Goal: Check status

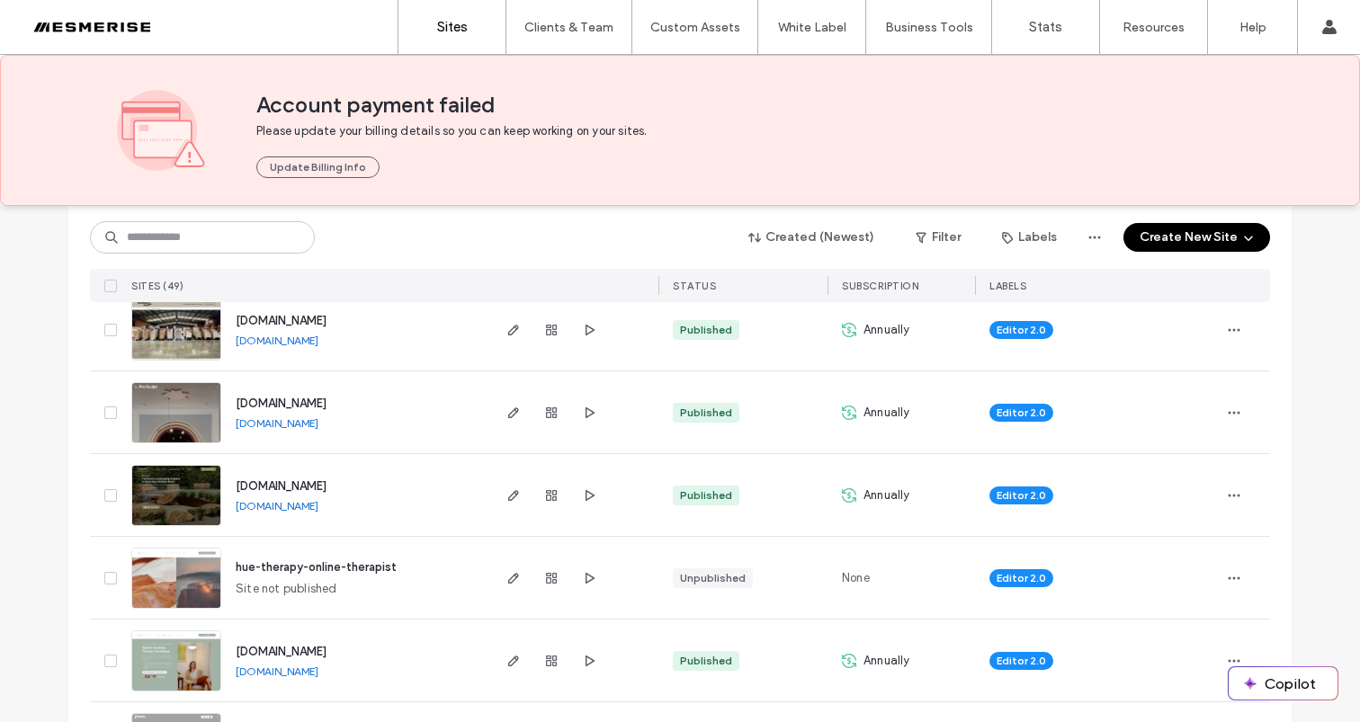
scroll to position [571, 0]
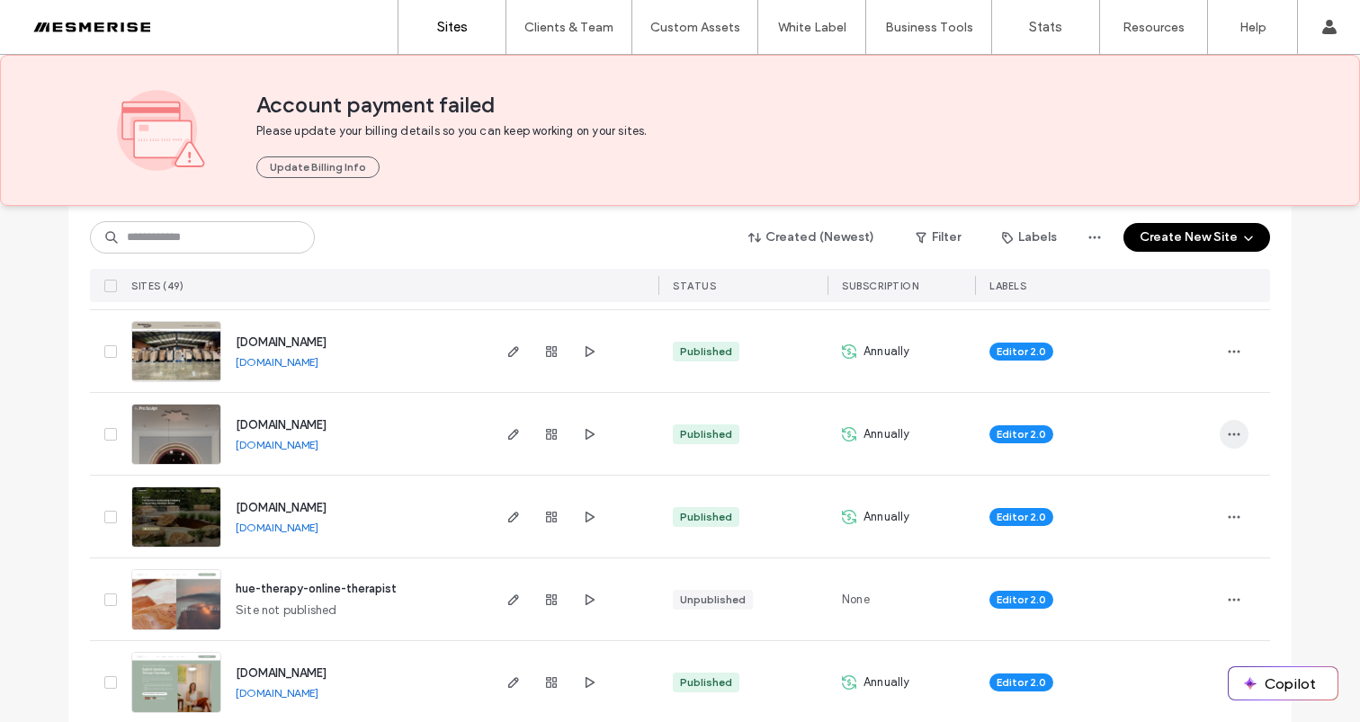
click at [1239, 434] on span "button" at bounding box center [1234, 434] width 29 height 29
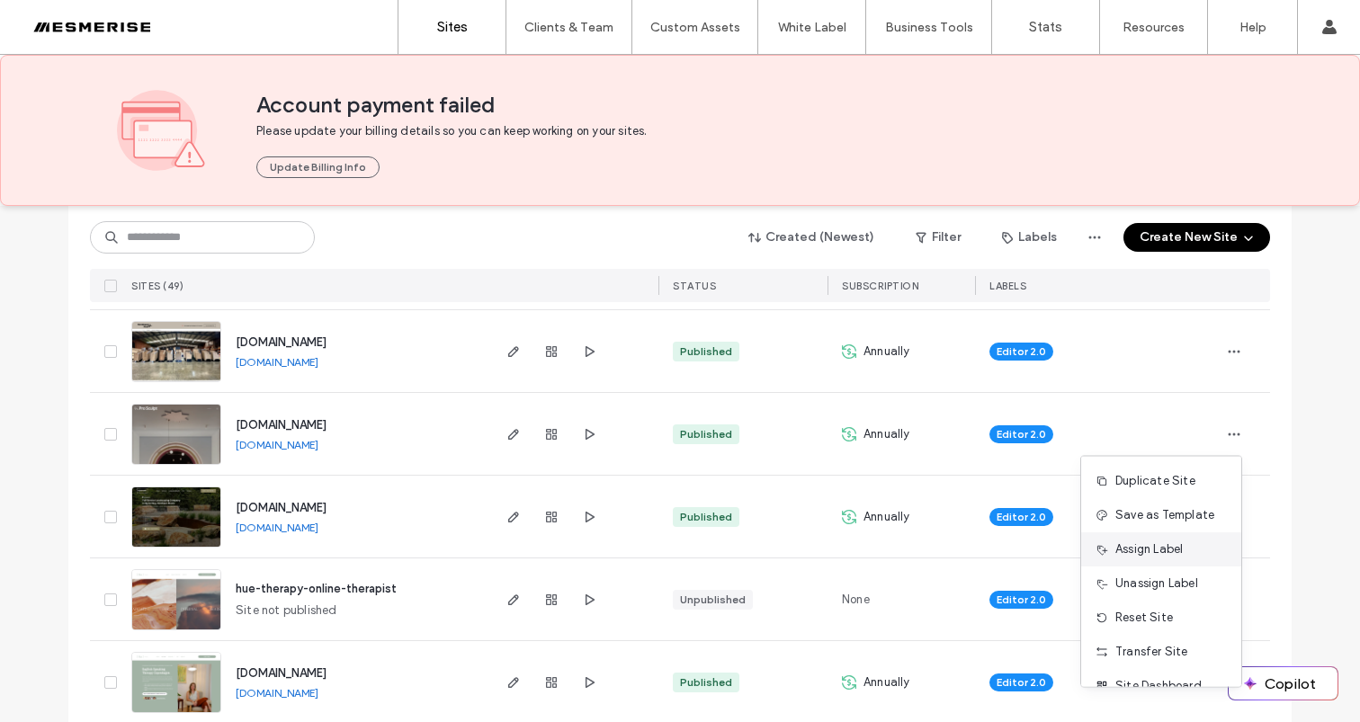
scroll to position [58, 0]
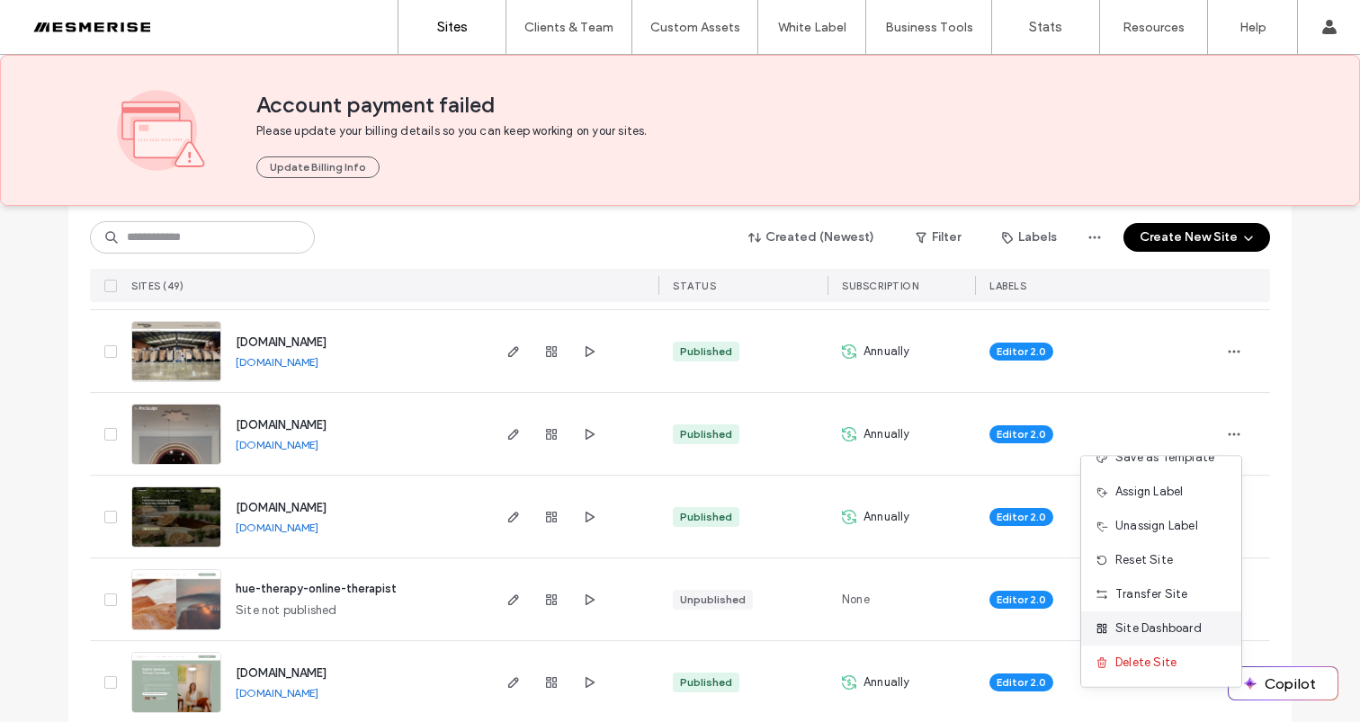
click at [1177, 629] on span "Site Dashboard" at bounding box center [1158, 629] width 86 height 18
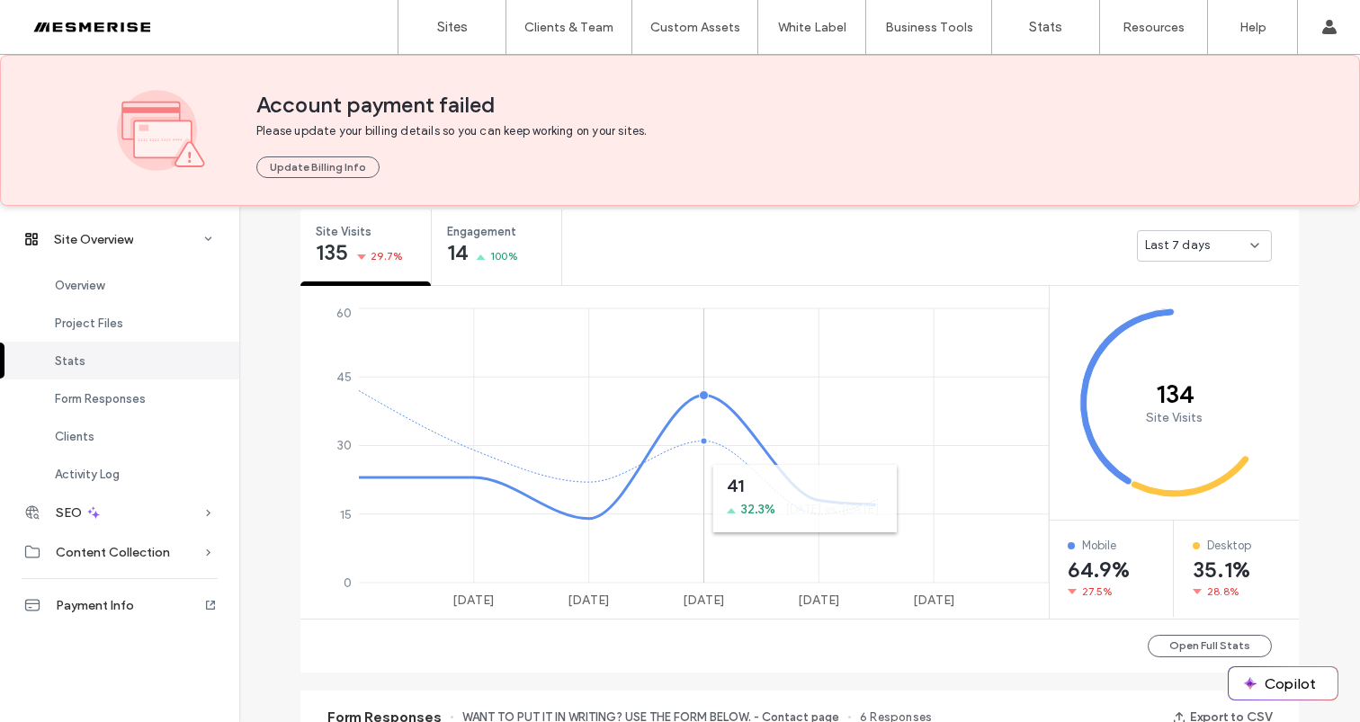
scroll to position [517, 0]
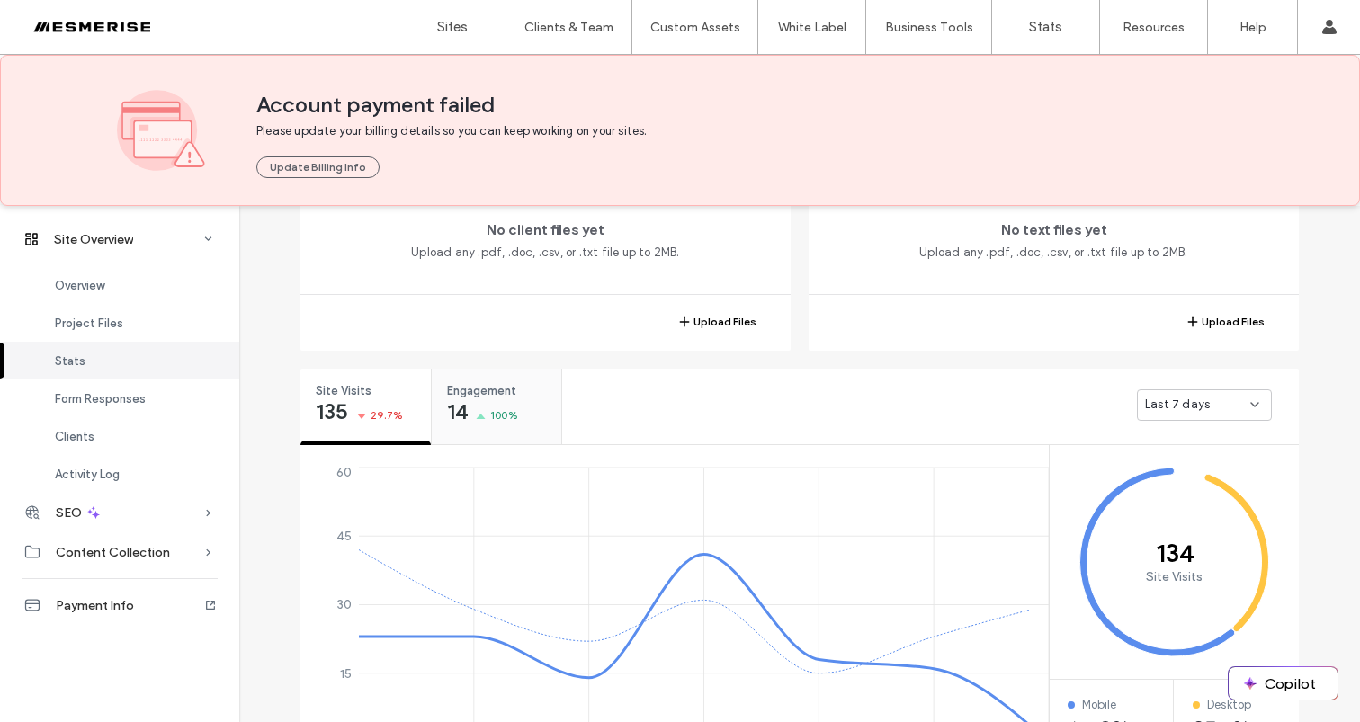
click at [481, 394] on span "Engagement" at bounding box center [490, 391] width 87 height 18
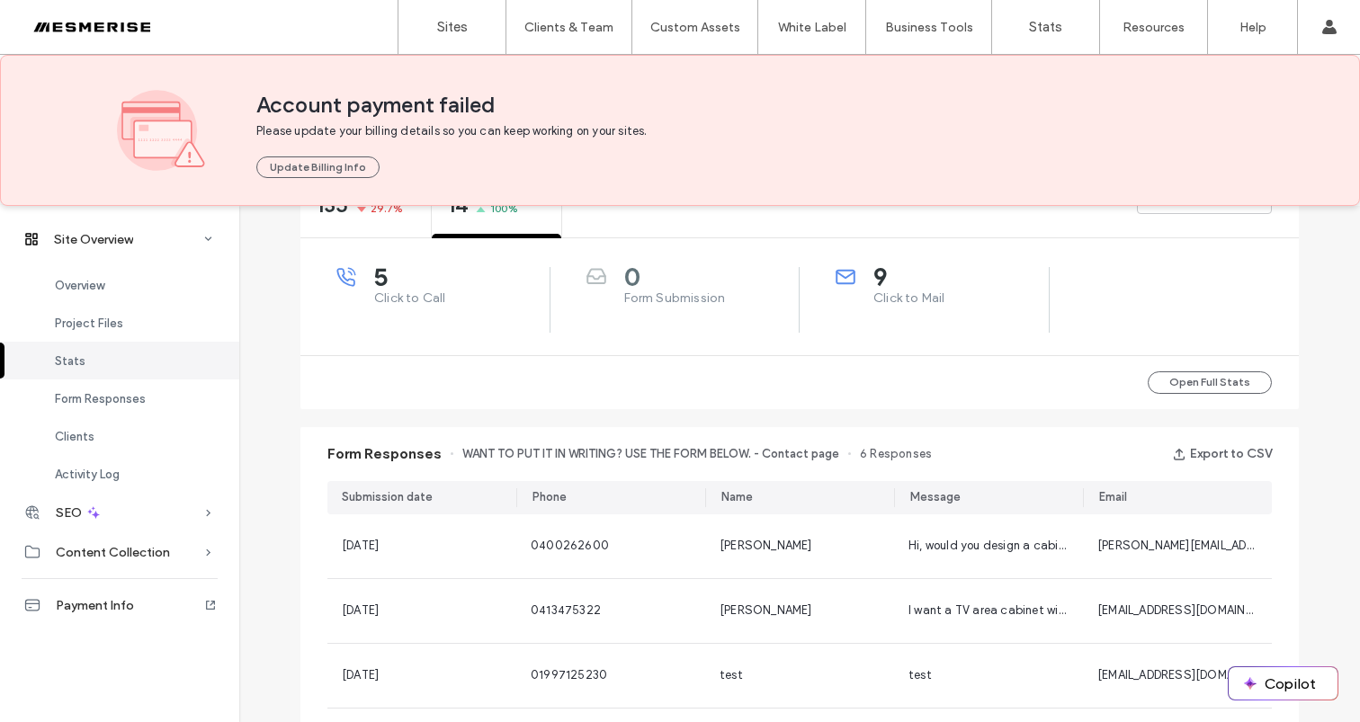
scroll to position [769, 0]
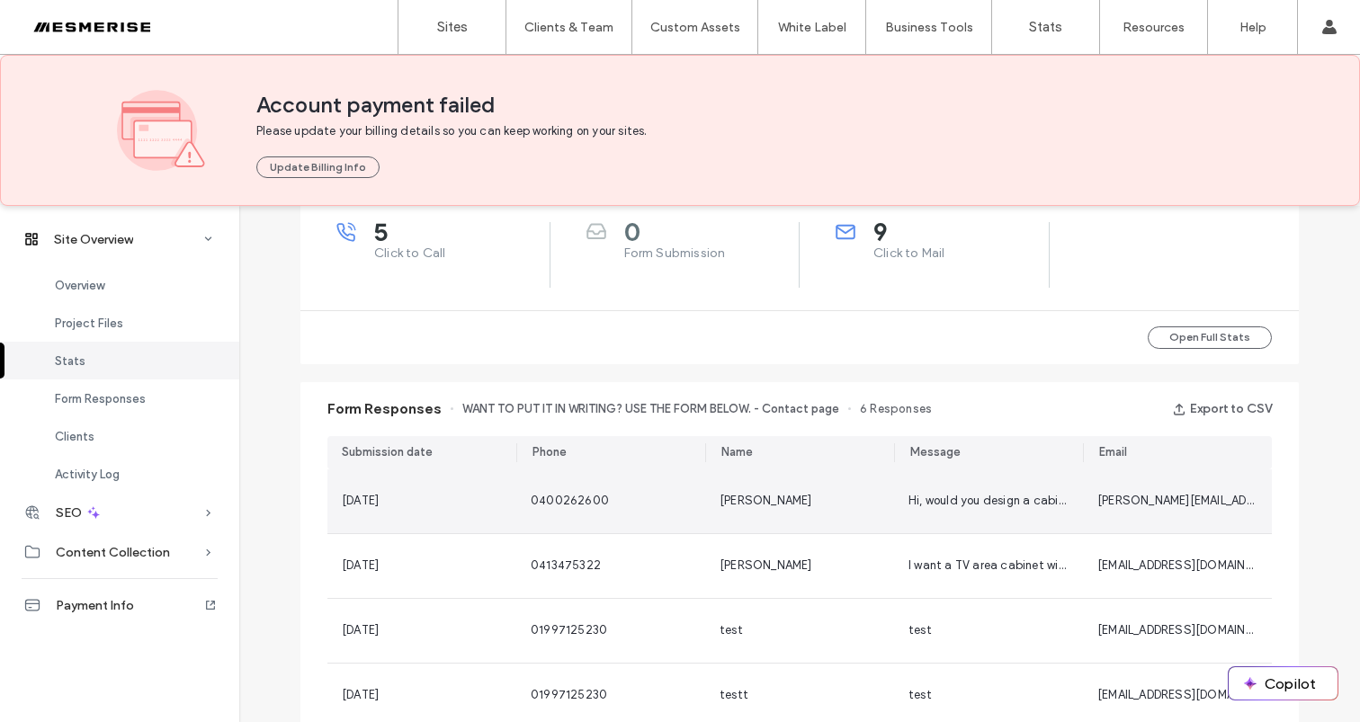
click at [471, 506] on div "18 Aug, 2025" at bounding box center [422, 501] width 160 height 18
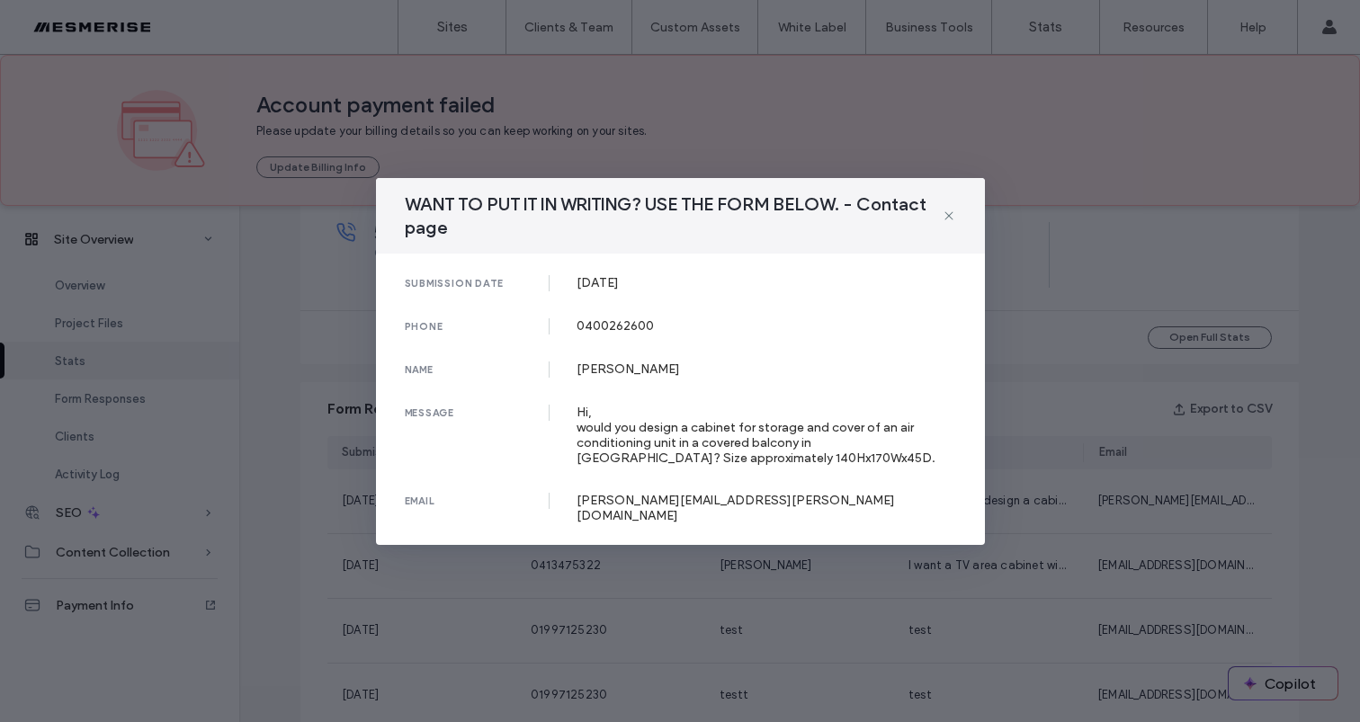
click at [703, 464] on div "Hi, would you design a cabinet for storage and cover of an air conditioning uni…" at bounding box center [767, 435] width 380 height 61
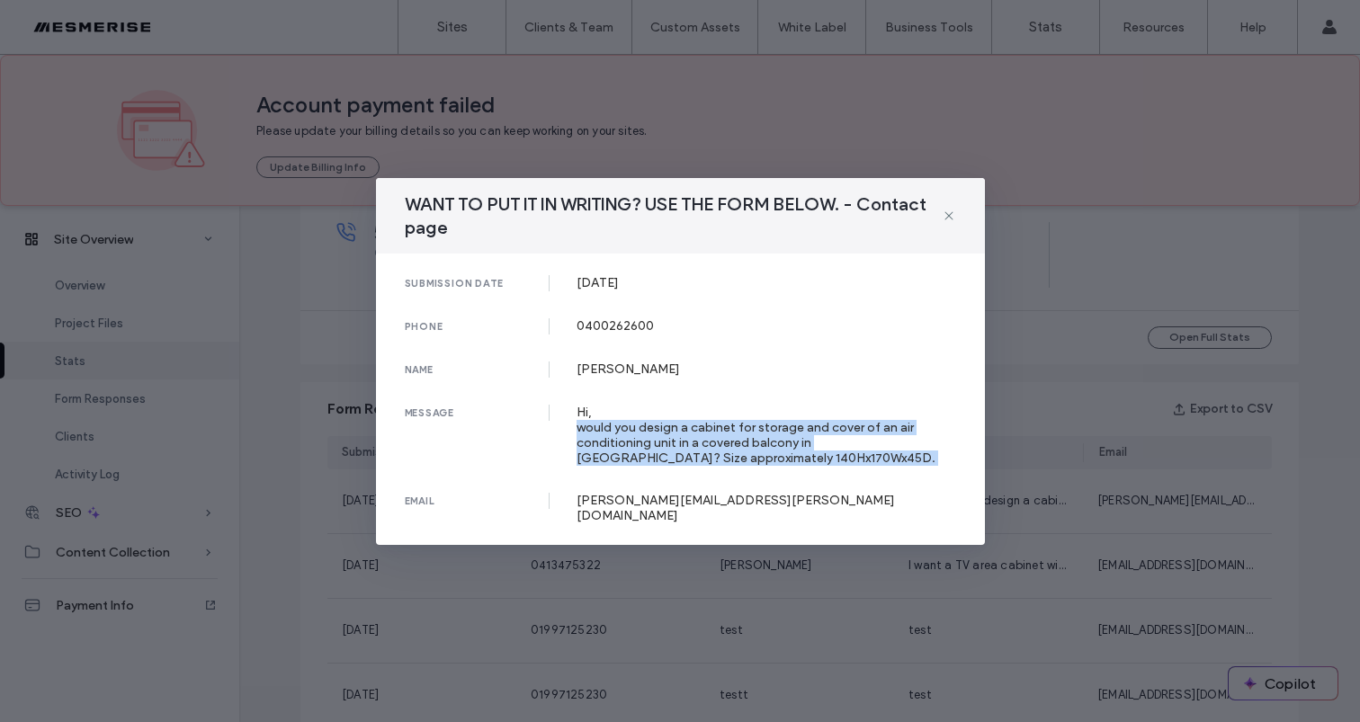
click at [703, 464] on div "Hi, would you design a cabinet for storage and cover of an air conditioning uni…" at bounding box center [767, 435] width 380 height 61
click at [662, 459] on div "Hi, would you design a cabinet for storage and cover of an air conditioning uni…" at bounding box center [767, 435] width 380 height 61
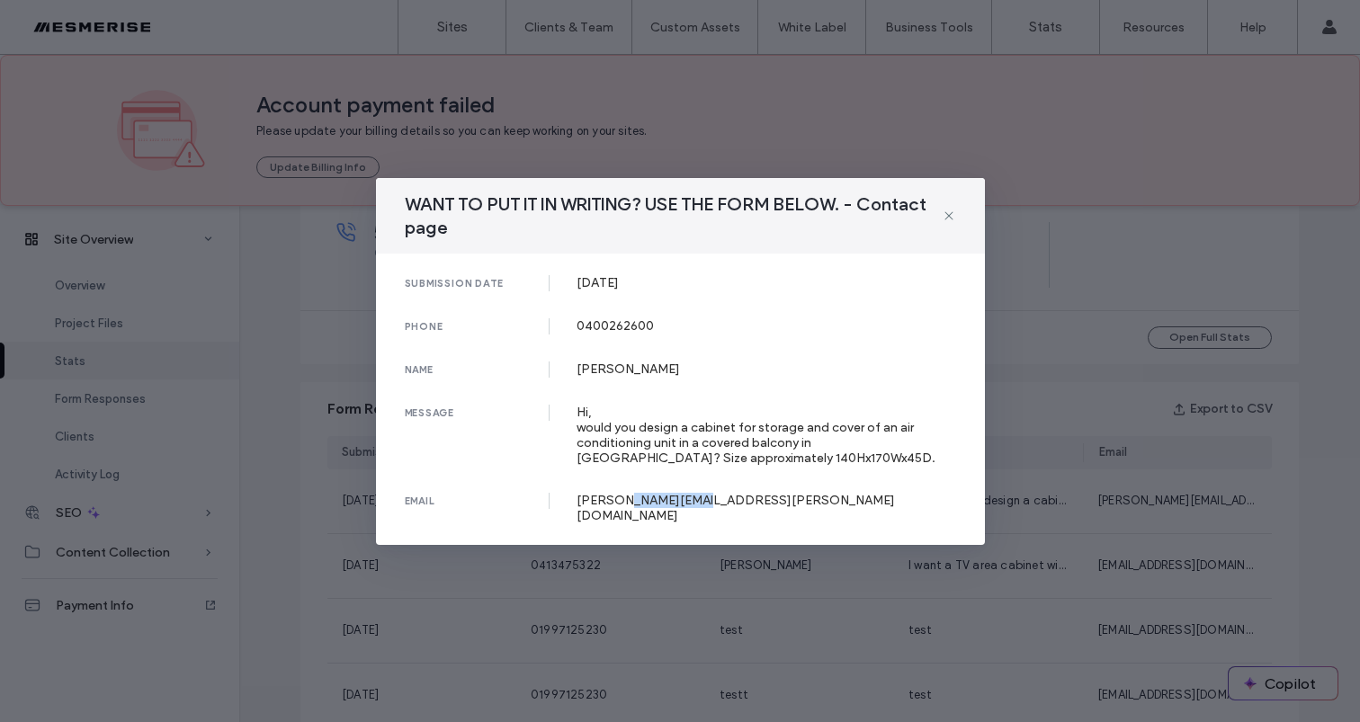
drag, startPoint x: 702, startPoint y: 509, endPoint x: 632, endPoint y: 512, distance: 69.3
click at [632, 512] on div "monica@ades.com.au" at bounding box center [767, 508] width 380 height 31
copy div "ades.com.au"
click at [949, 223] on icon at bounding box center [949, 216] width 14 height 14
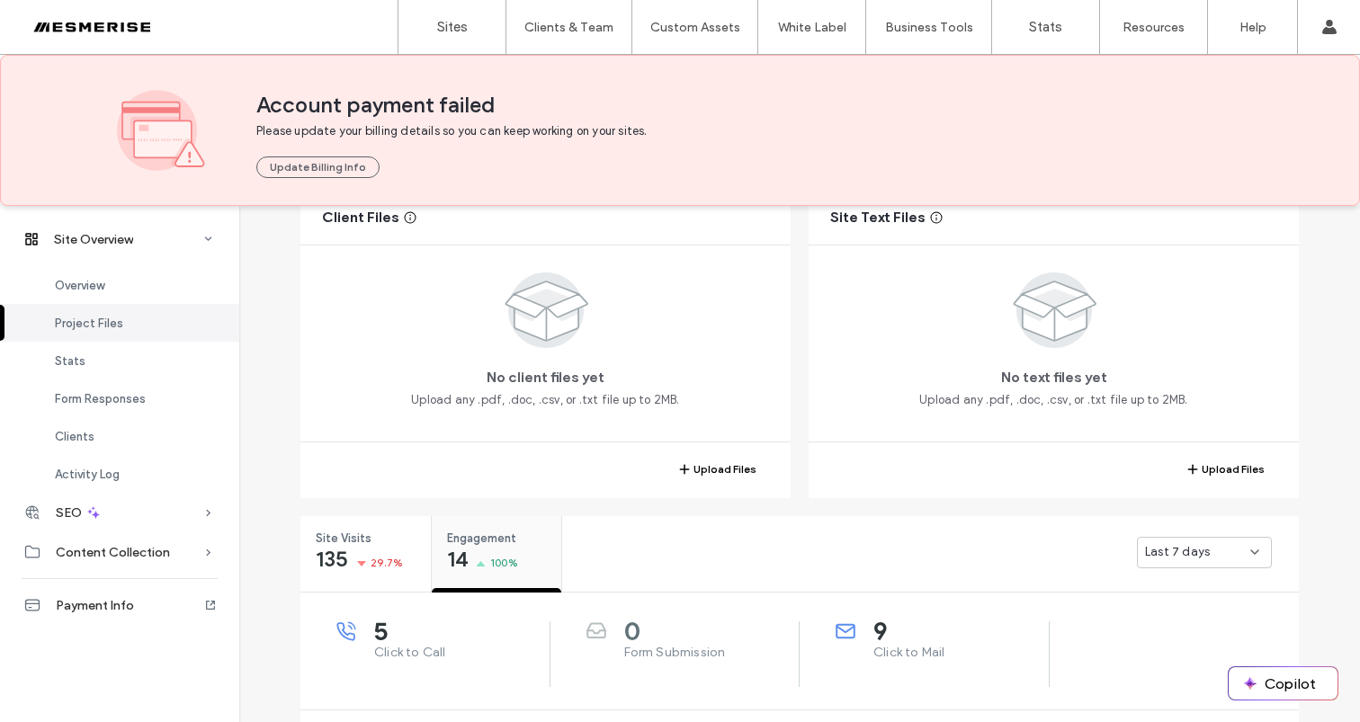
click at [507, 554] on span "100%" at bounding box center [504, 563] width 28 height 18
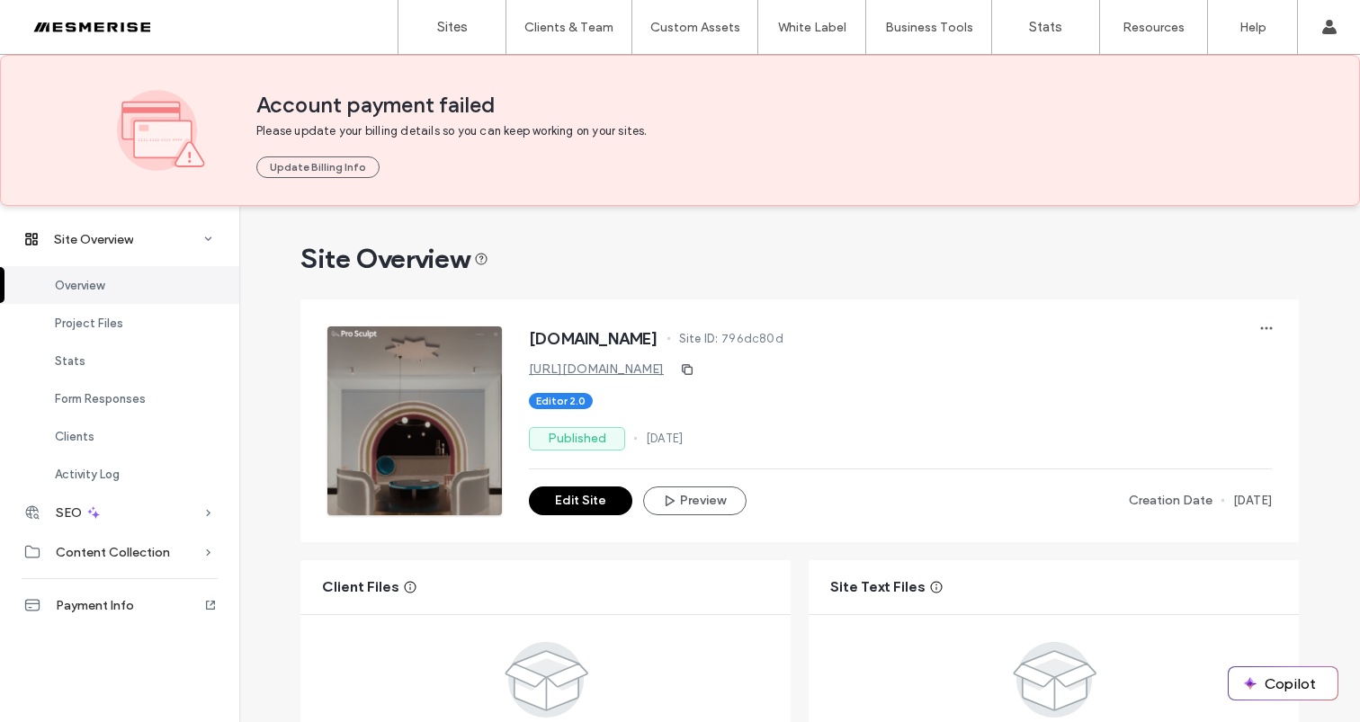
click at [136, 29] on div at bounding box center [115, 27] width 204 height 29
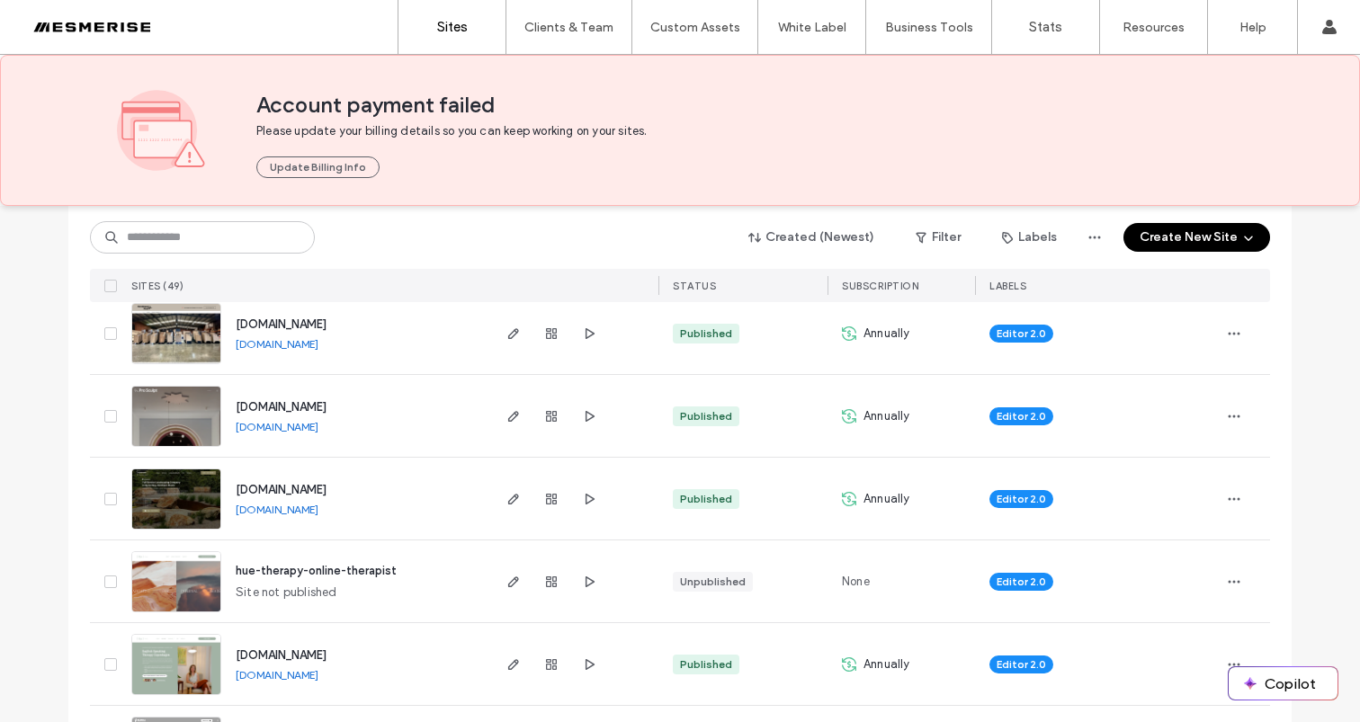
scroll to position [655, 0]
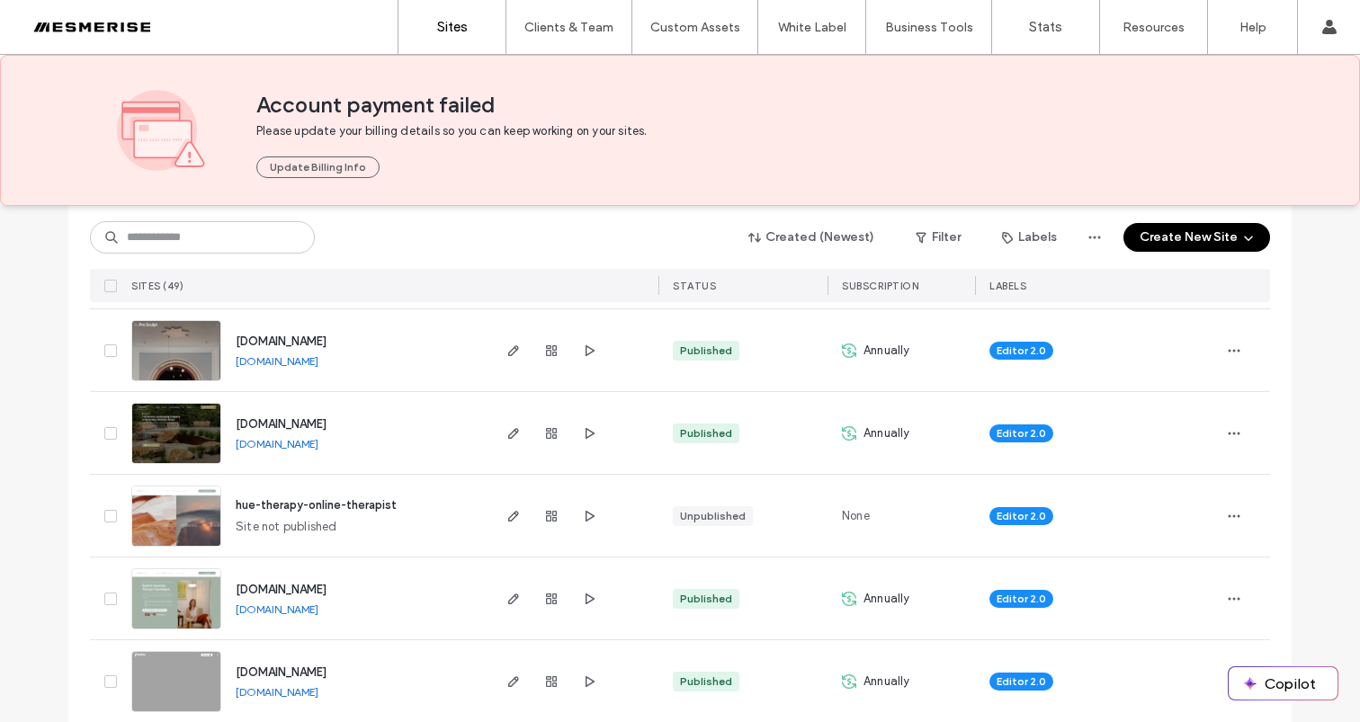
click at [1243, 347] on div at bounding box center [1245, 350] width 50 height 82
click at [1235, 349] on span "button" at bounding box center [1234, 350] width 29 height 29
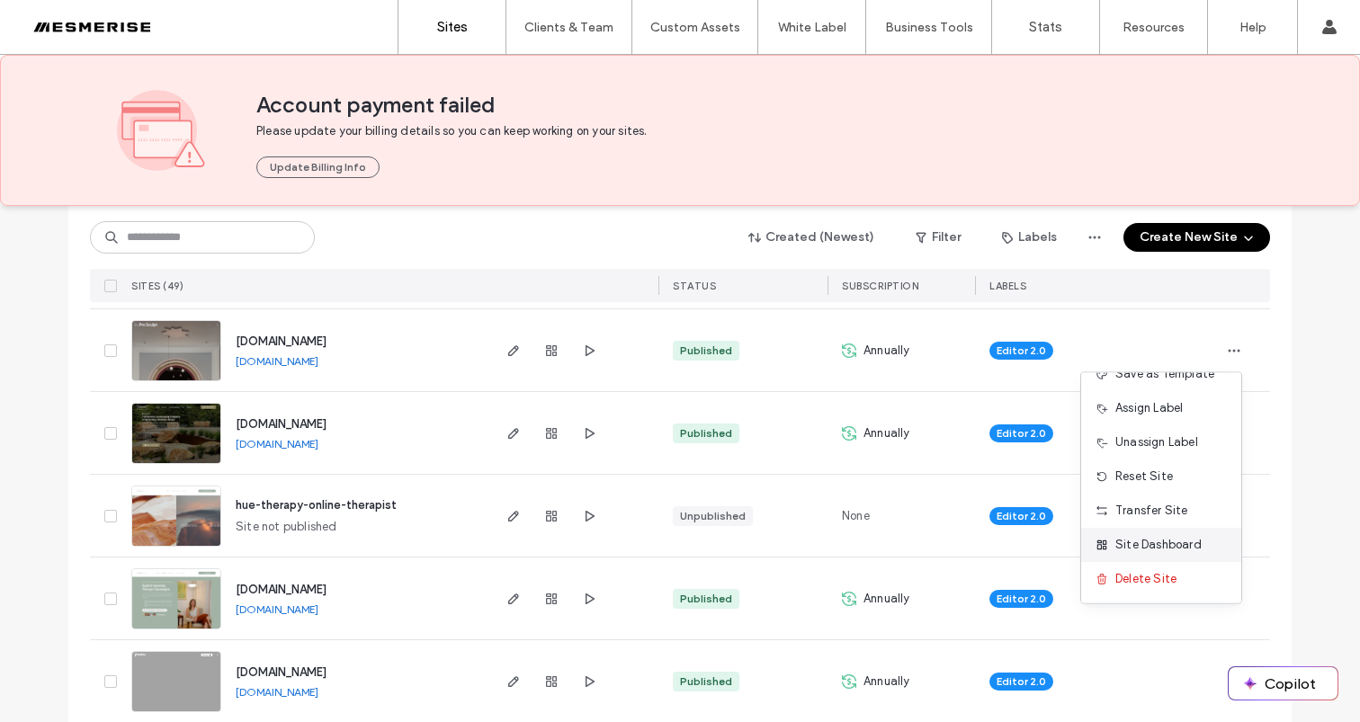
click at [1159, 548] on span "Site Dashboard" at bounding box center [1158, 545] width 86 height 18
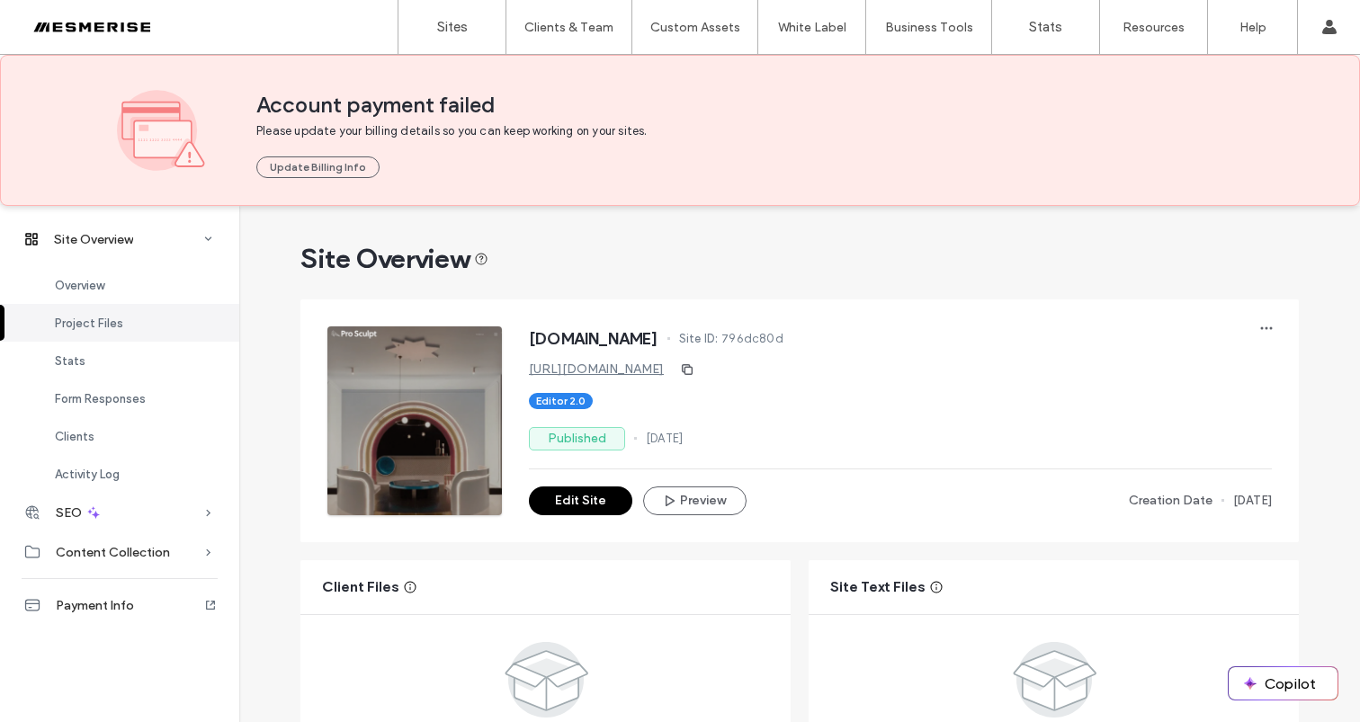
scroll to position [574, 0]
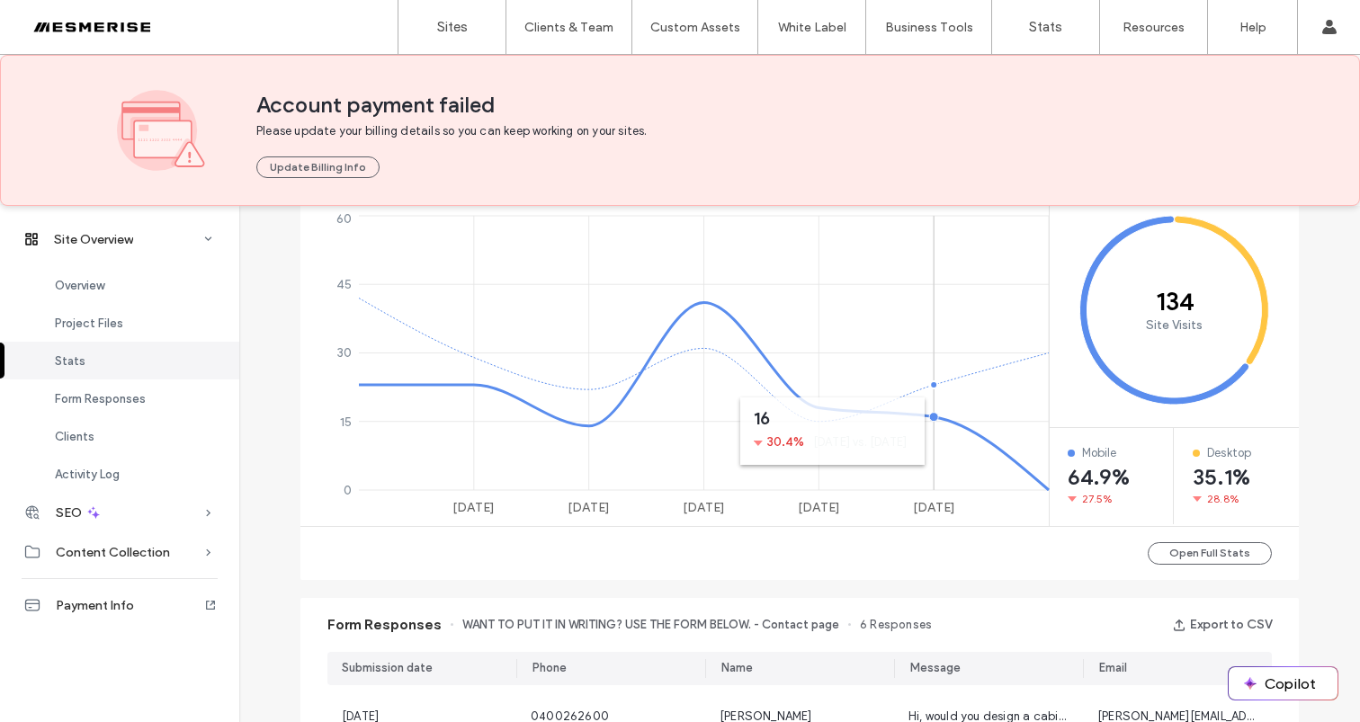
scroll to position [450, 0]
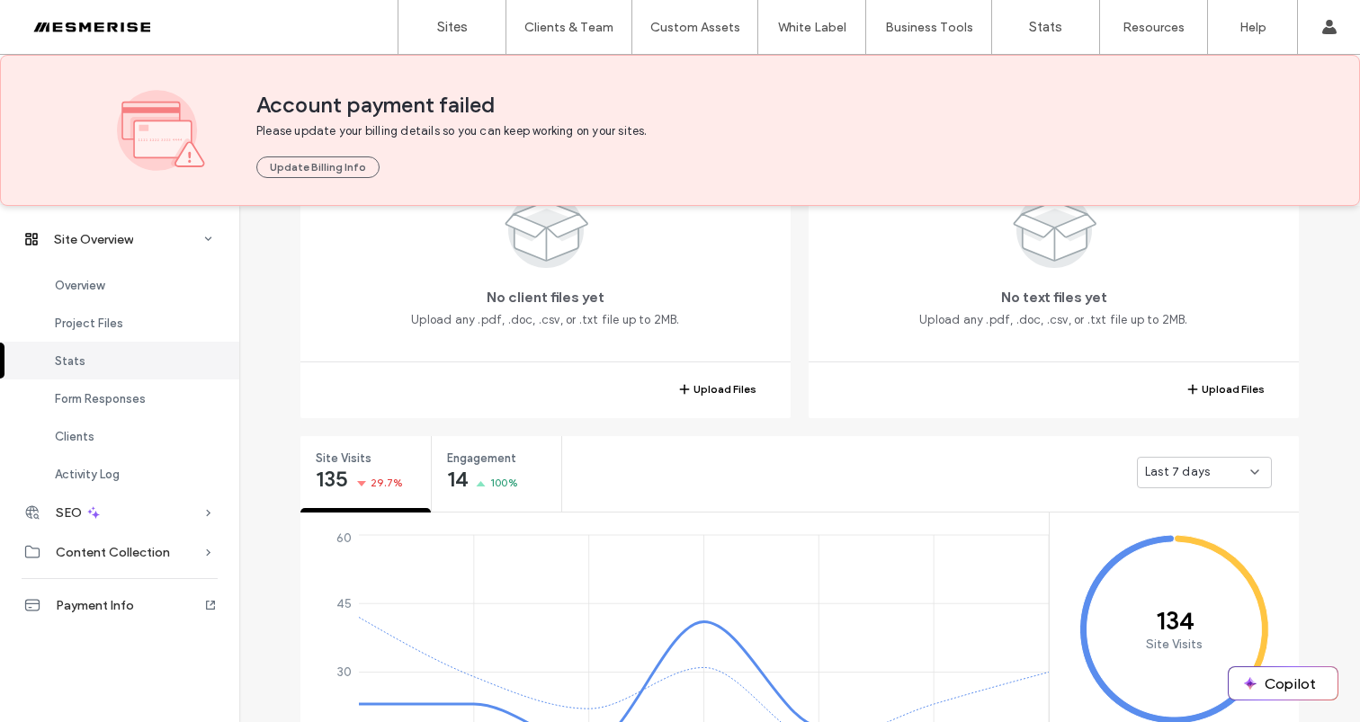
drag, startPoint x: 1221, startPoint y: 448, endPoint x: 1225, endPoint y: 468, distance: 20.3
click at [1221, 448] on div "Last 7 days" at bounding box center [930, 472] width 737 height 72
click at [1228, 471] on div "Last 7 days" at bounding box center [1197, 472] width 105 height 18
click at [1196, 567] on span "Last 30 days" at bounding box center [1175, 567] width 72 height 18
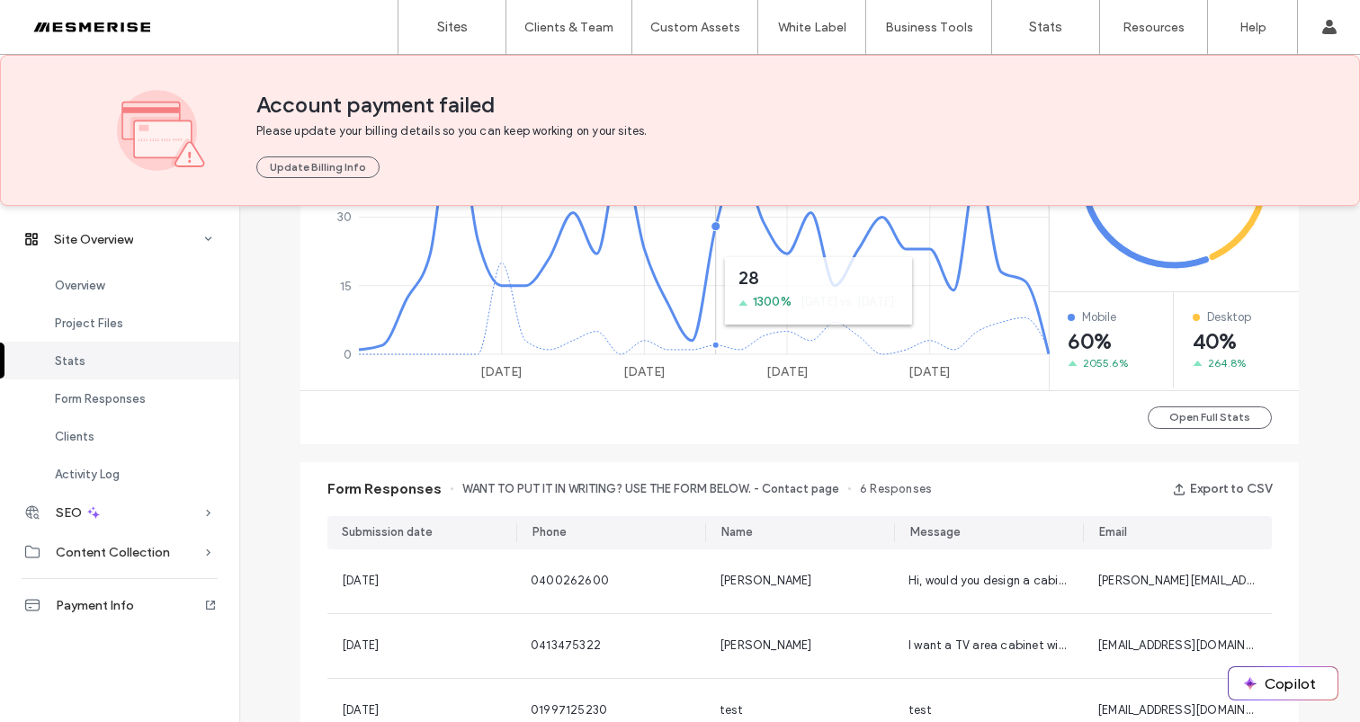
scroll to position [519, 0]
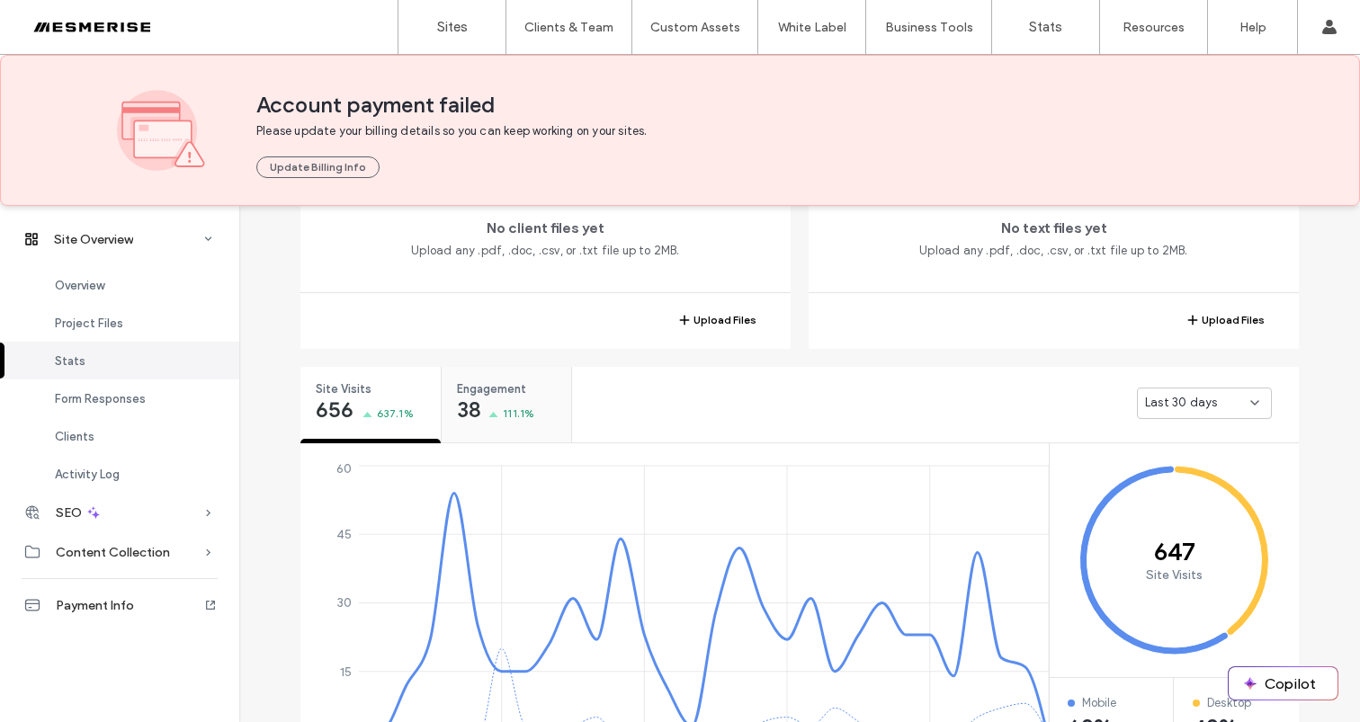
click at [457, 403] on span "38" at bounding box center [468, 410] width 23 height 18
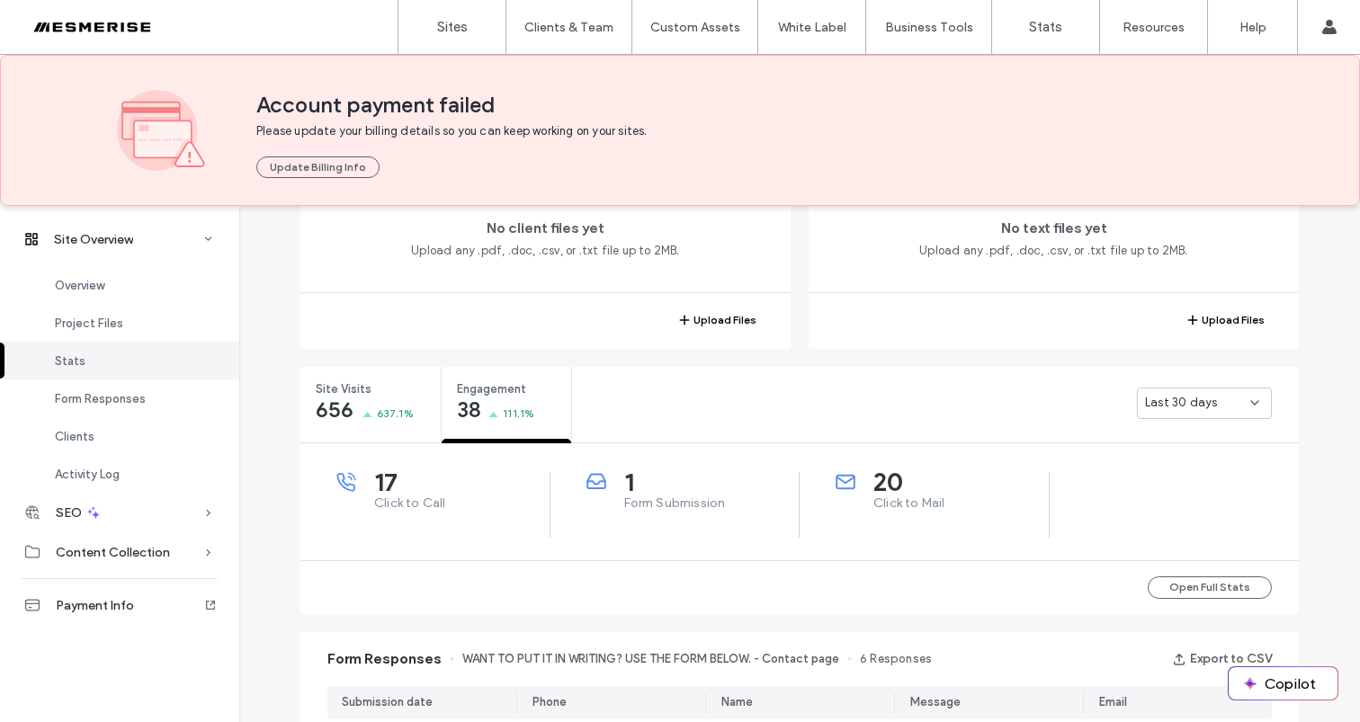
scroll to position [584, 0]
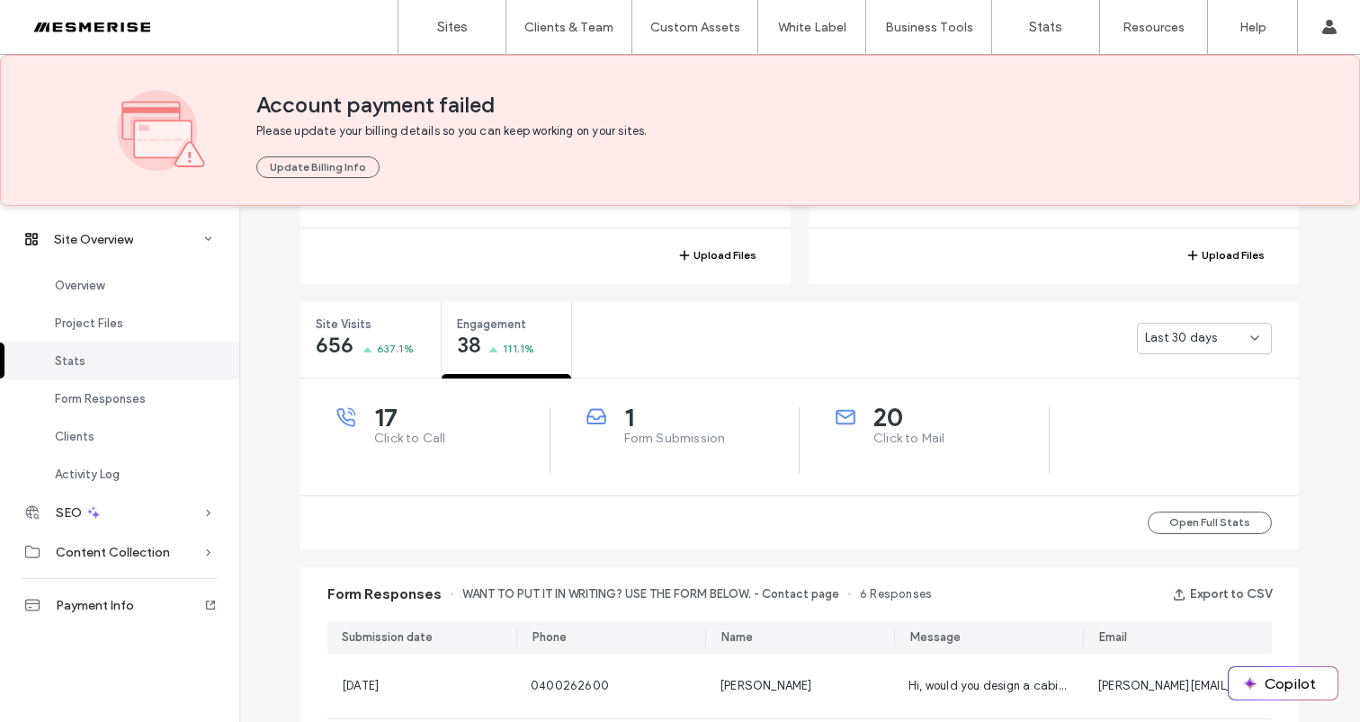
click at [672, 441] on span "Form Submission" at bounding box center [711, 439] width 175 height 18
click at [891, 448] on div "20 Click to Mail" at bounding box center [925, 440] width 250 height 66
drag, startPoint x: 856, startPoint y: 443, endPoint x: 911, endPoint y: 442, distance: 54.9
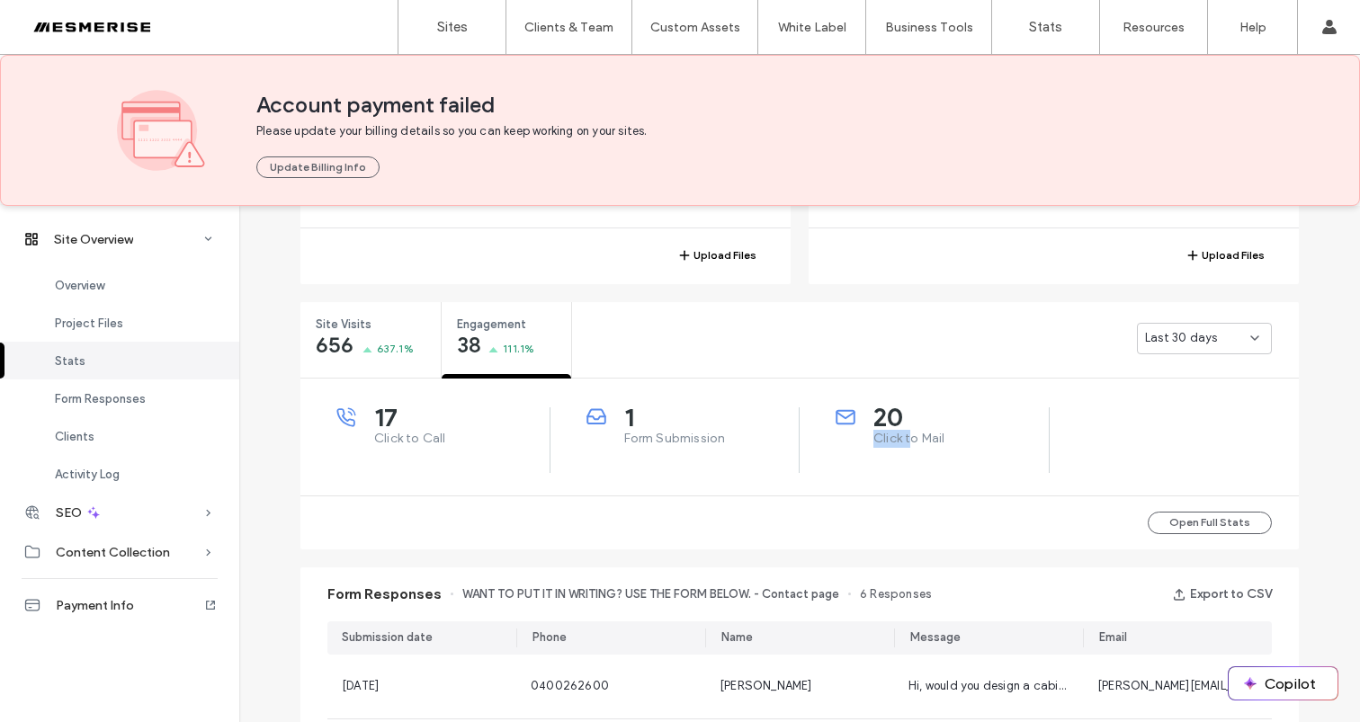
click at [908, 443] on div "20 Click to Mail" at bounding box center [942, 427] width 213 height 40
click at [911, 442] on span "Click to Mail" at bounding box center [960, 439] width 175 height 18
click at [919, 441] on span "Click to Mail" at bounding box center [960, 439] width 175 height 18
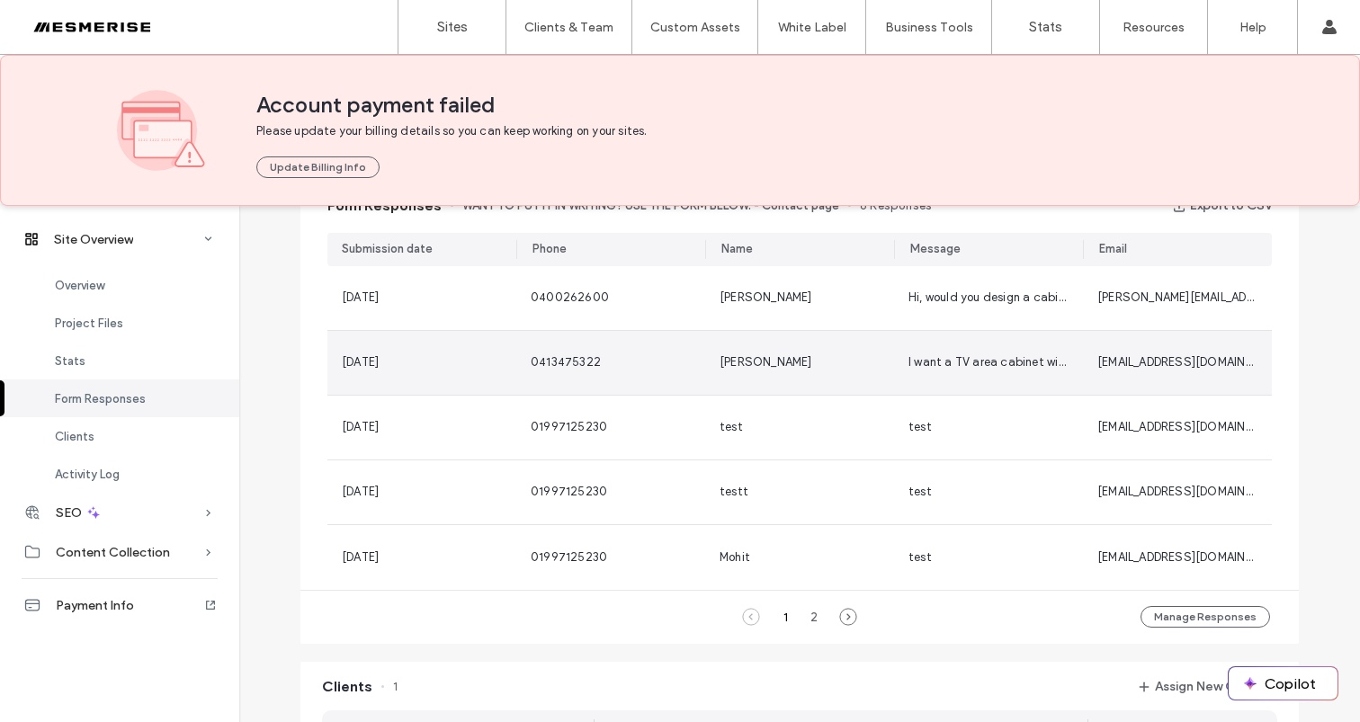
scroll to position [932, 0]
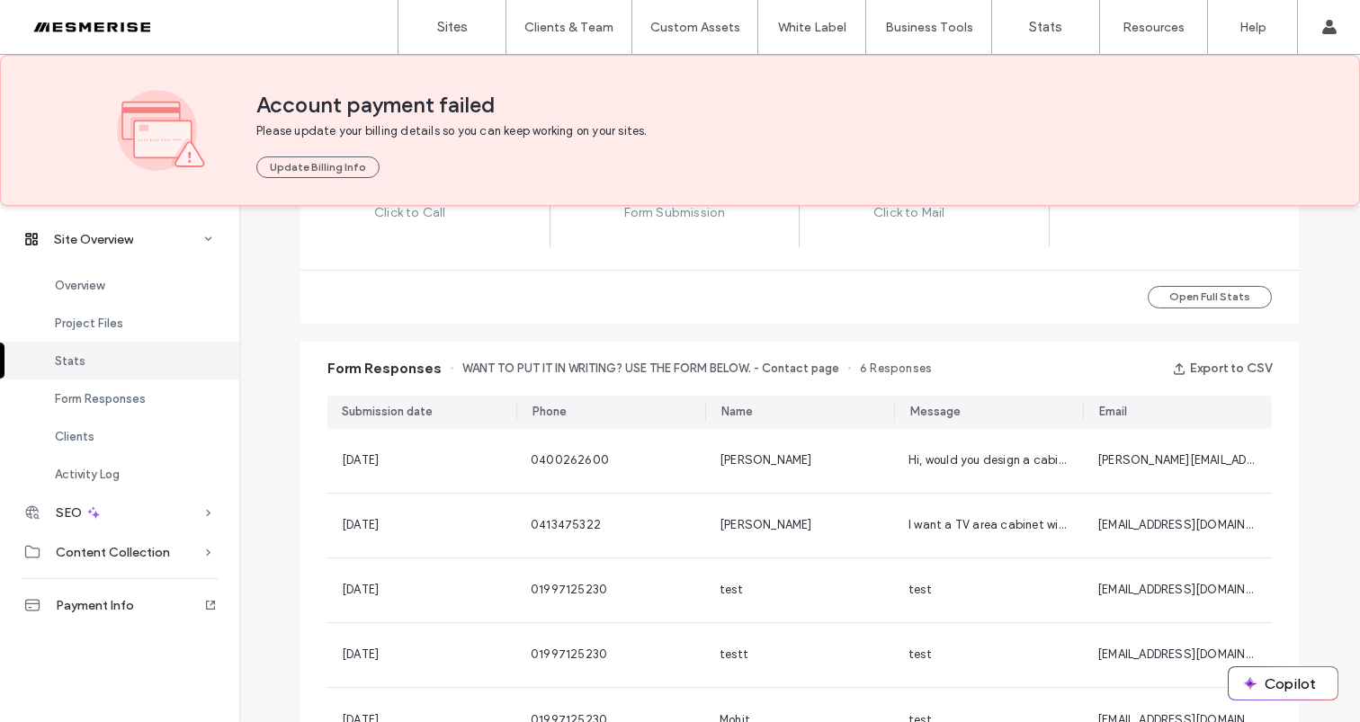
scroll to position [732, 0]
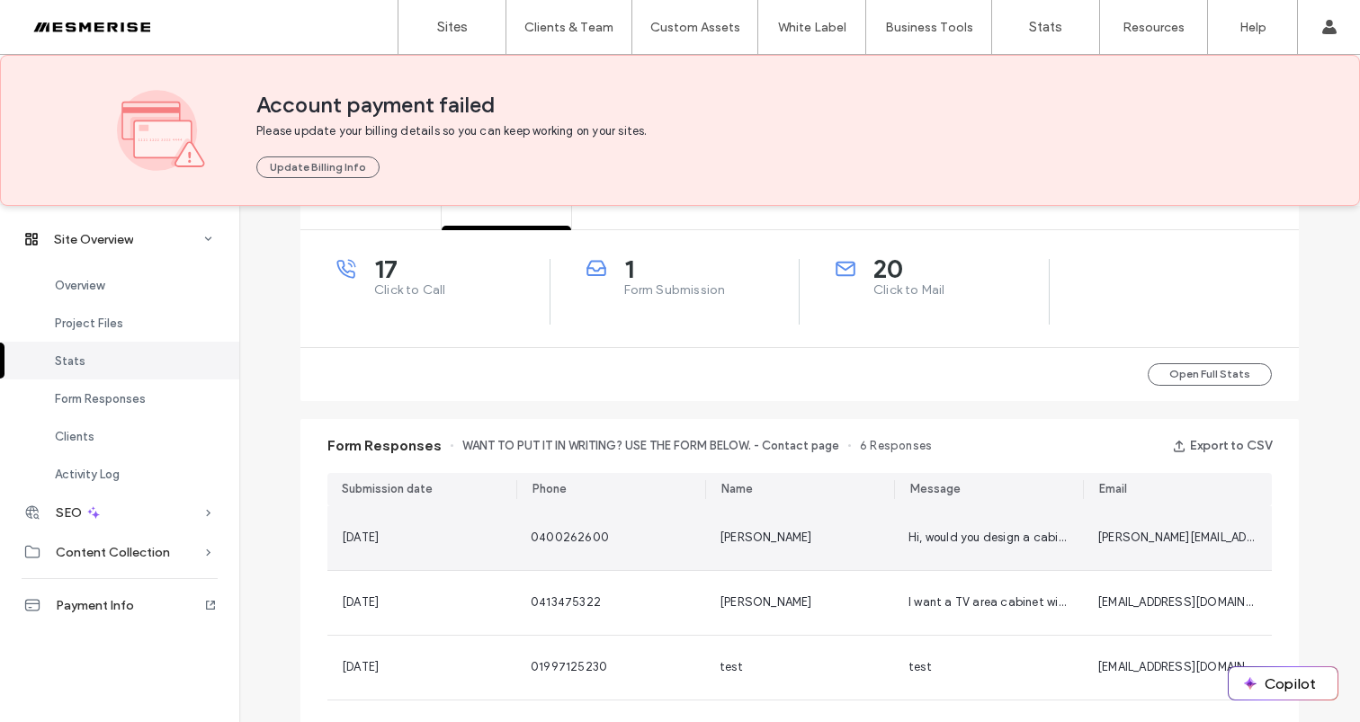
click at [863, 539] on div "[PERSON_NAME]" at bounding box center [800, 538] width 160 height 18
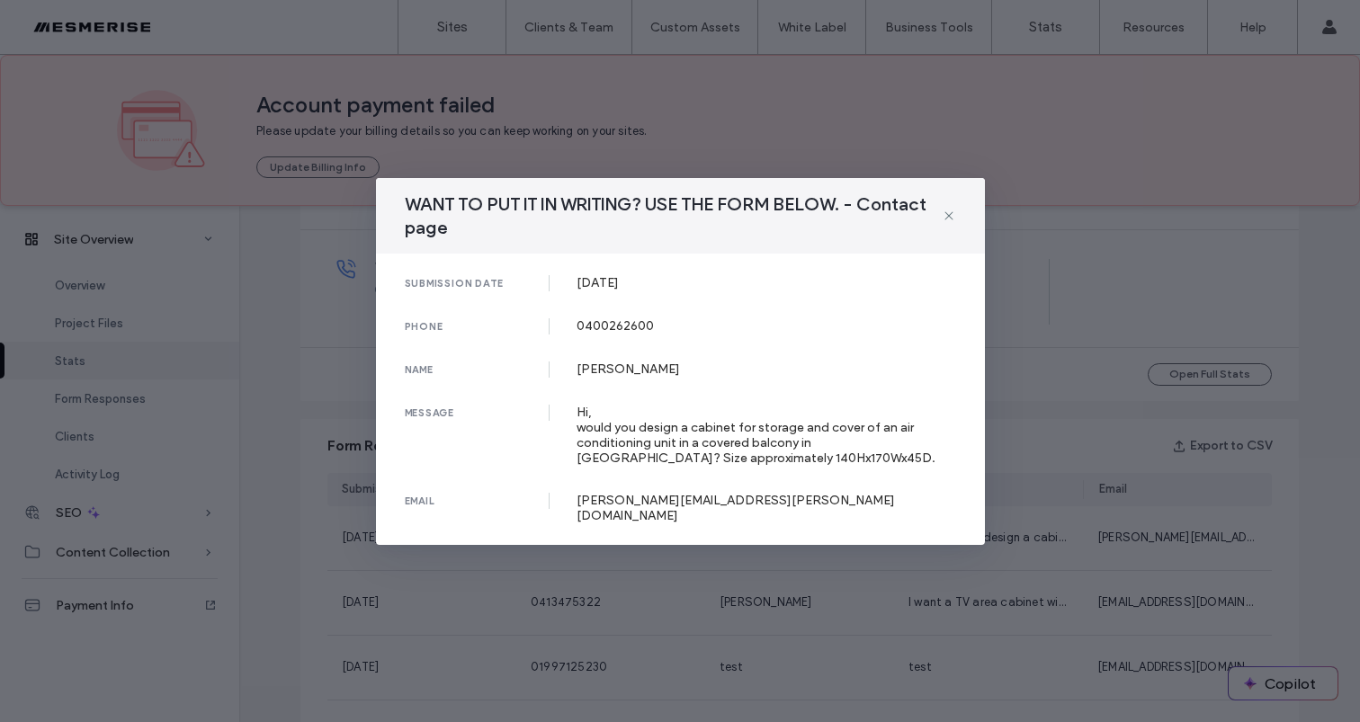
click at [647, 435] on div "Hi, would you design a cabinet for storage and cover of an air conditioning uni…" at bounding box center [767, 435] width 380 height 61
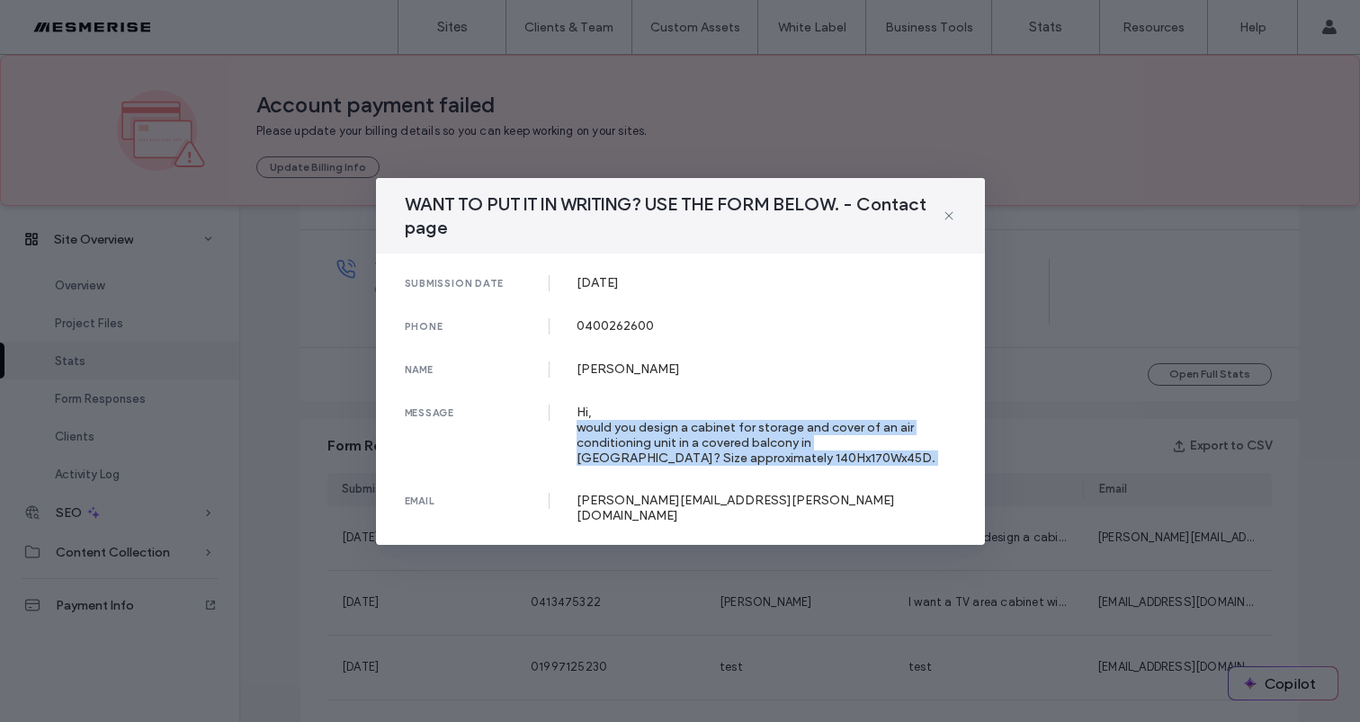
click at [647, 435] on div "Hi, would you design a cabinet for storage and cover of an air conditioning uni…" at bounding box center [767, 435] width 380 height 61
click at [677, 434] on div "Hi, would you design a cabinet for storage and cover of an air conditioning uni…" at bounding box center [767, 435] width 380 height 61
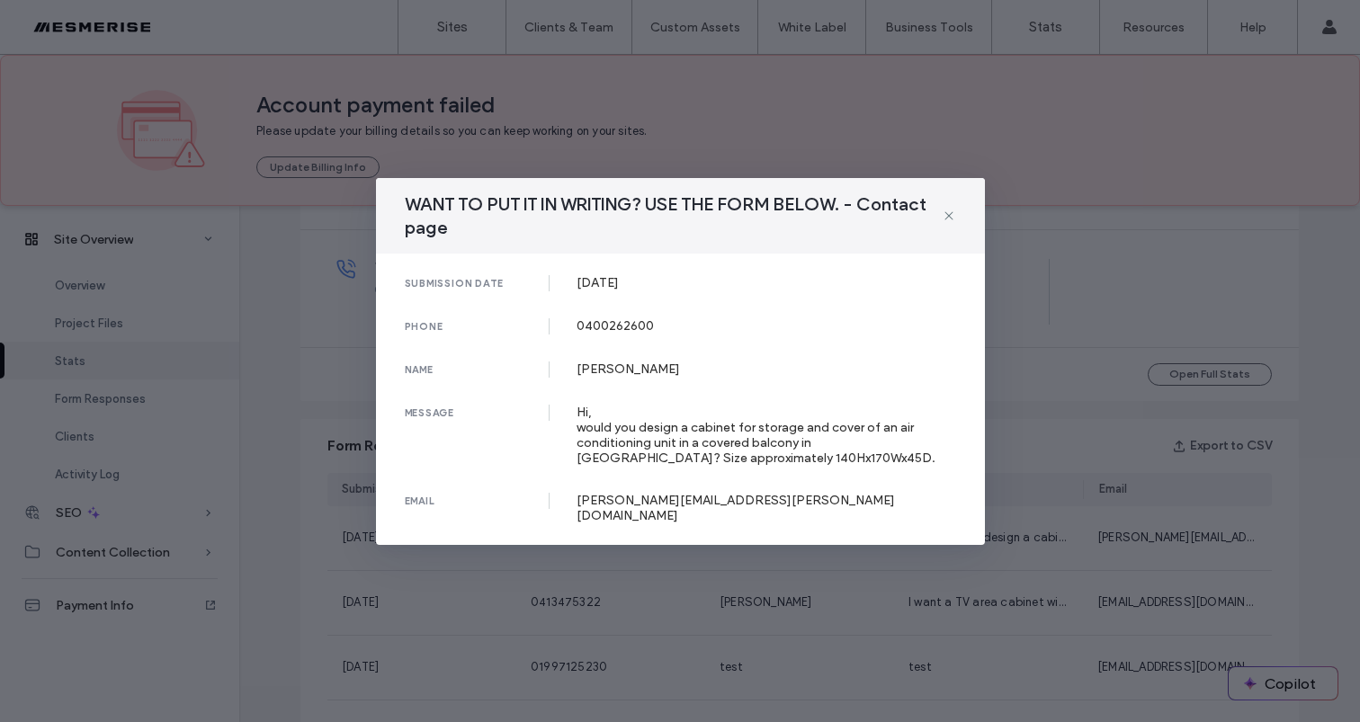
click at [774, 436] on div "Hi, would you design a cabinet for storage and cover of an air conditioning uni…" at bounding box center [767, 435] width 380 height 61
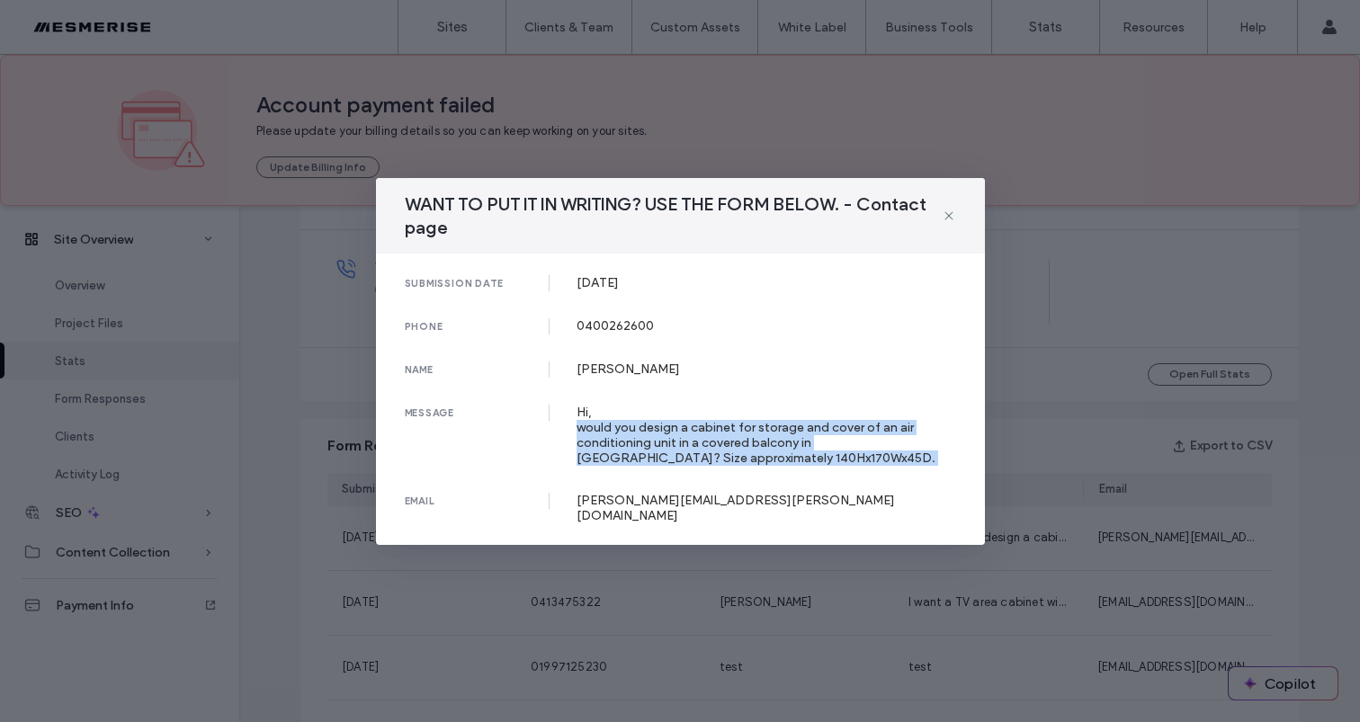
click at [774, 436] on div "Hi, would you design a cabinet for storage and cover of an air conditioning uni…" at bounding box center [767, 435] width 380 height 61
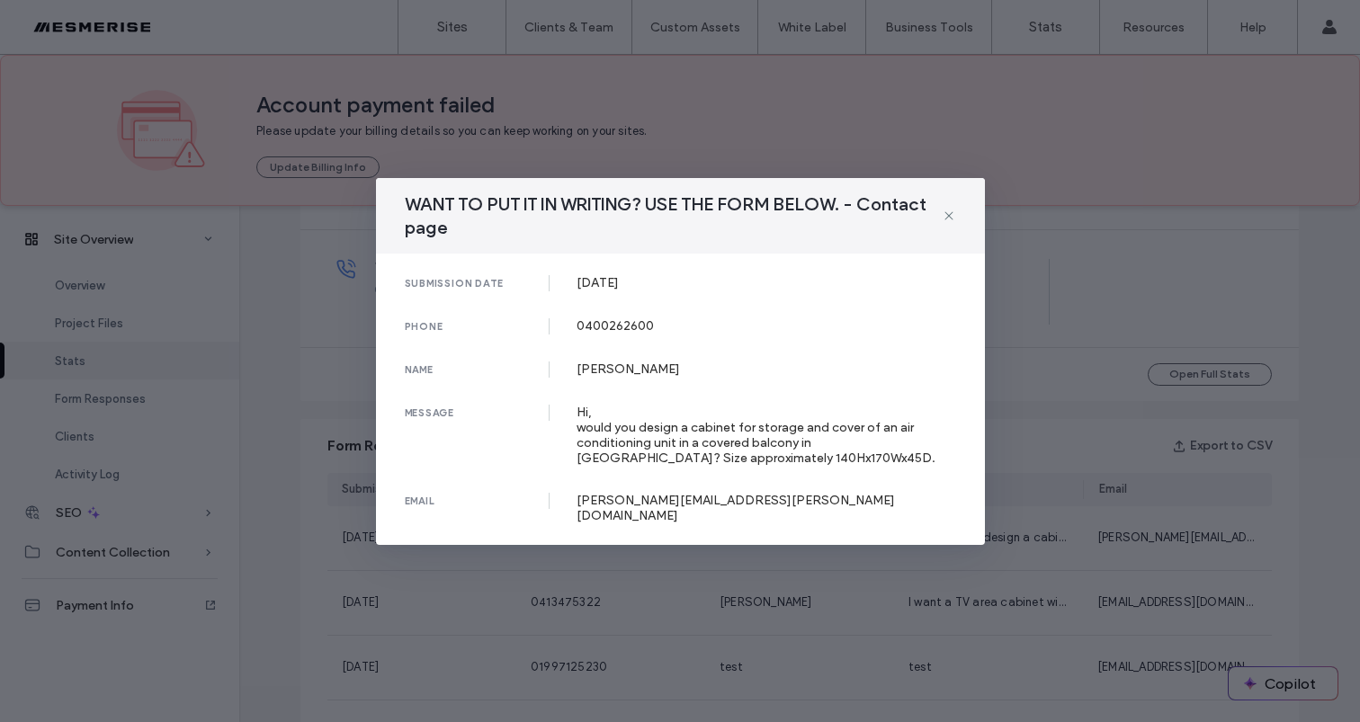
click at [655, 441] on div "Hi, would you design a cabinet for storage and cover of an air conditioning uni…" at bounding box center [767, 435] width 380 height 61
click at [725, 433] on div "Hi, would you design a cabinet for storage and cover of an air conditioning uni…" at bounding box center [767, 435] width 380 height 61
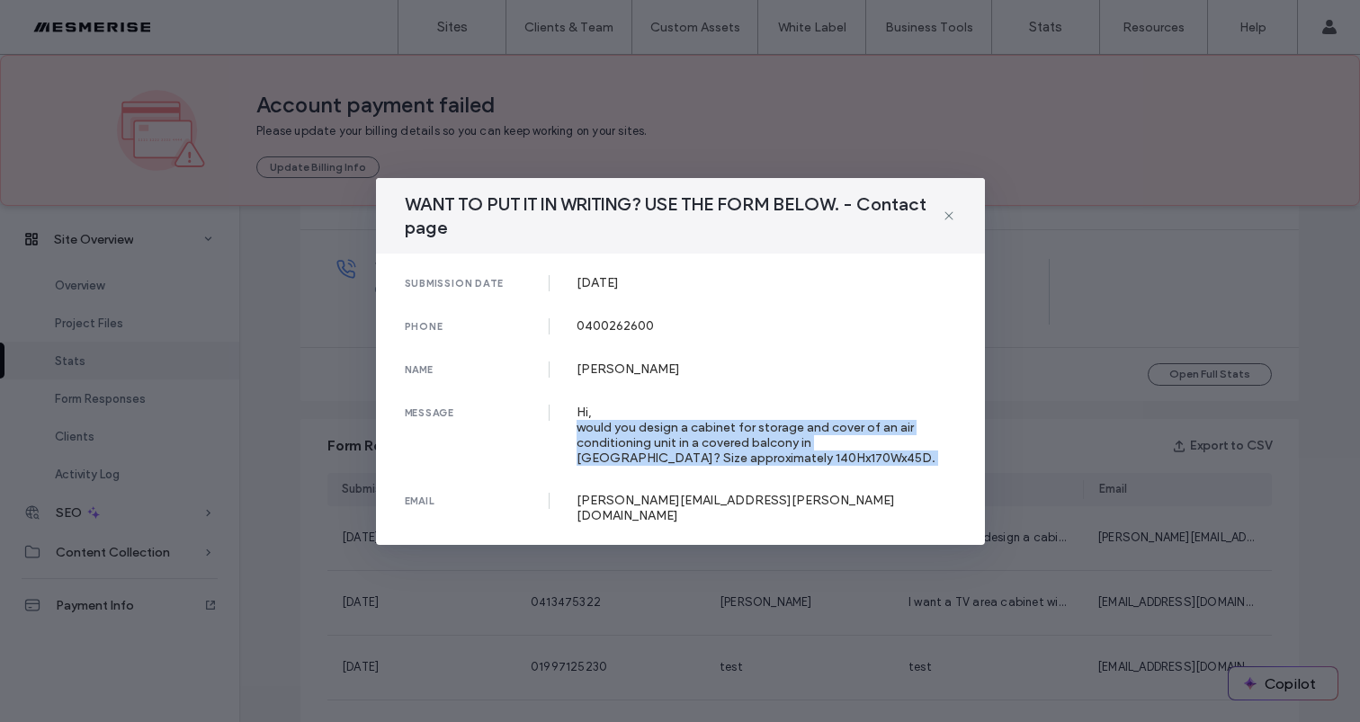
click at [725, 433] on div "Hi, would you design a cabinet for storage and cover of an air conditioning uni…" at bounding box center [767, 435] width 380 height 61
click at [625, 445] on div "Hi, would you design a cabinet for storage and cover of an air conditioning uni…" at bounding box center [767, 435] width 380 height 61
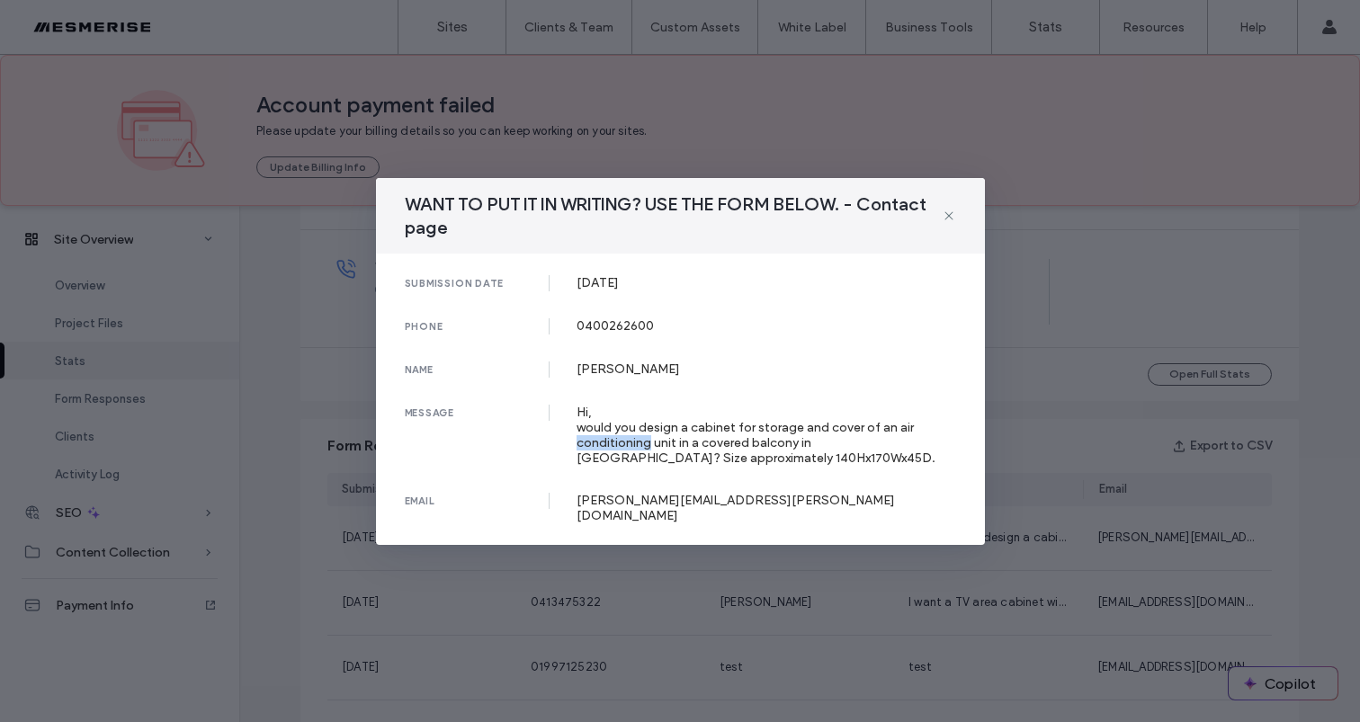
click at [625, 445] on div "Hi, would you design a cabinet for storage and cover of an air conditioning uni…" at bounding box center [767, 435] width 380 height 61
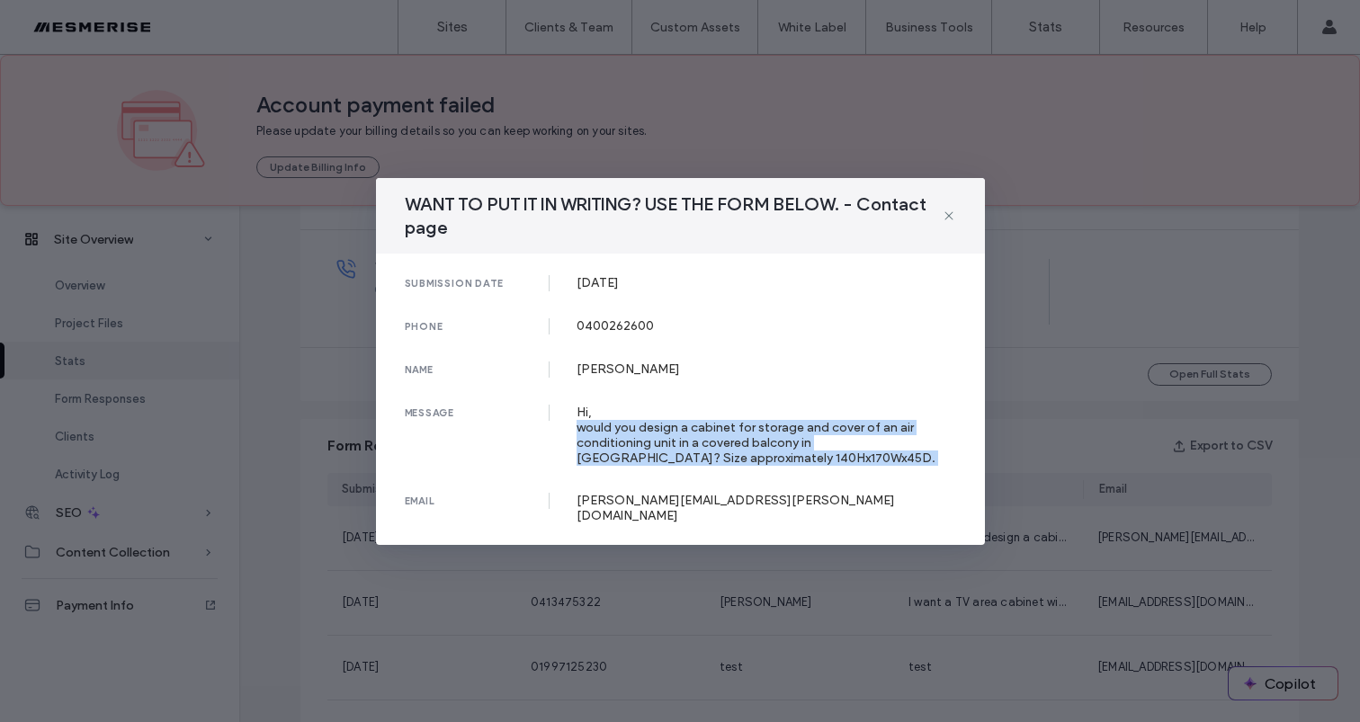
click at [625, 445] on div "Hi, would you design a cabinet for storage and cover of an air conditioning uni…" at bounding box center [767, 435] width 380 height 61
click at [676, 443] on div "Hi, would you design a cabinet for storage and cover of an air conditioning uni…" at bounding box center [767, 435] width 380 height 61
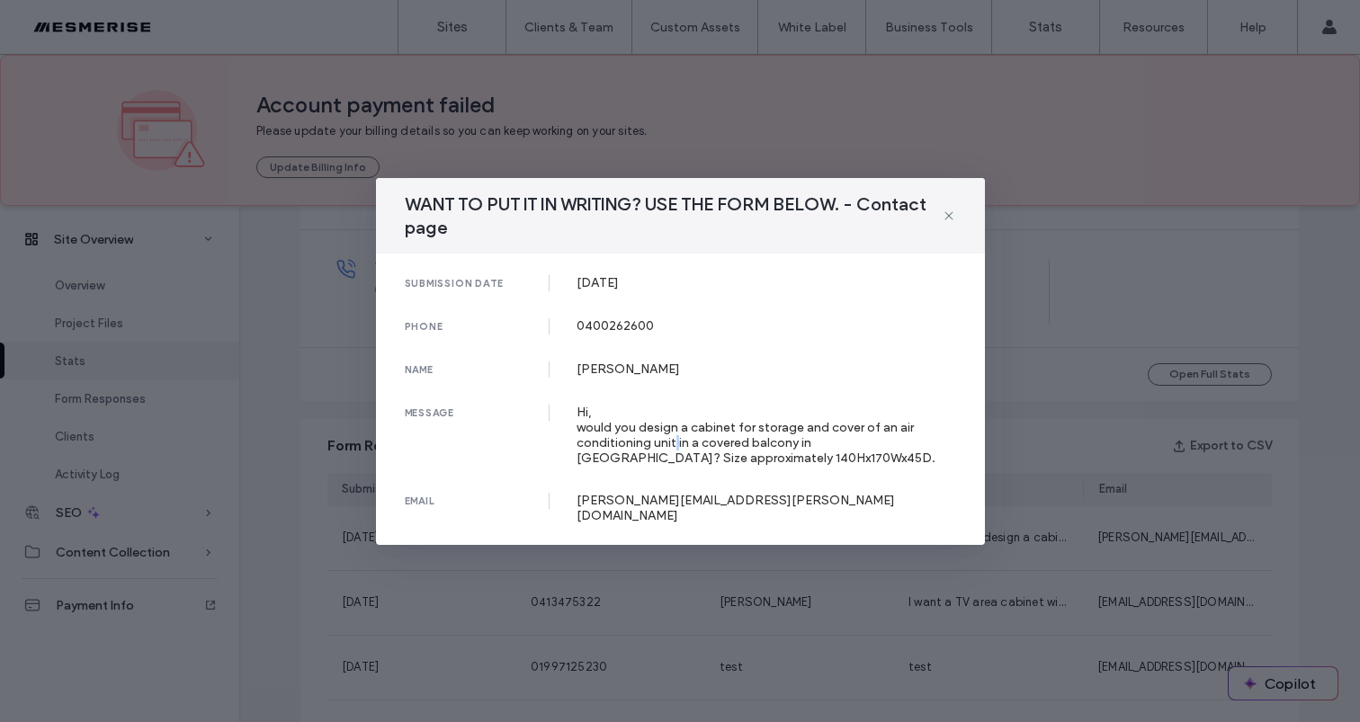
click at [676, 443] on div "Hi, would you design a cabinet for storage and cover of an air conditioning uni…" at bounding box center [767, 435] width 380 height 61
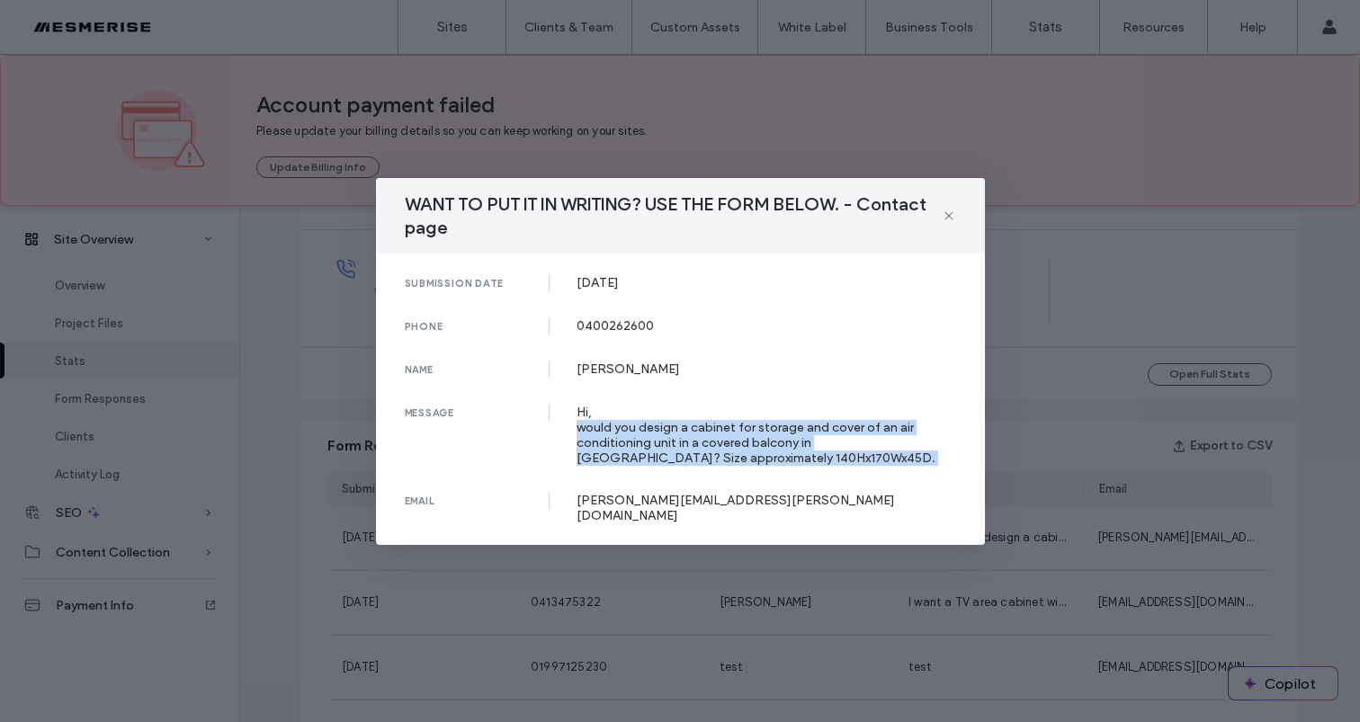
click at [676, 443] on div "Hi, would you design a cabinet for storage and cover of an air conditioning uni…" at bounding box center [767, 435] width 380 height 61
click at [758, 433] on div "Hi, would you design a cabinet for storage and cover of an air conditioning uni…" at bounding box center [767, 435] width 380 height 61
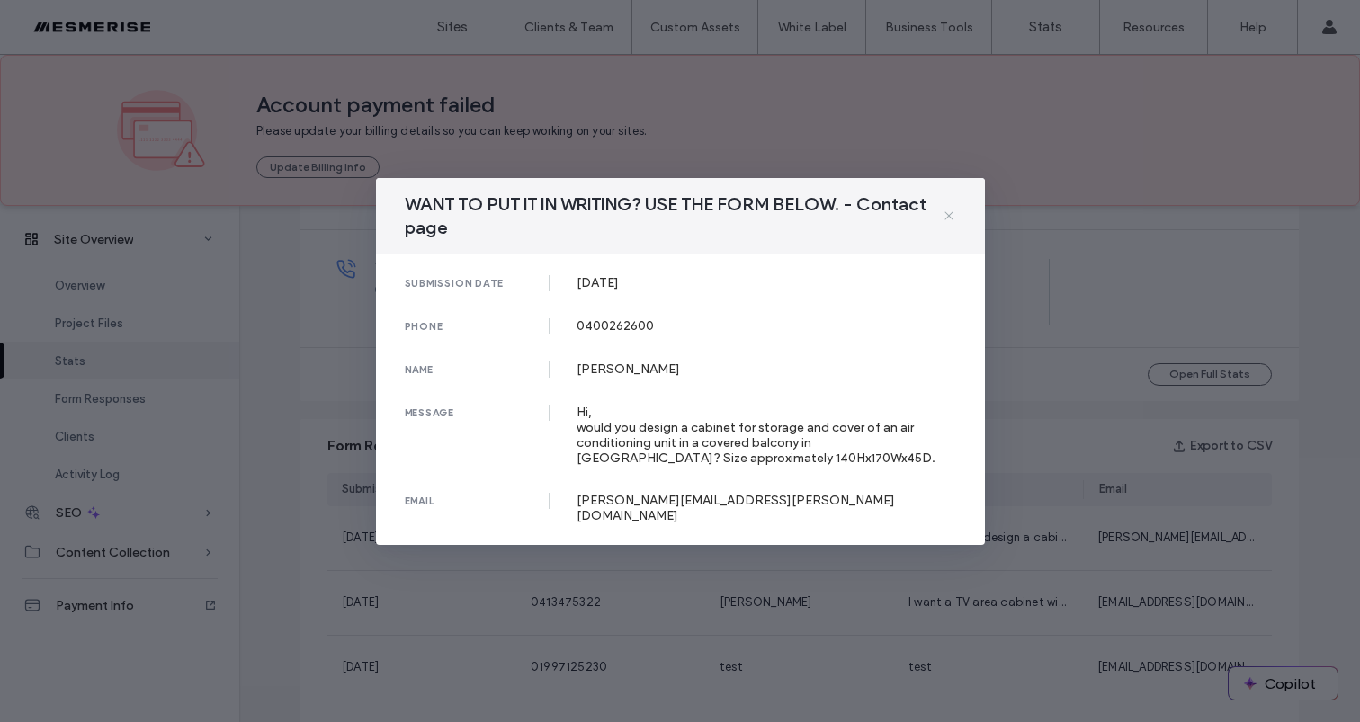
click at [954, 221] on icon at bounding box center [949, 216] width 14 height 14
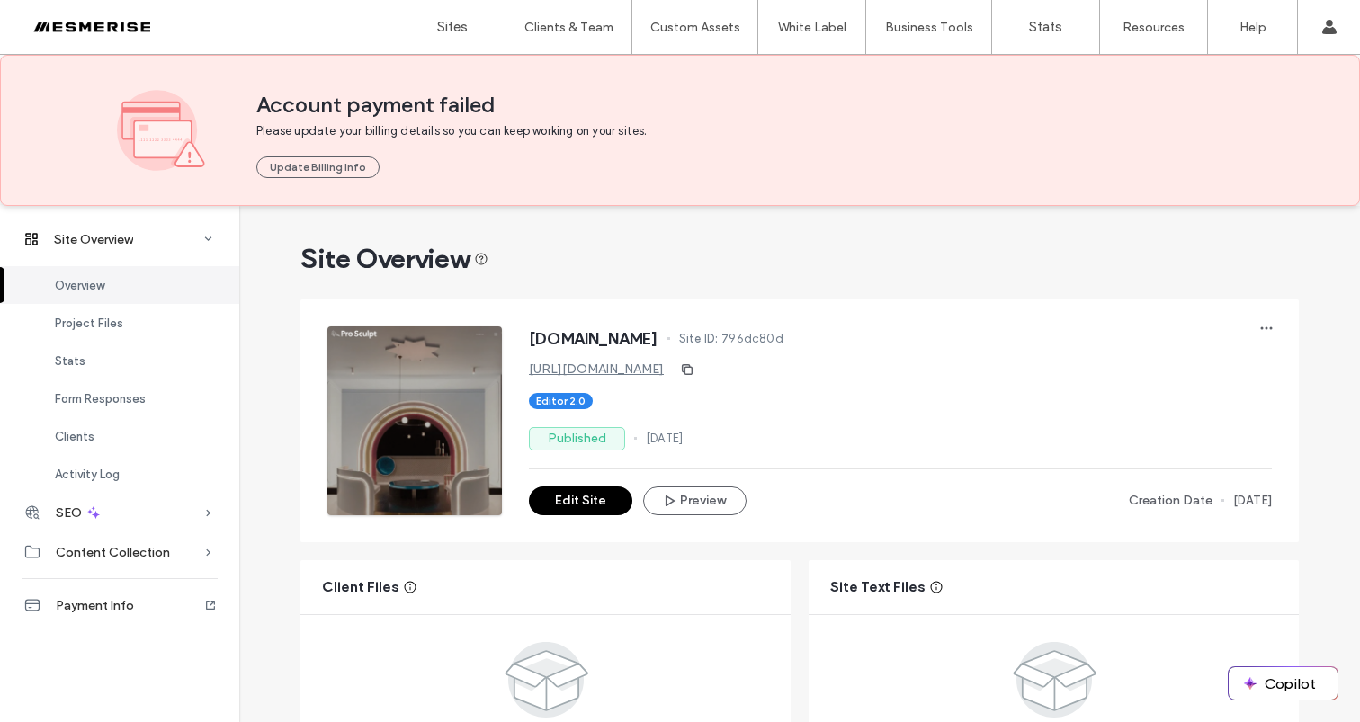
click at [129, 27] on div at bounding box center [115, 27] width 204 height 29
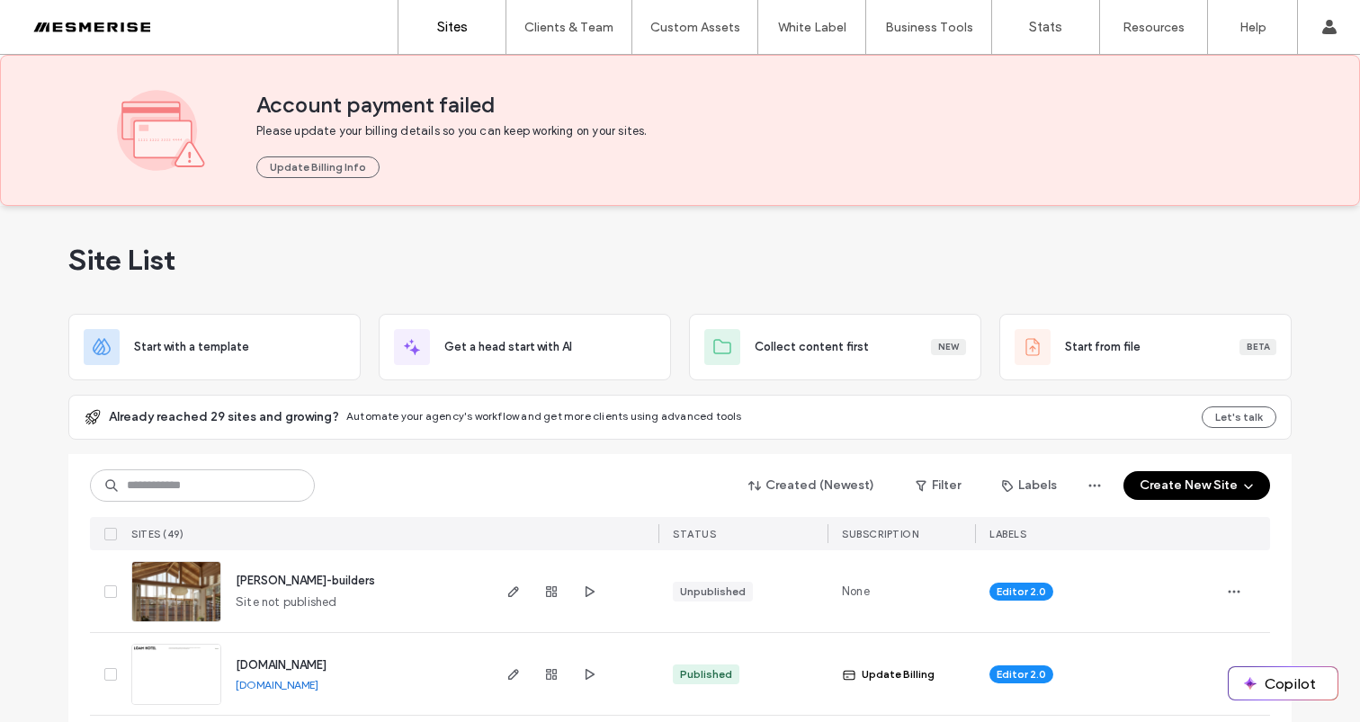
scroll to position [35, 0]
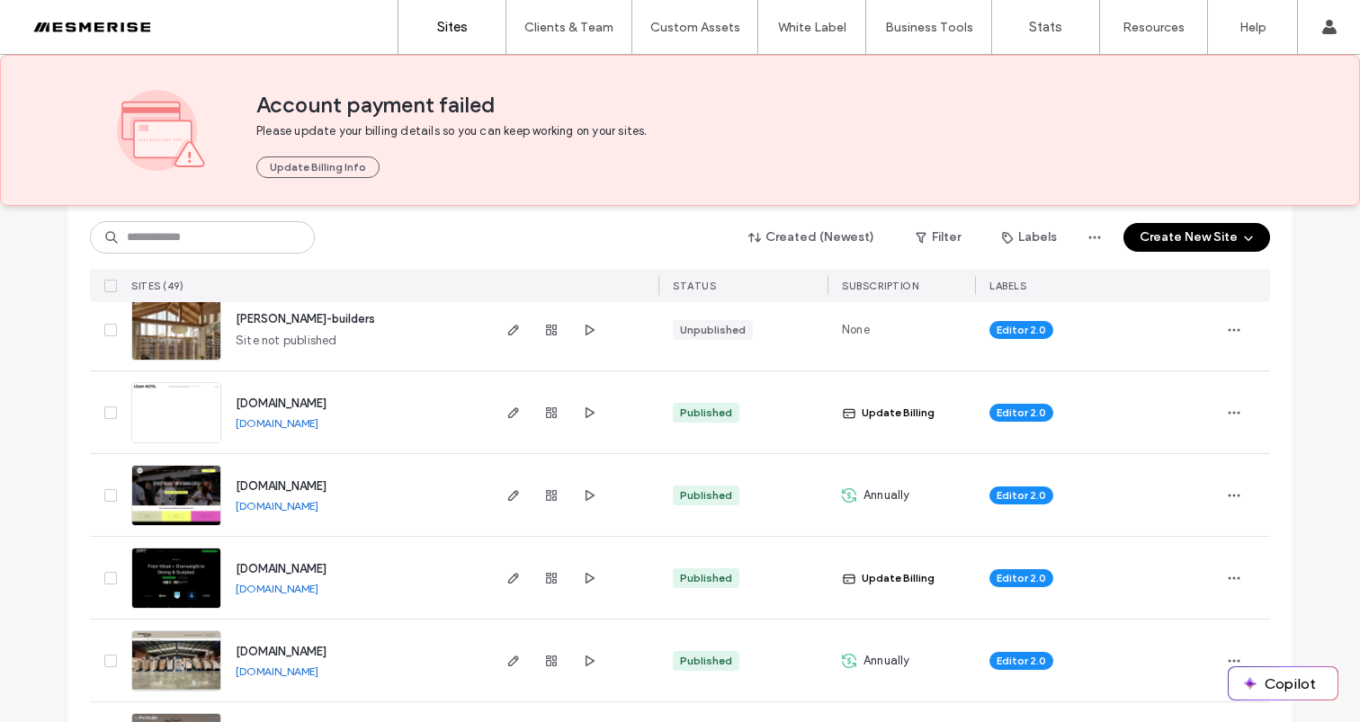
scroll to position [243, 0]
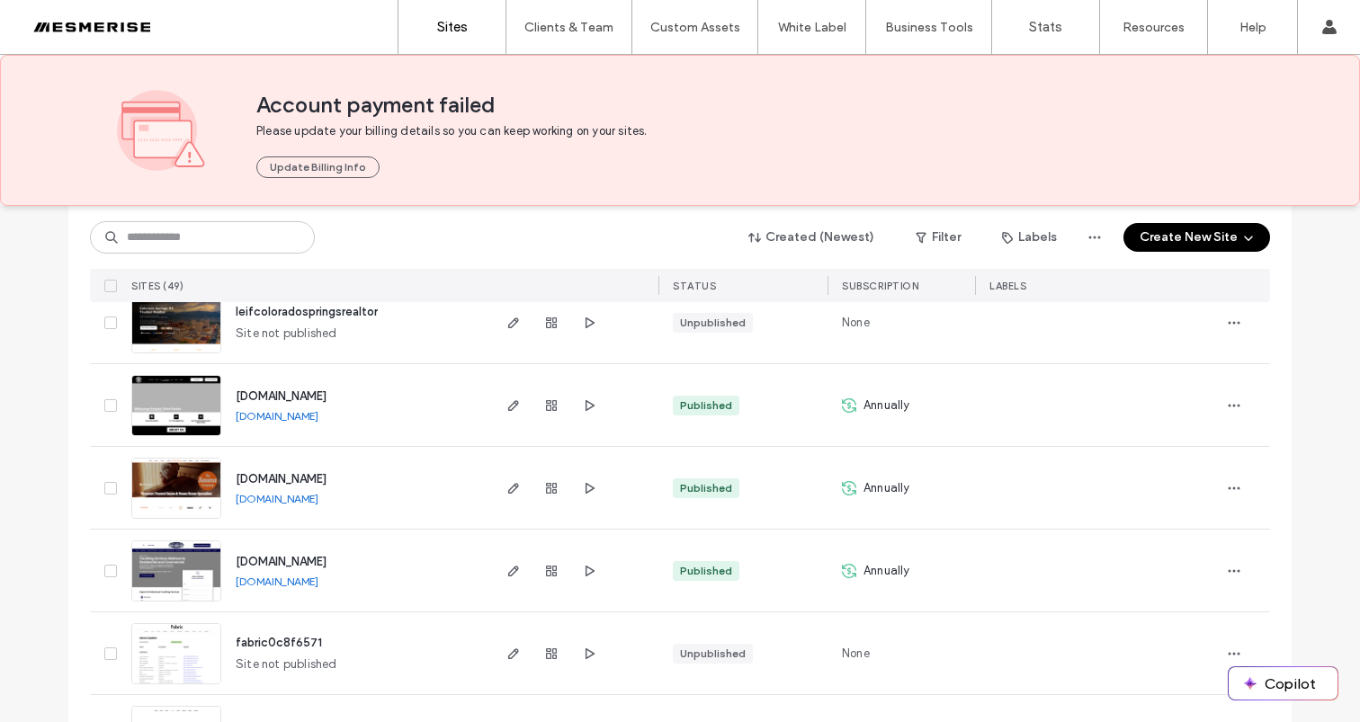
scroll to position [3227, 0]
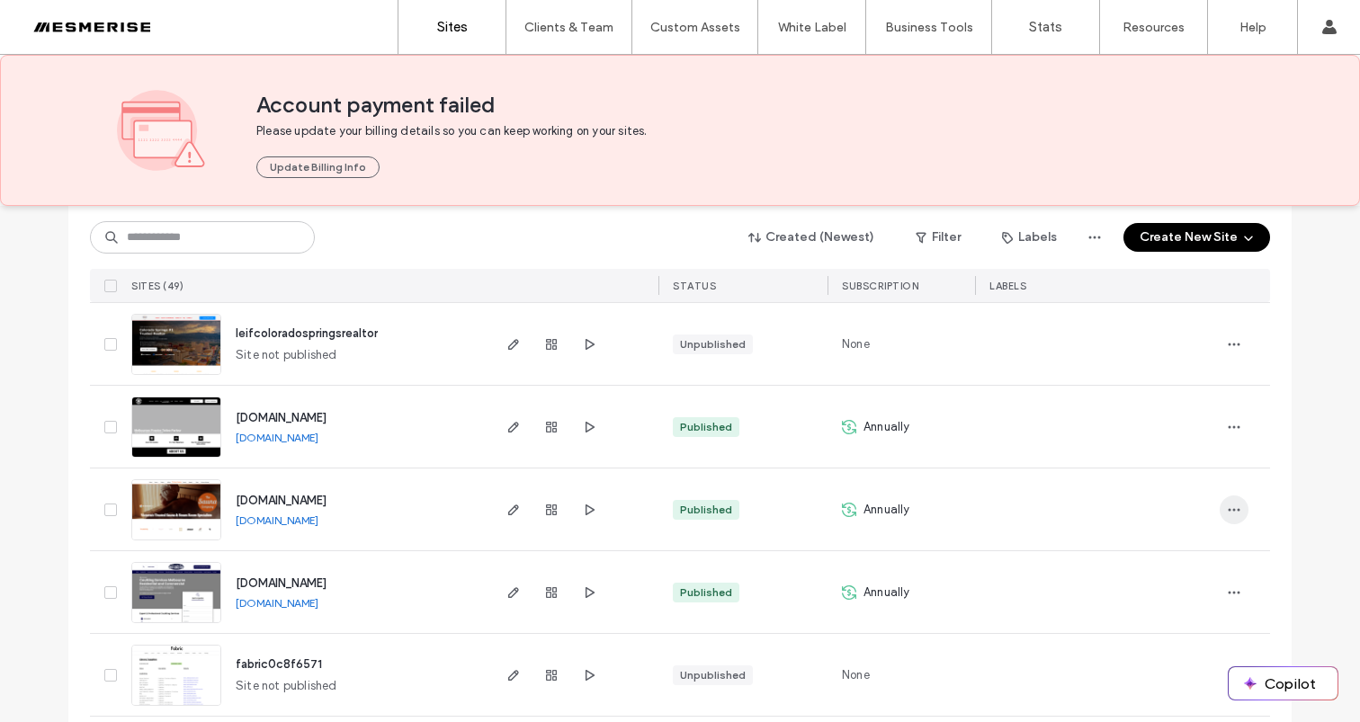
click at [1229, 509] on icon "button" at bounding box center [1234, 510] width 14 height 14
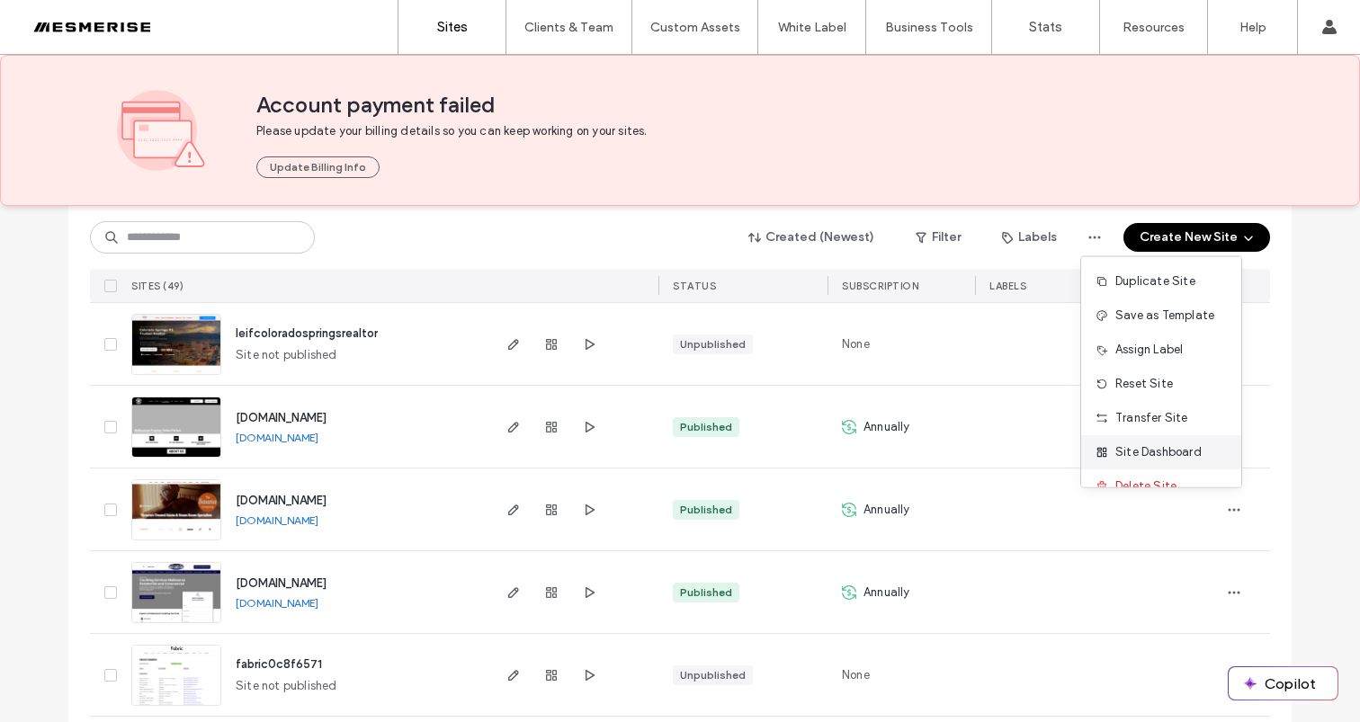
click at [1168, 445] on span "Site Dashboard" at bounding box center [1158, 452] width 86 height 18
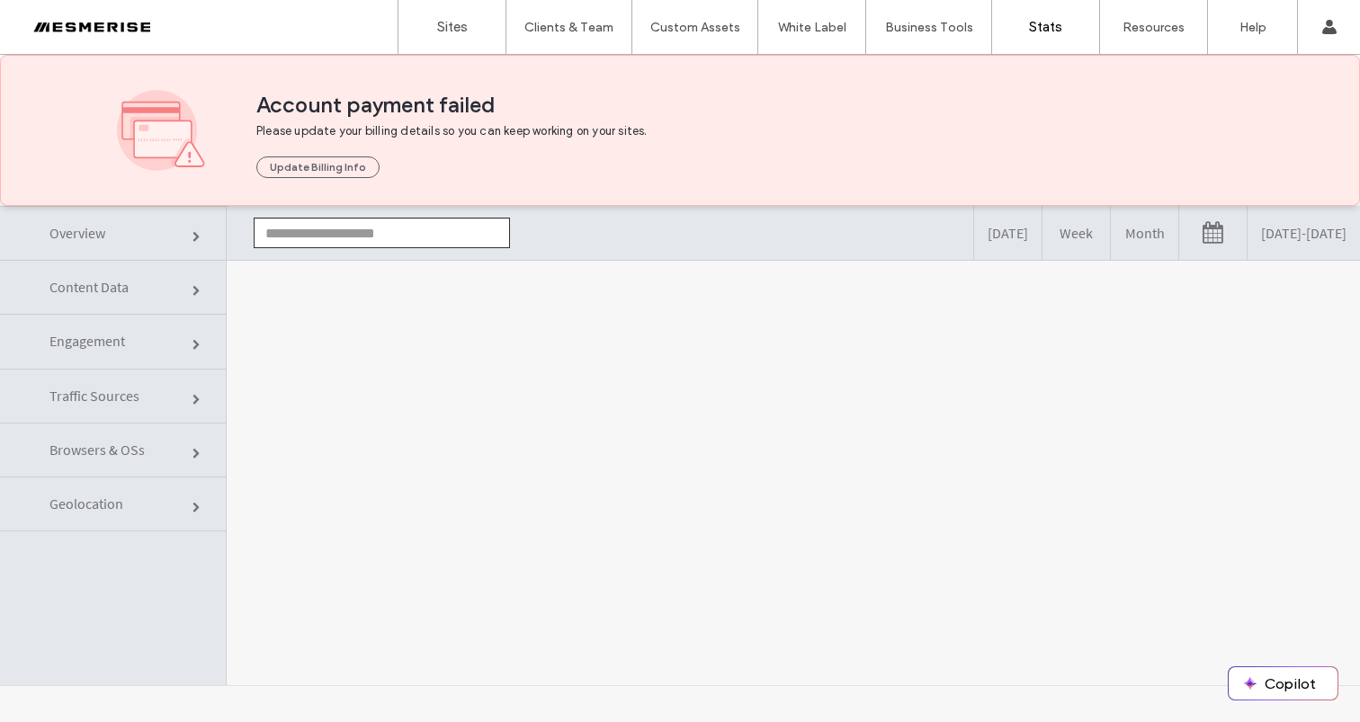
type input "**********"
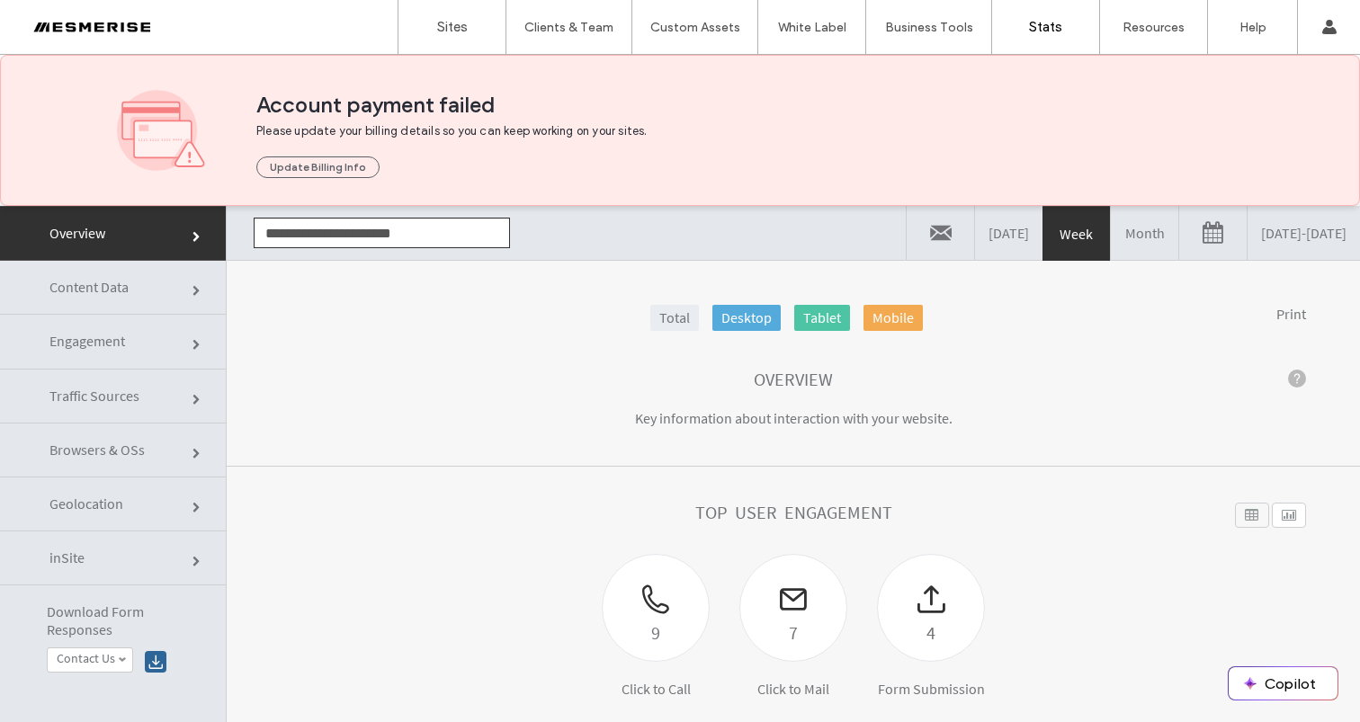
click at [1264, 234] on link "08/11/2025 - 08/18/2025" at bounding box center [1304, 233] width 112 height 54
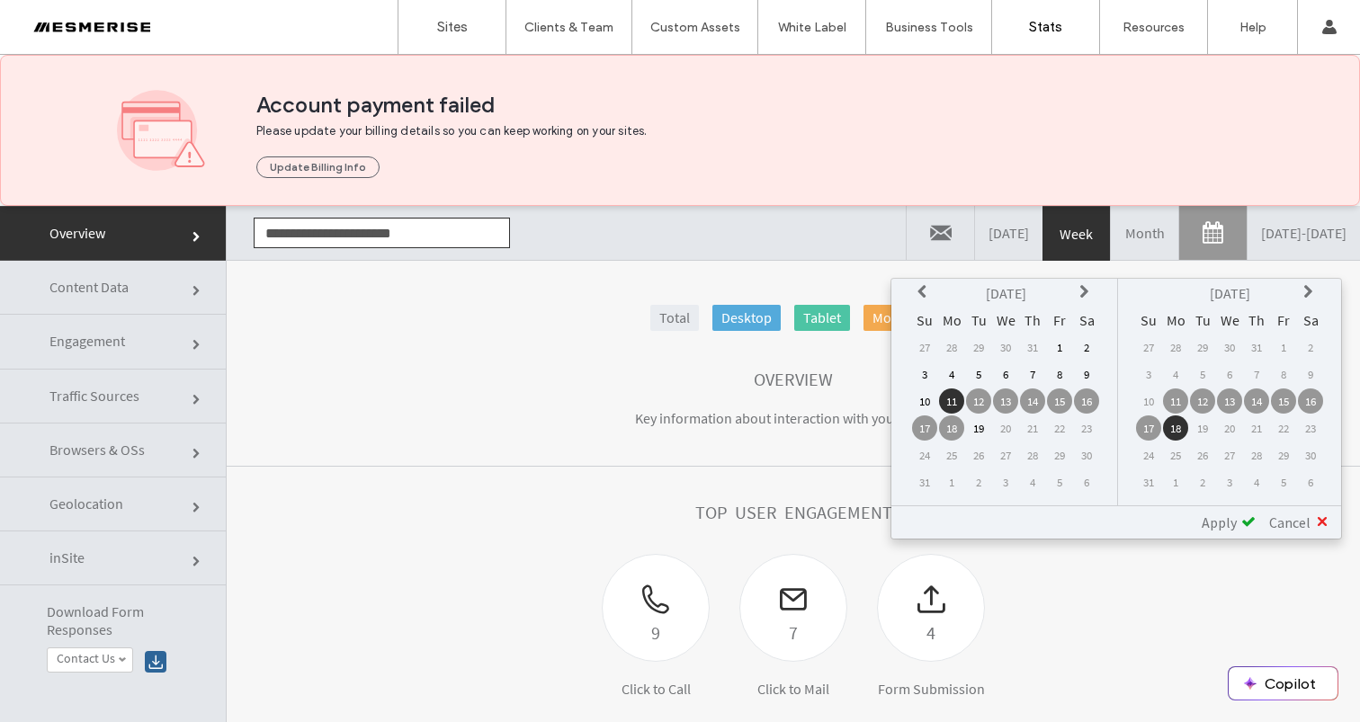
click at [910, 291] on table "Aug 2025 Su Mo Tu We Th Fr Sa 27 28 29 30 31 1 2 3 4 5 6 7 8 9 10 11 12 13 14 1…" at bounding box center [1005, 388] width 191 height 218
click at [921, 291] on icon at bounding box center [925, 292] width 14 height 14
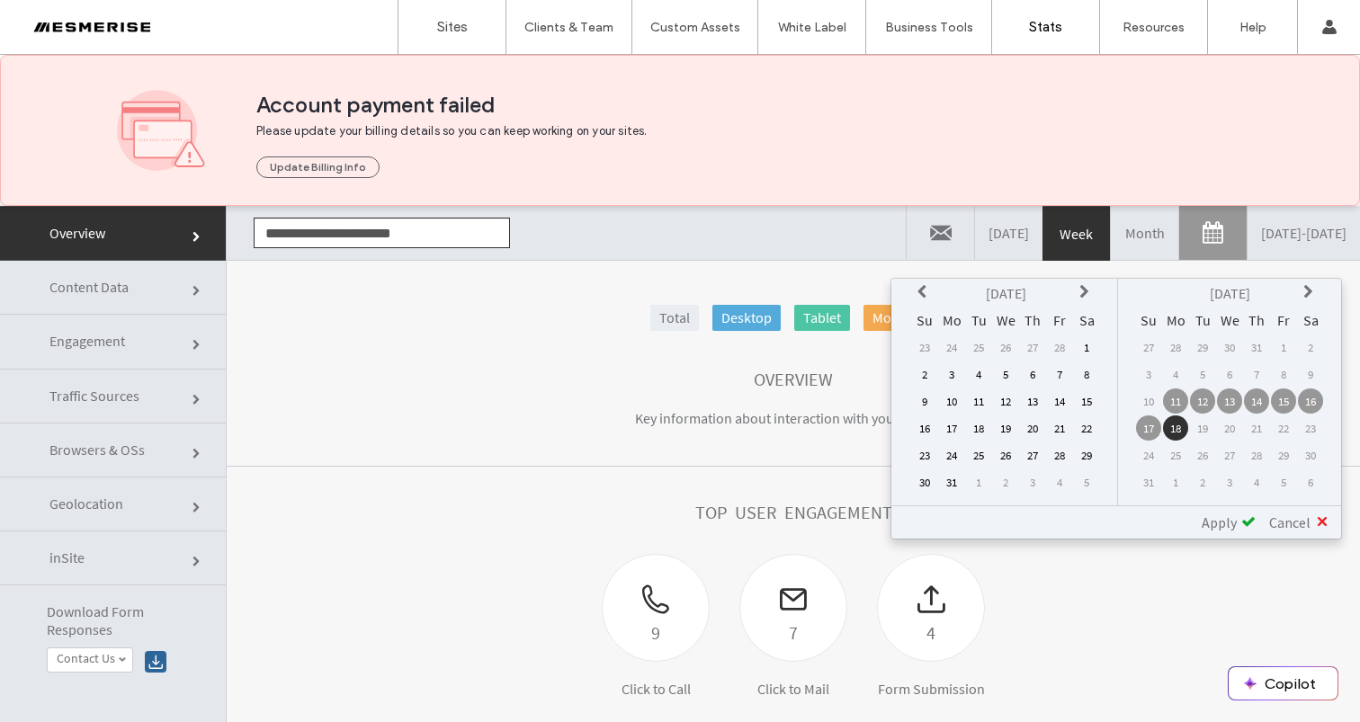
click at [921, 291] on icon at bounding box center [925, 292] width 14 height 14
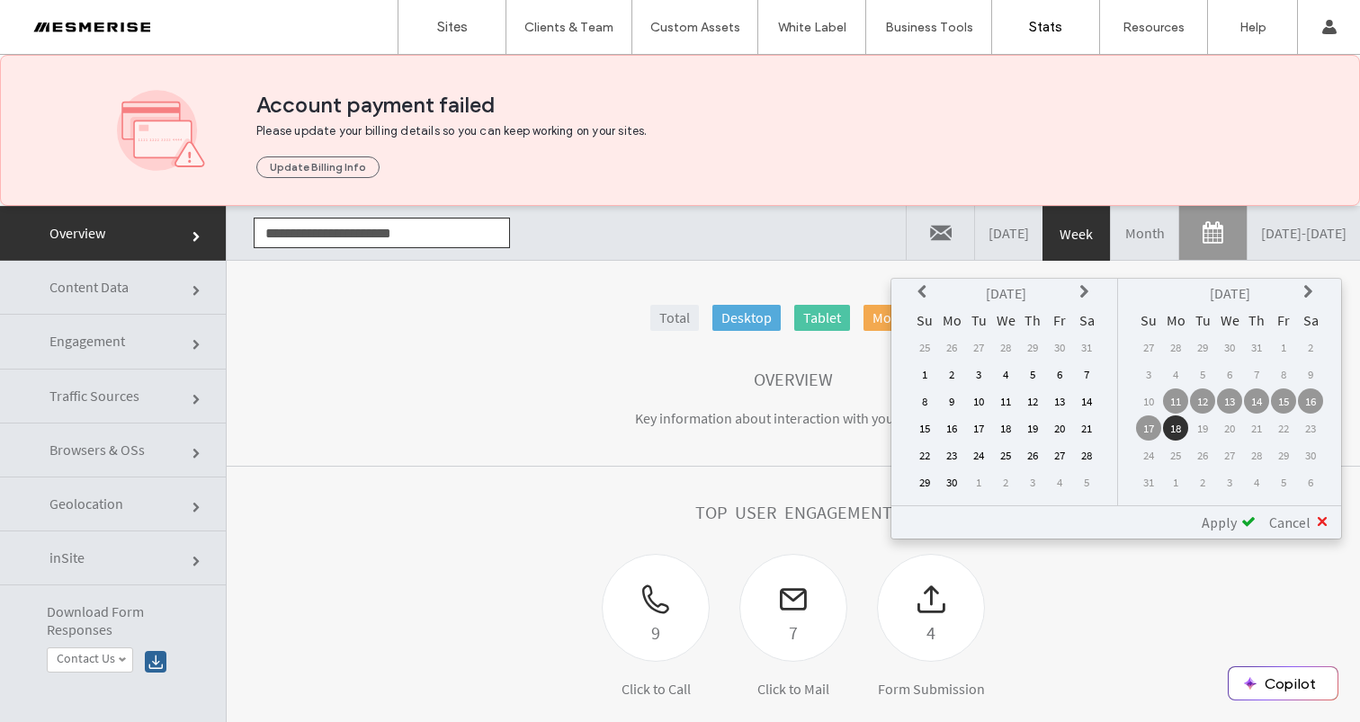
click at [922, 291] on icon at bounding box center [925, 292] width 14 height 14
click at [1040, 348] on td "1" at bounding box center [1032, 347] width 25 height 25
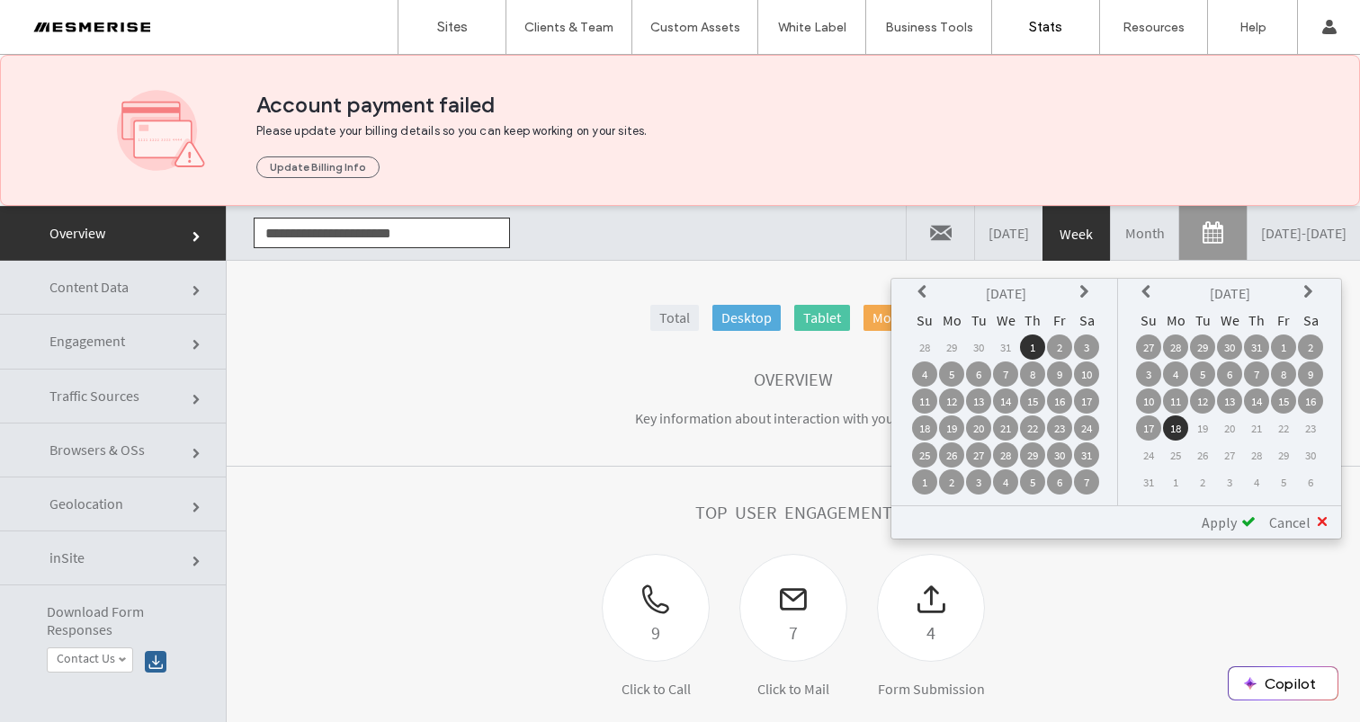
click at [1224, 520] on span "Apply" at bounding box center [1219, 523] width 35 height 18
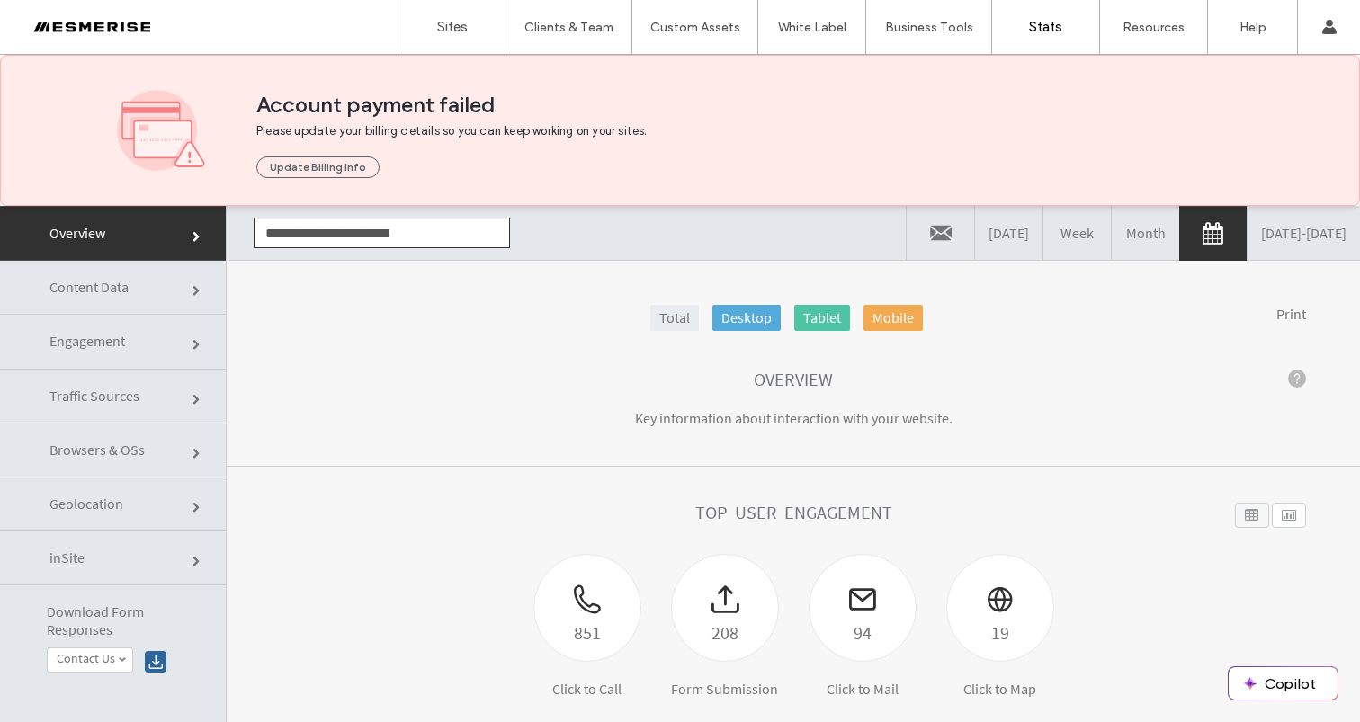
click at [122, 25] on div at bounding box center [115, 27] width 204 height 29
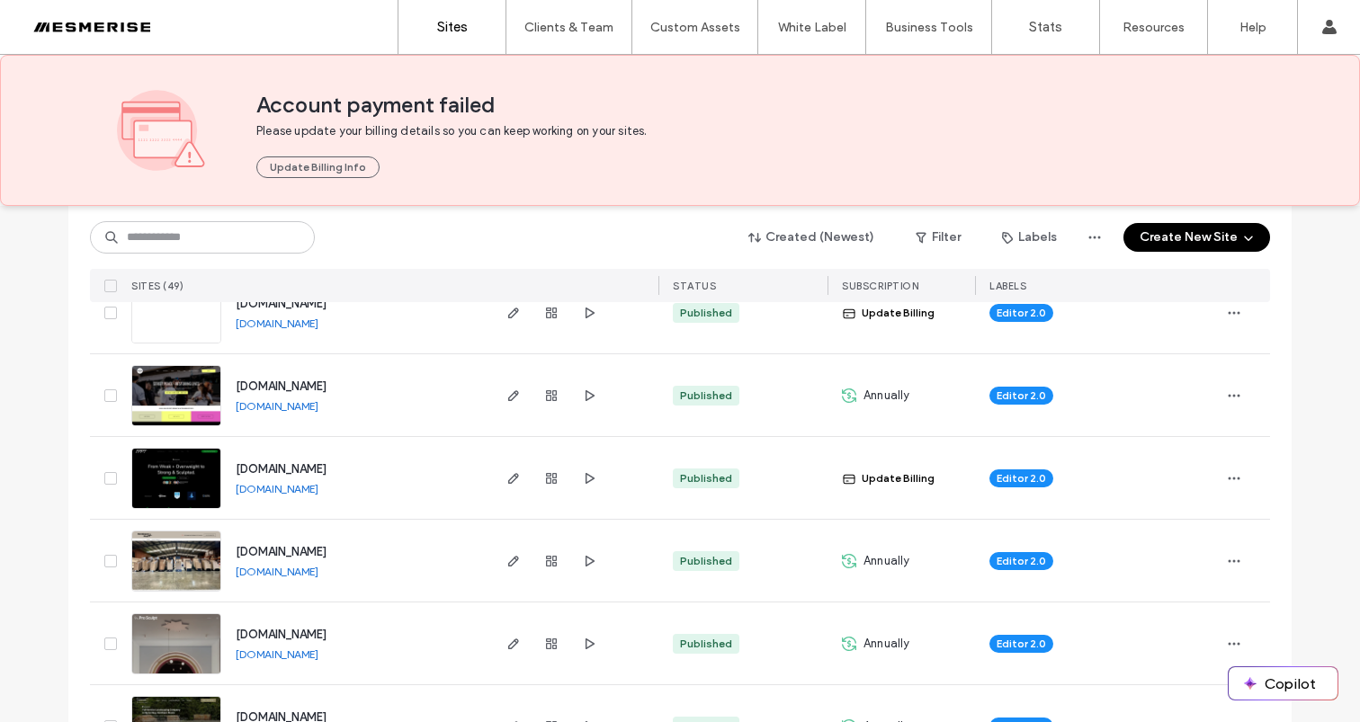
scroll to position [505, 0]
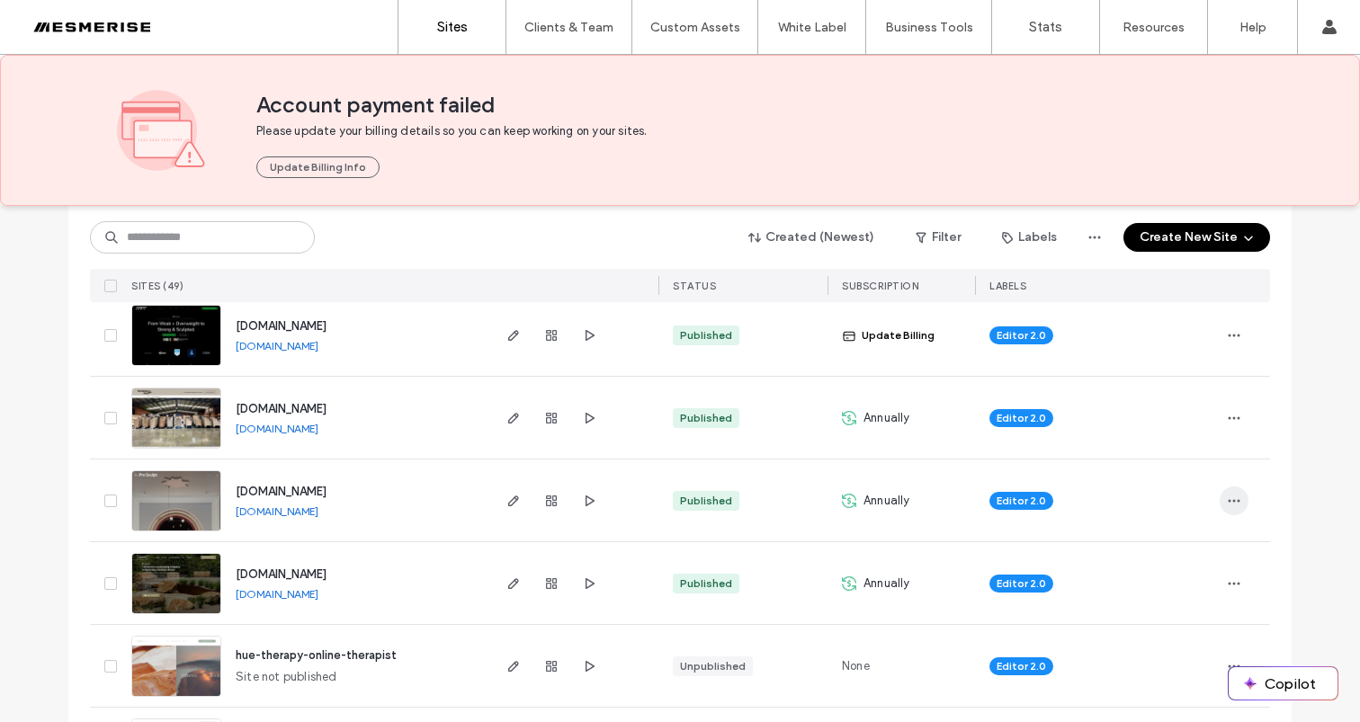
click at [1232, 497] on icon "button" at bounding box center [1234, 501] width 14 height 14
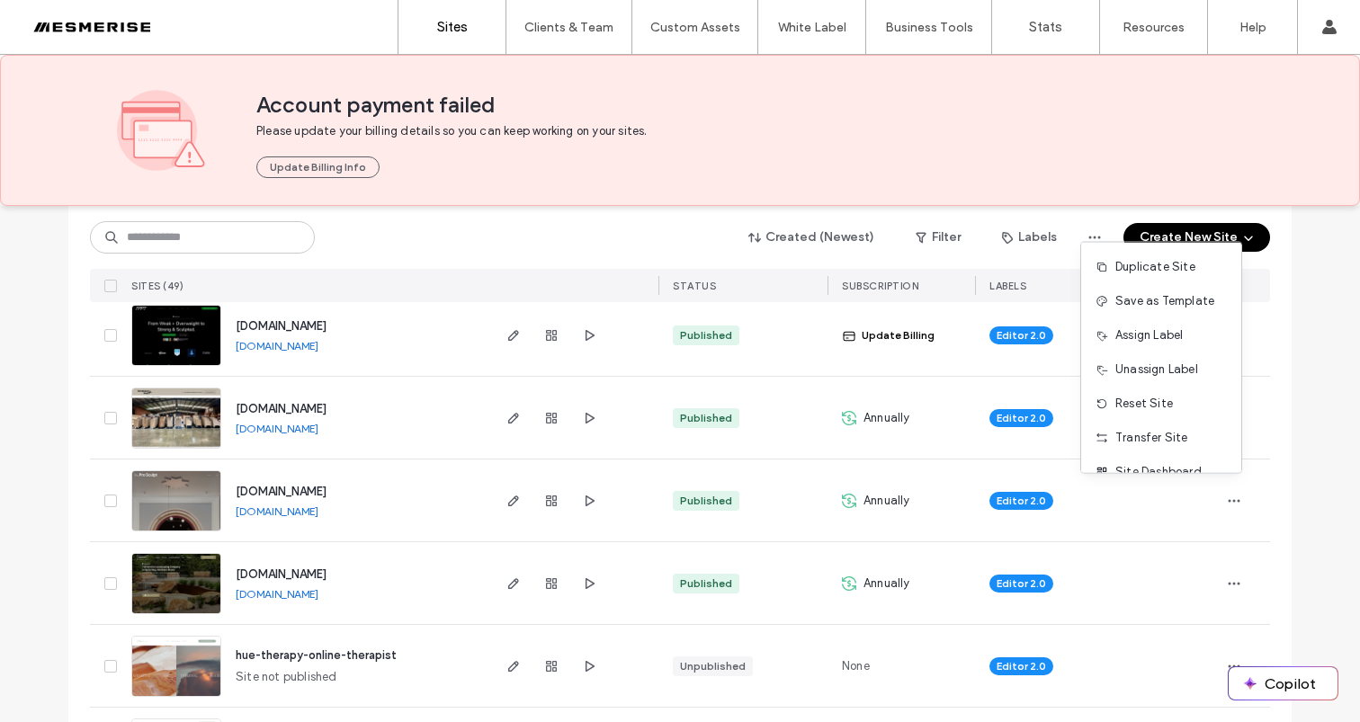
scroll to position [531, 0]
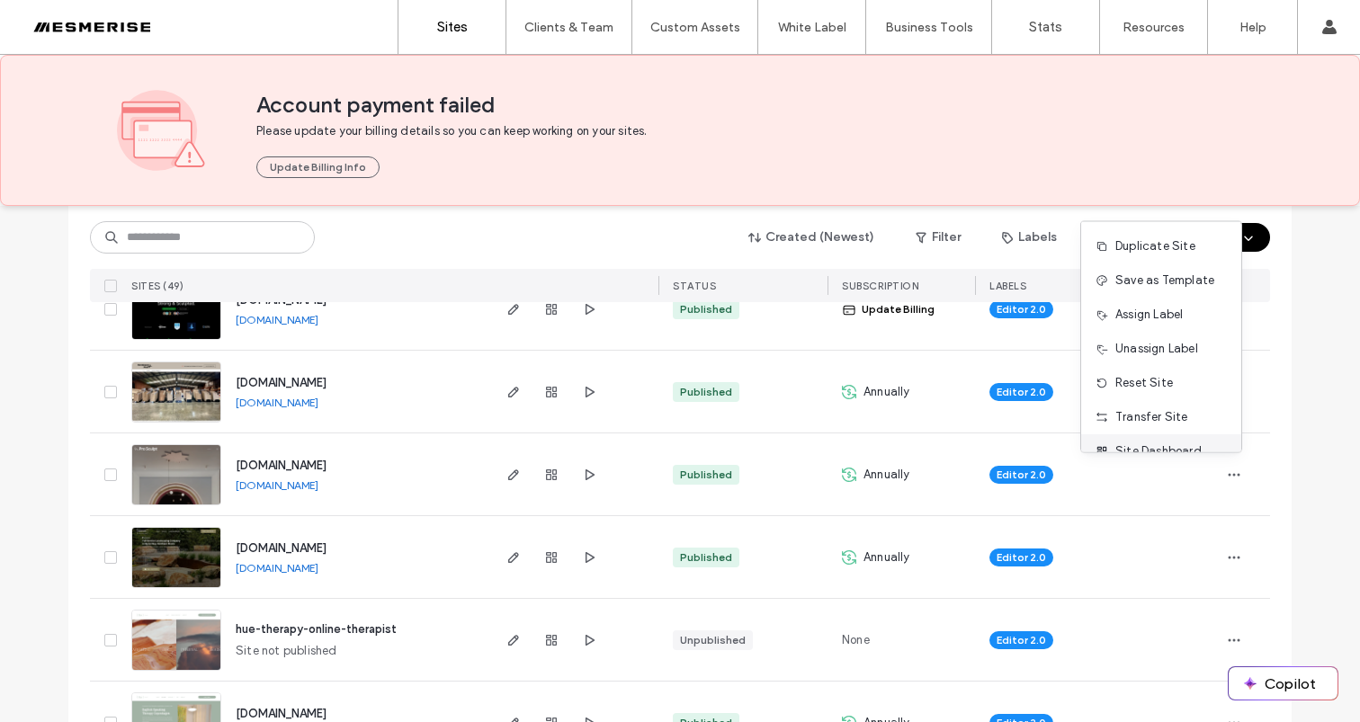
click at [1160, 446] on span "Site Dashboard" at bounding box center [1158, 452] width 86 height 18
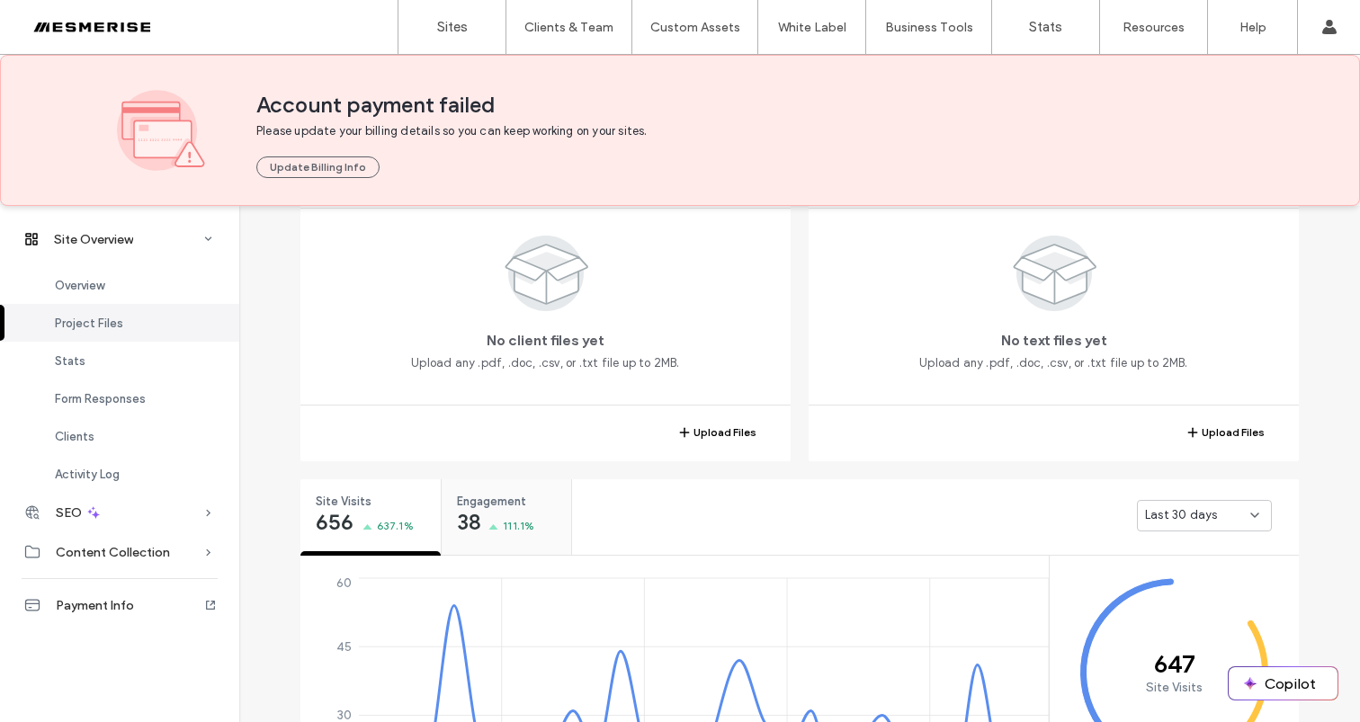
click at [511, 520] on span "111.1%" at bounding box center [518, 526] width 31 height 18
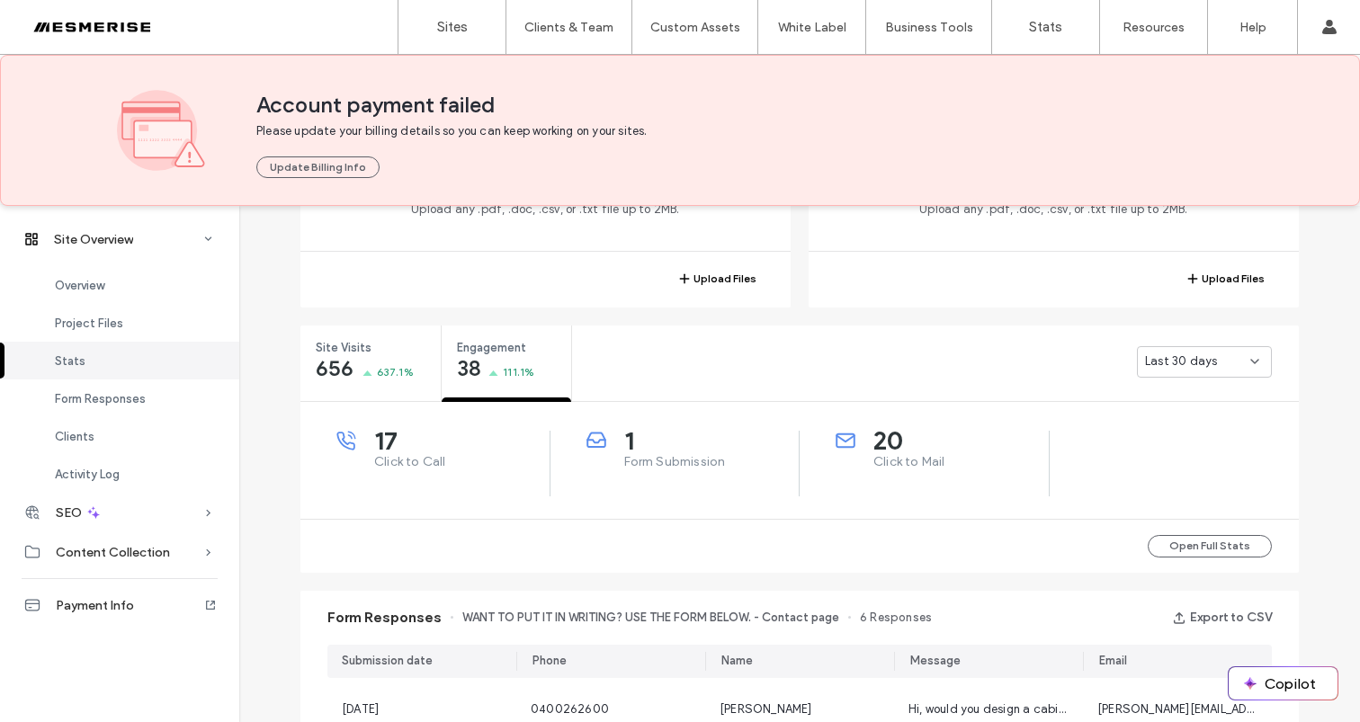
scroll to position [604, 0]
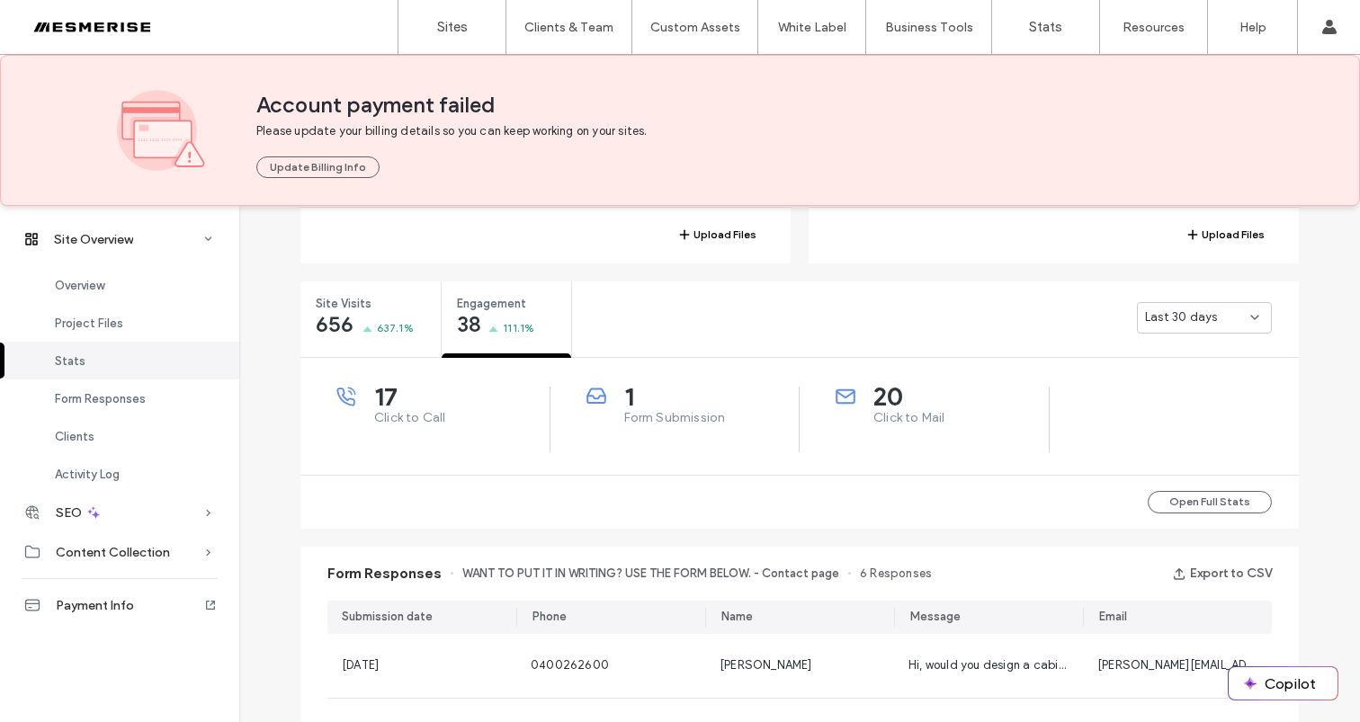
click at [901, 414] on span "Click to Mail" at bounding box center [960, 418] width 175 height 18
click at [740, 427] on div "1 Form Submission" at bounding box center [676, 420] width 250 height 66
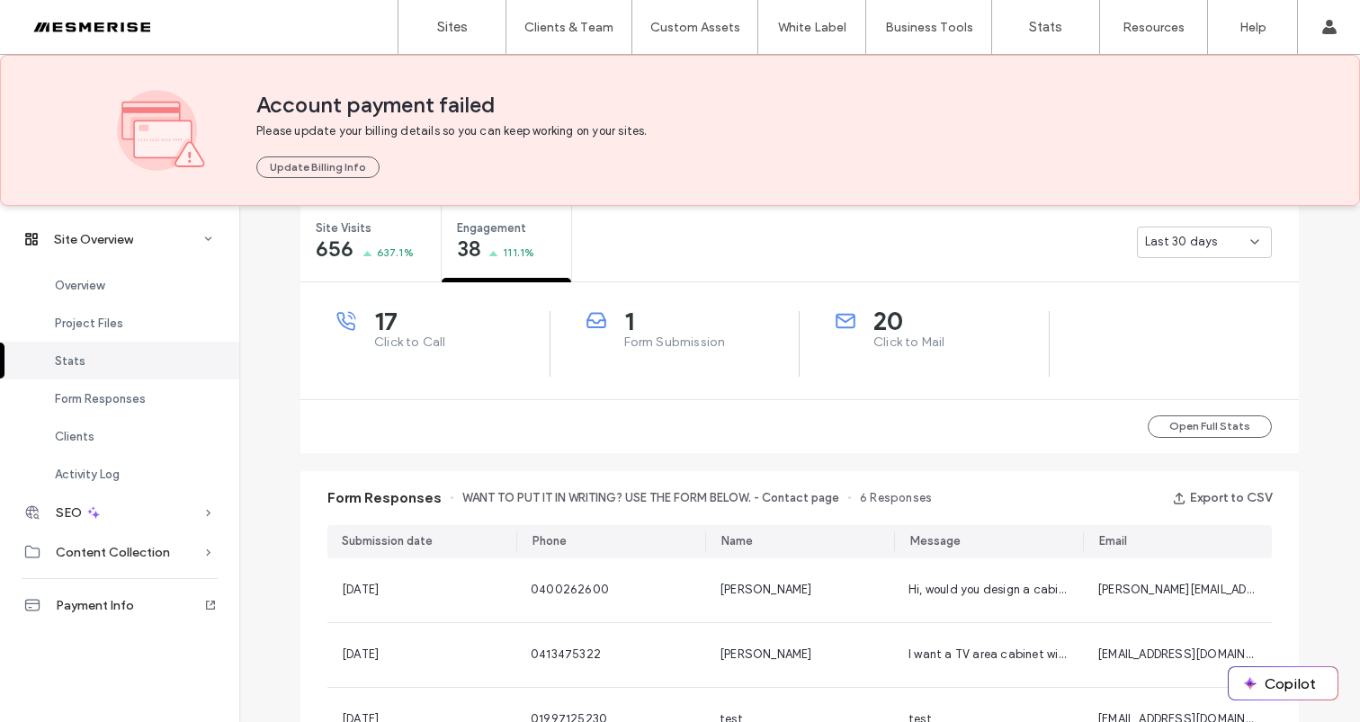
click at [655, 336] on span "Form Submission" at bounding box center [711, 343] width 175 height 18
drag, startPoint x: 660, startPoint y: 340, endPoint x: 655, endPoint y: 309, distance: 31.9
click at [660, 340] on span "Form Submission" at bounding box center [711, 343] width 175 height 18
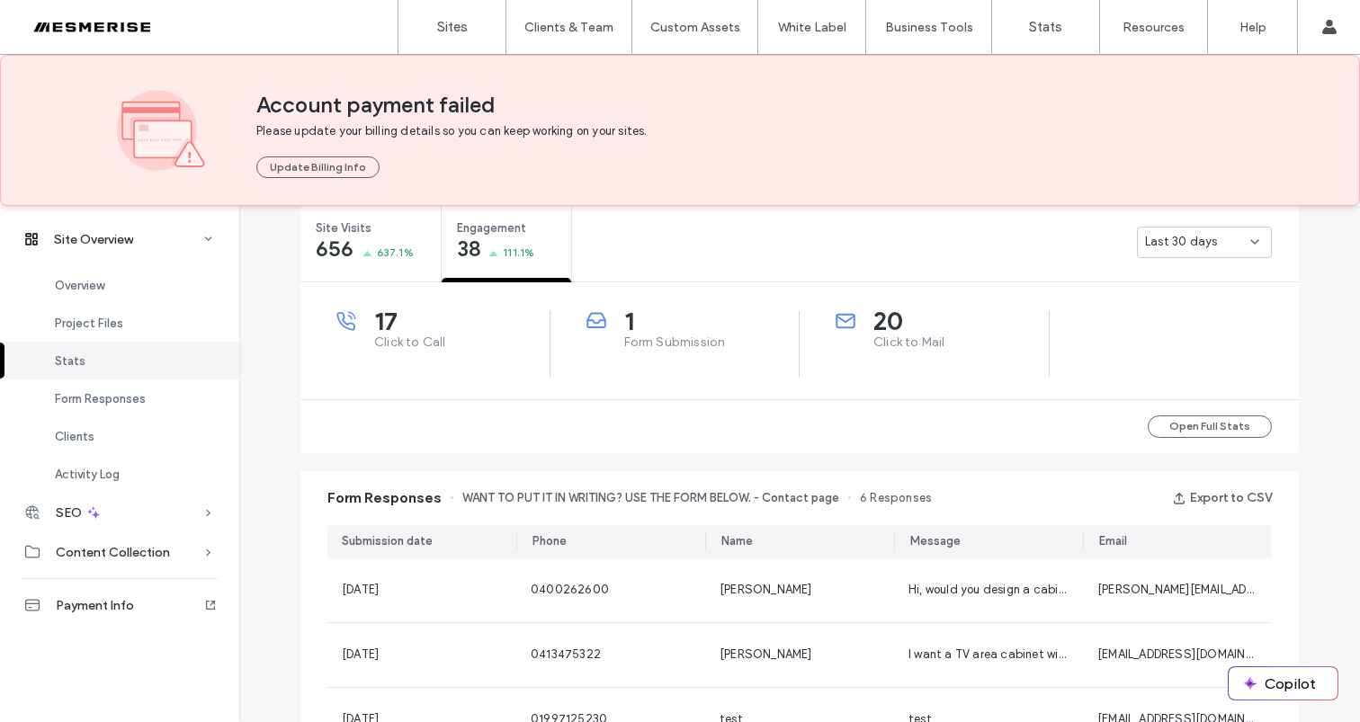
click at [927, 343] on span "Click to Mail" at bounding box center [960, 343] width 175 height 18
click at [914, 343] on span "Click to Mail" at bounding box center [960, 343] width 175 height 18
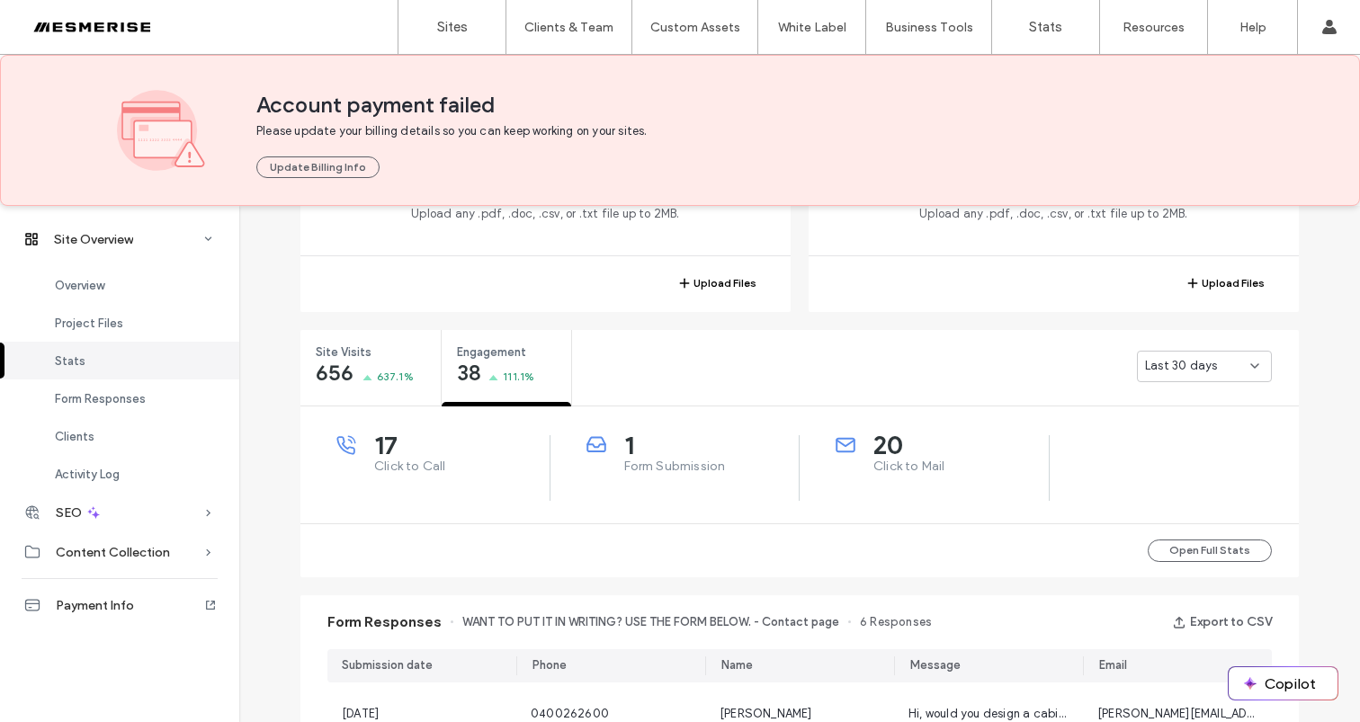
scroll to position [533, 0]
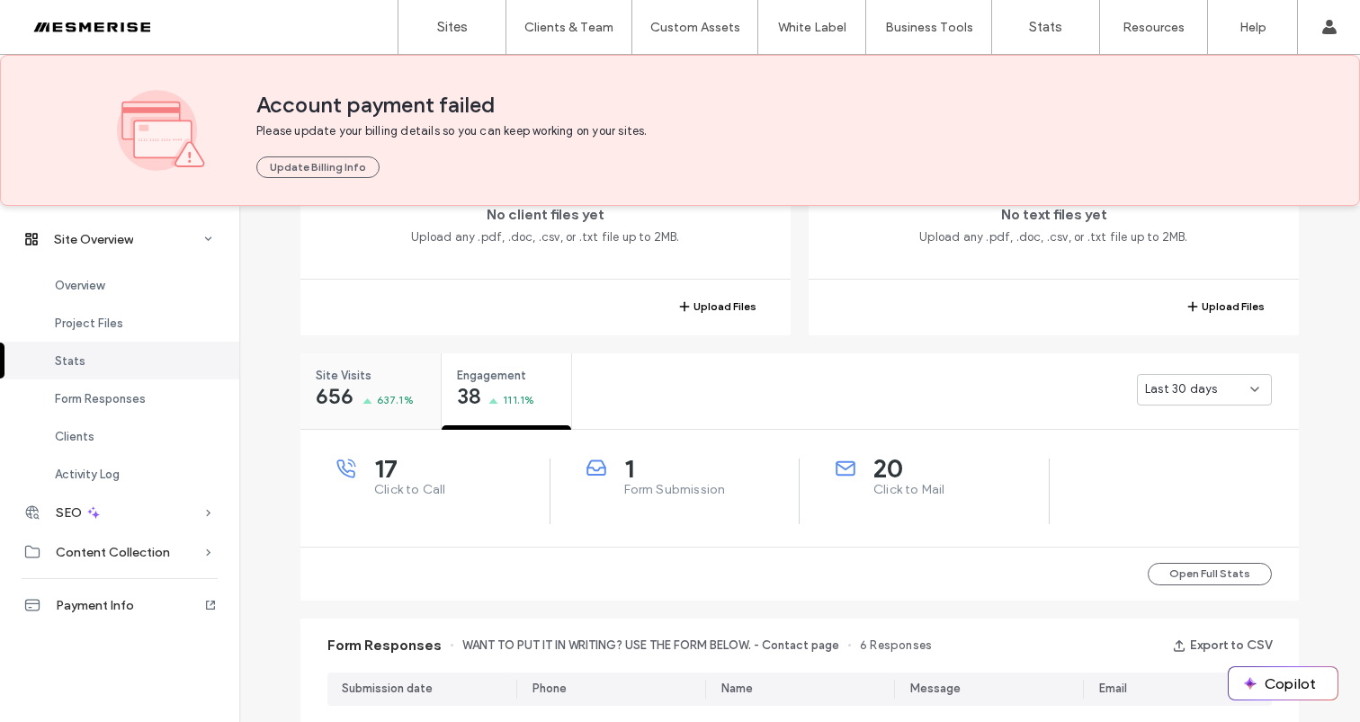
click at [336, 395] on span "656" at bounding box center [335, 397] width 39 height 18
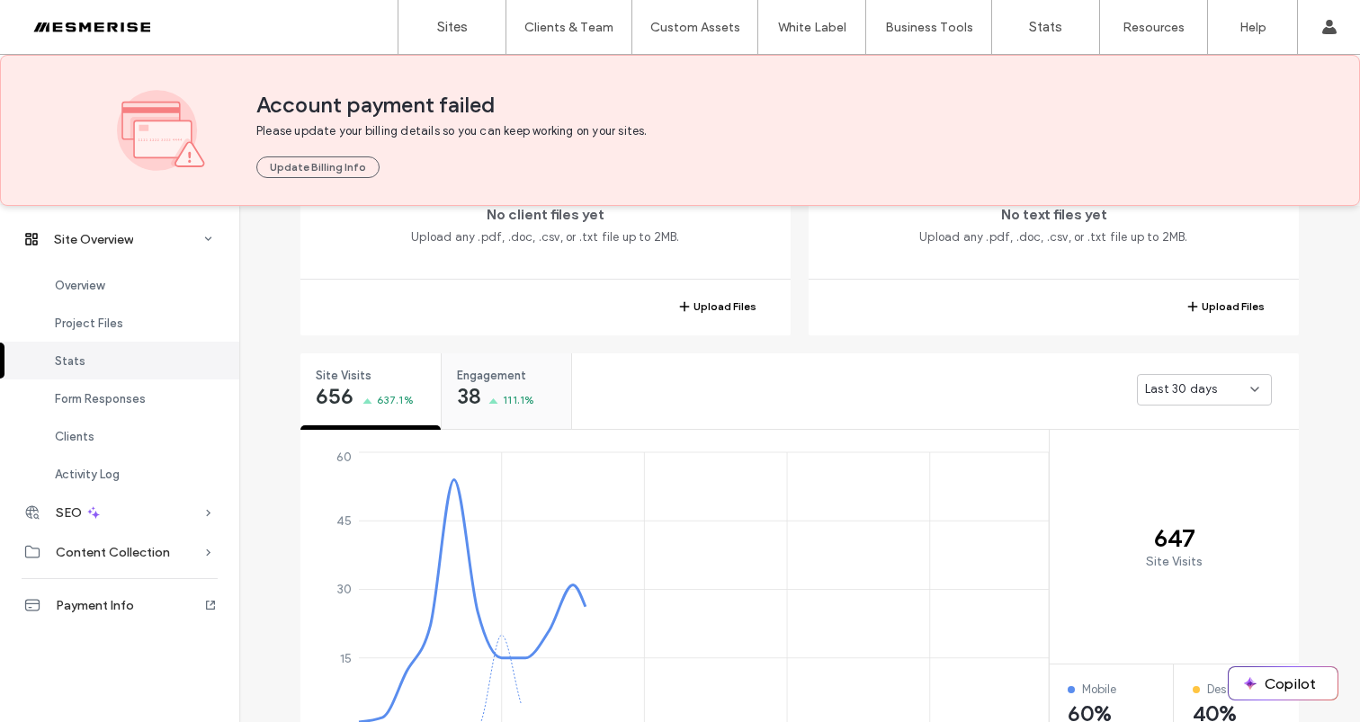
click at [488, 395] on div "38 111.1%" at bounding box center [496, 399] width 78 height 22
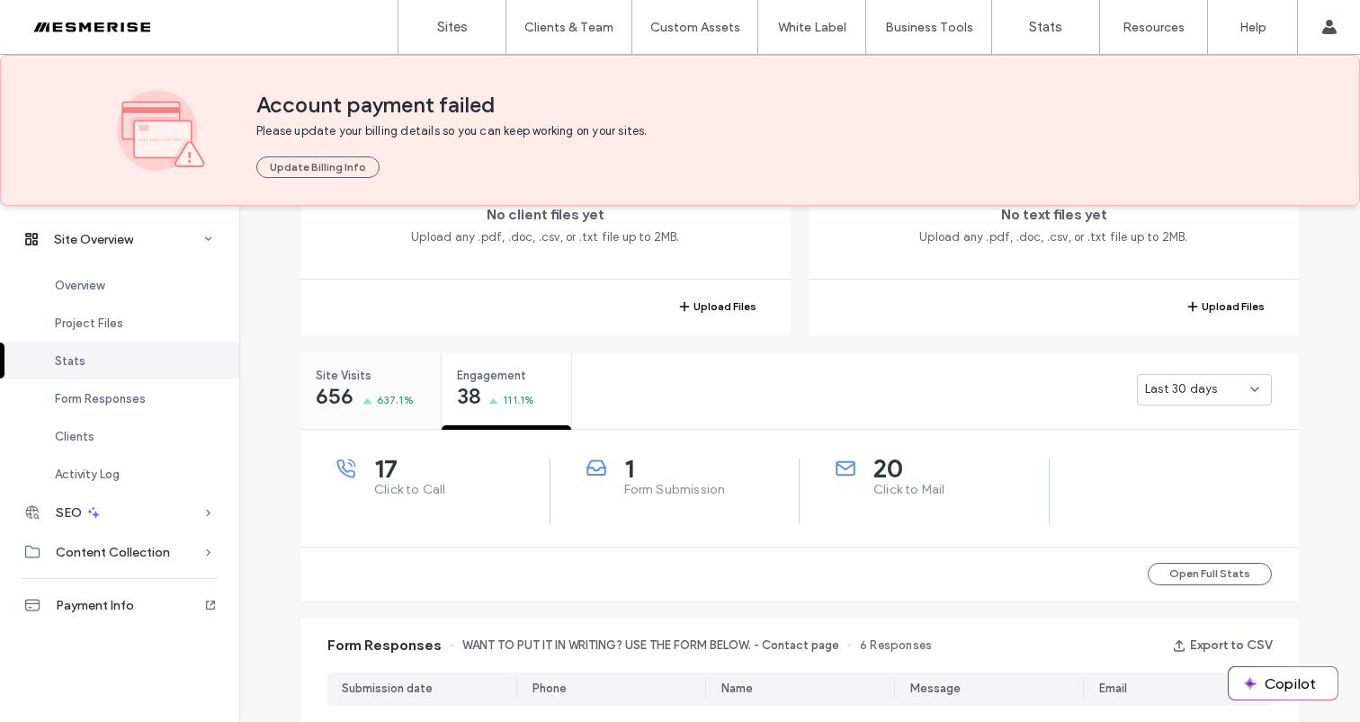
click at [367, 394] on div "656 637.1%" at bounding box center [365, 399] width 98 height 22
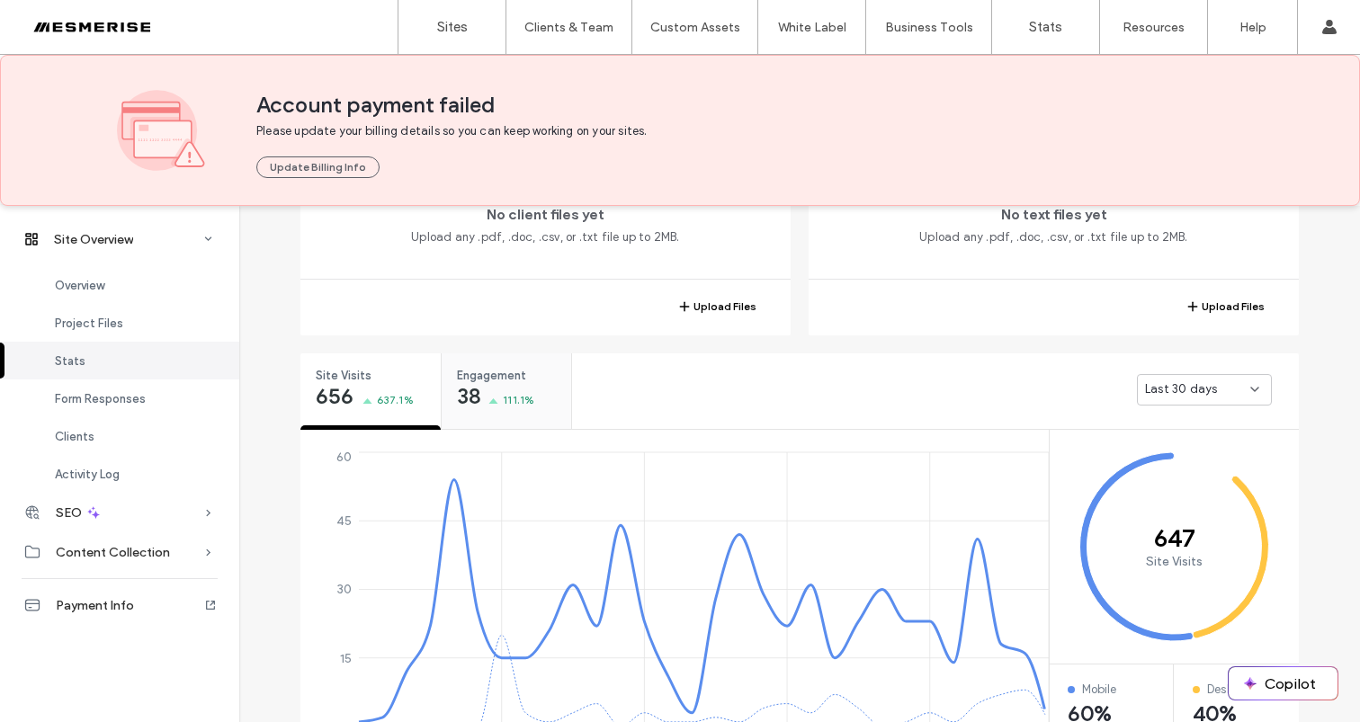
click at [514, 389] on div "38 111.1%" at bounding box center [496, 399] width 78 height 22
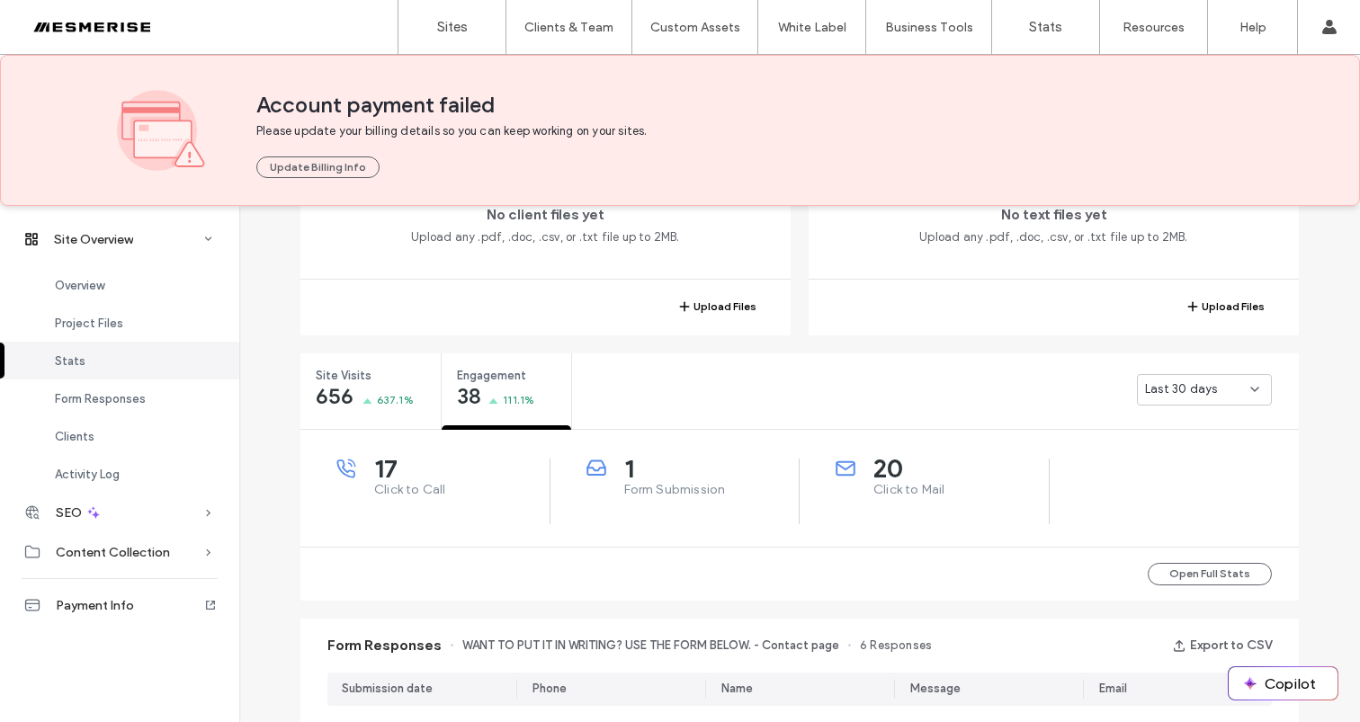
scroll to position [325, 0]
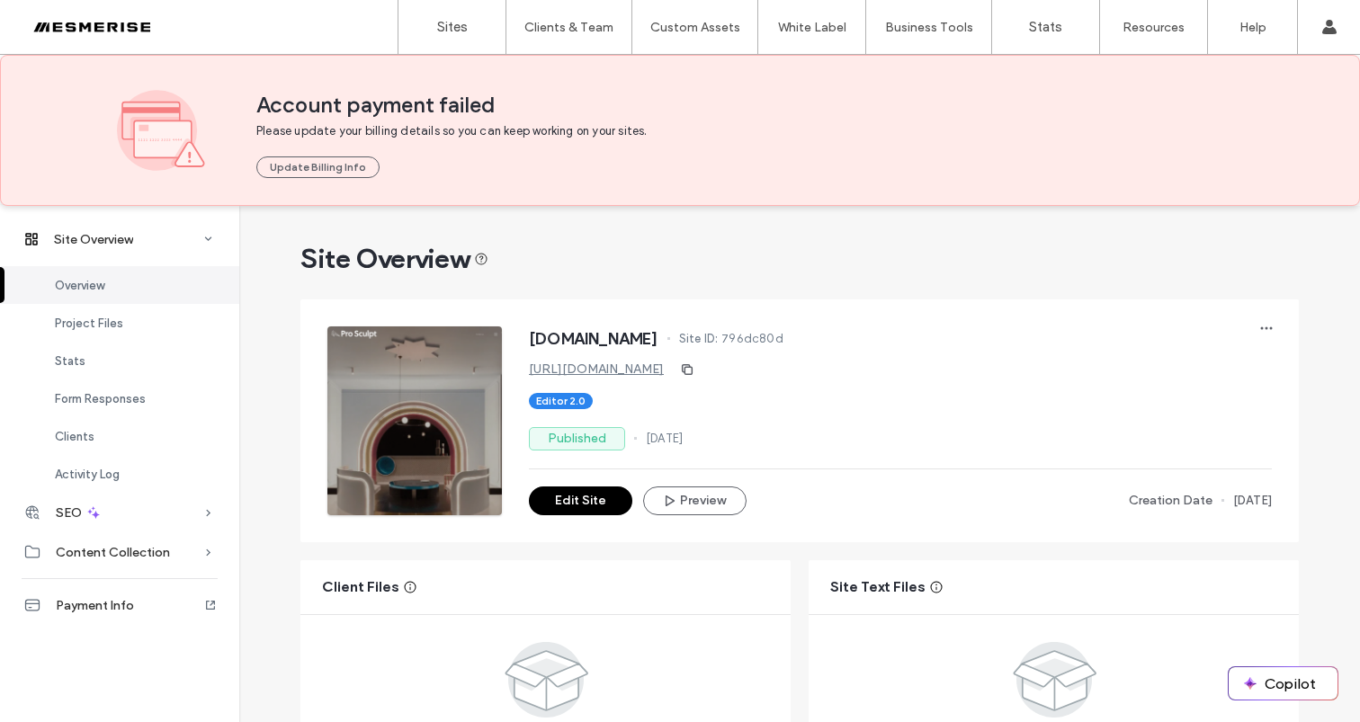
click at [124, 24] on div at bounding box center [115, 27] width 204 height 29
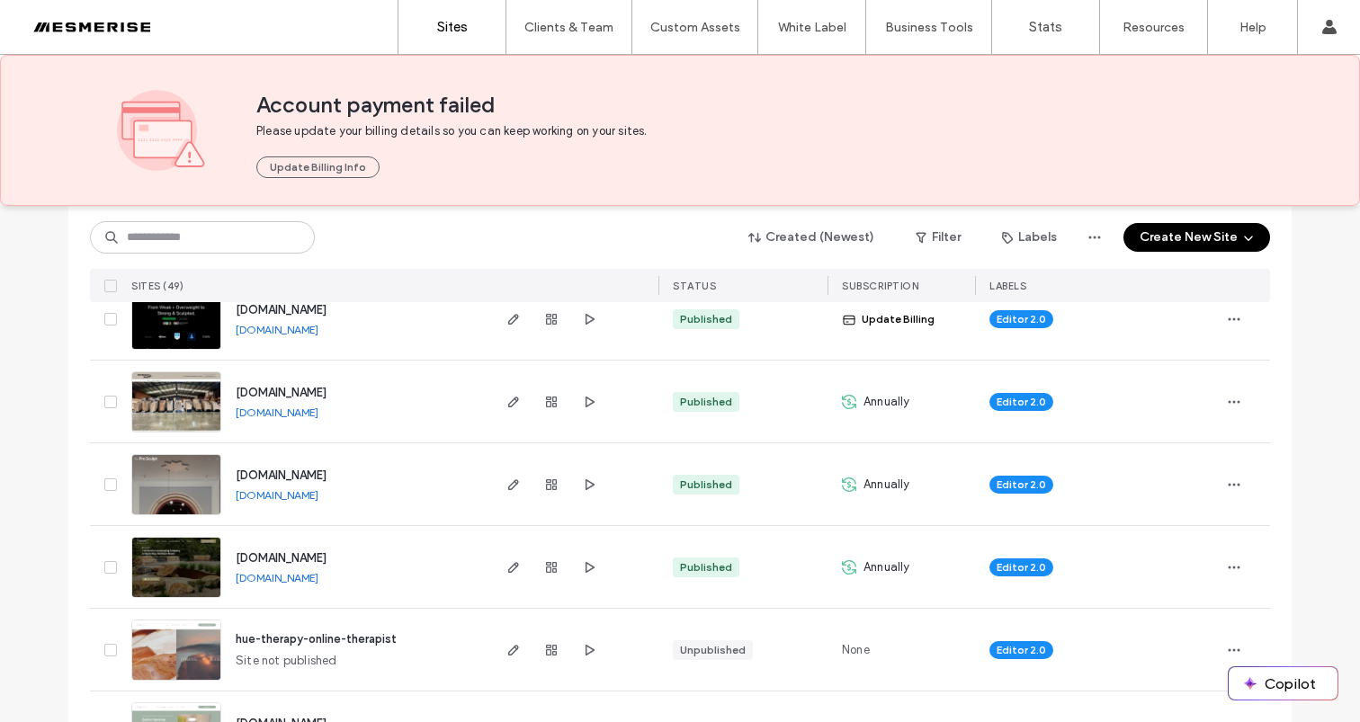
scroll to position [528, 0]
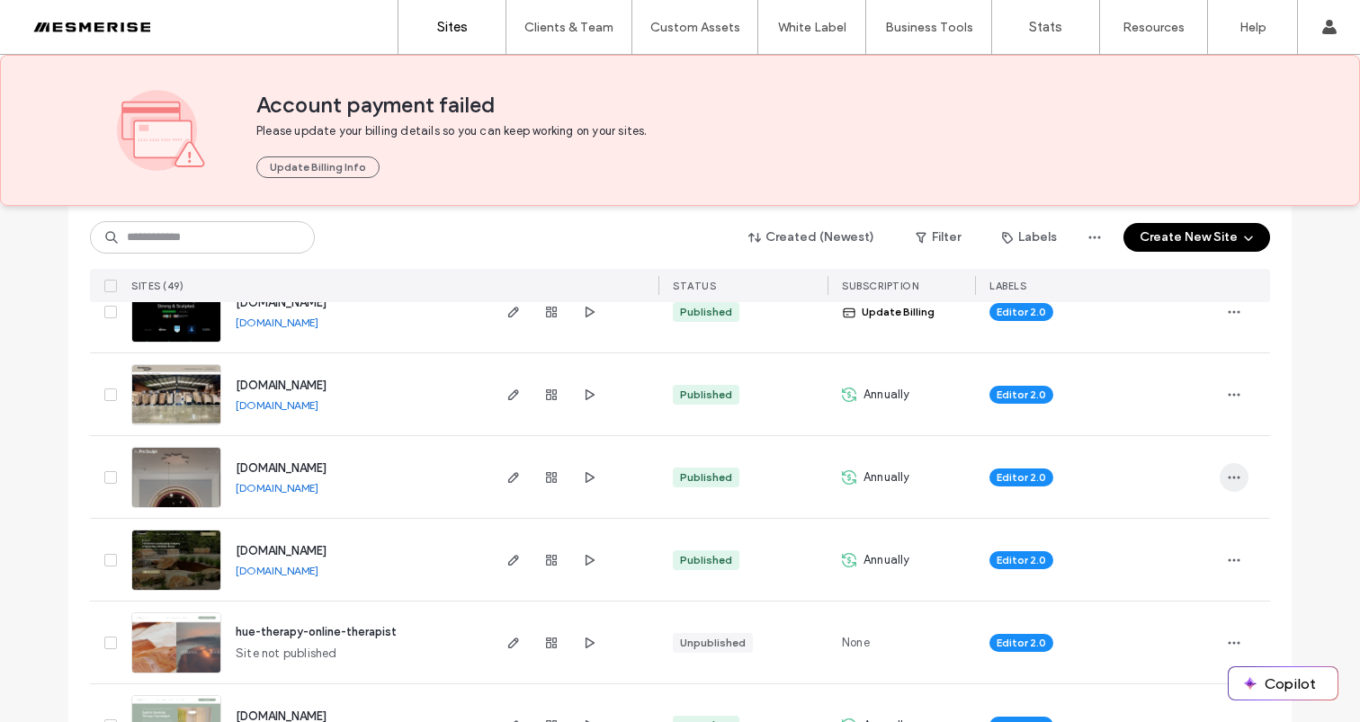
click at [1240, 476] on span "button" at bounding box center [1234, 477] width 29 height 29
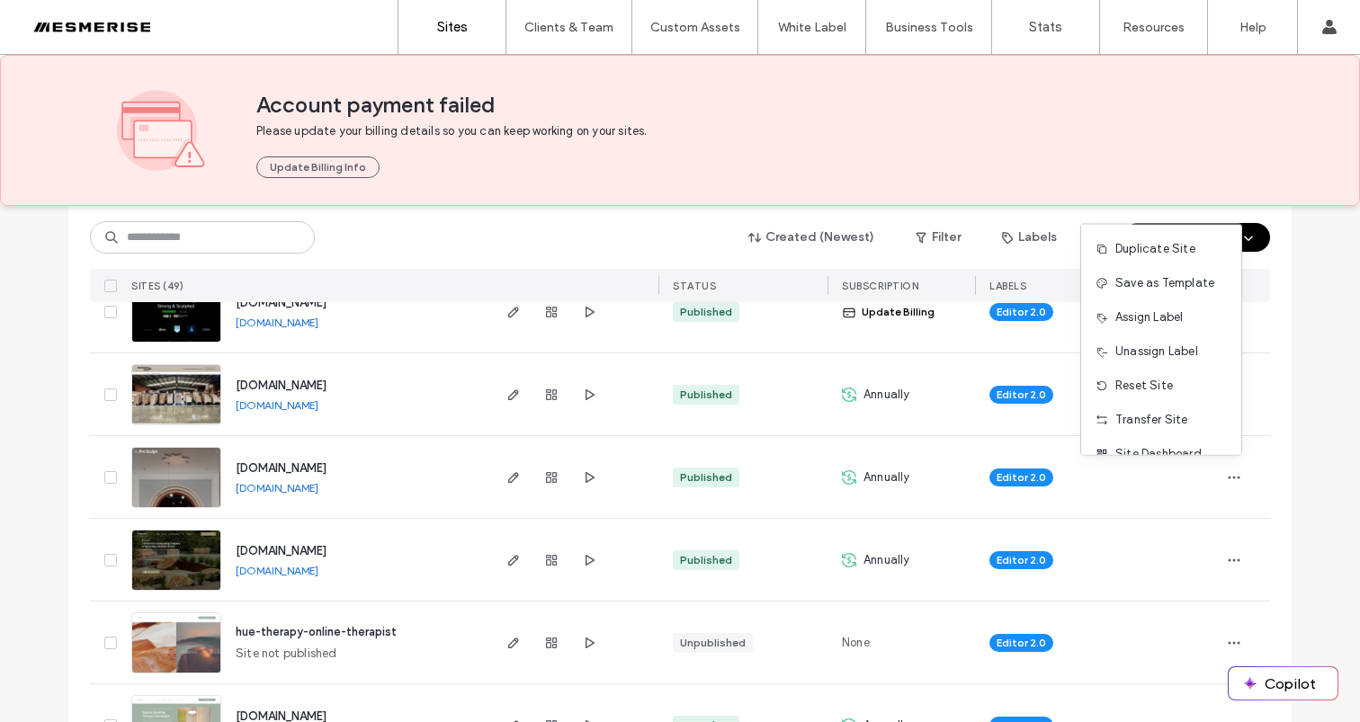
click at [1168, 458] on div "Editor 2.0" at bounding box center [1096, 478] width 215 height 40
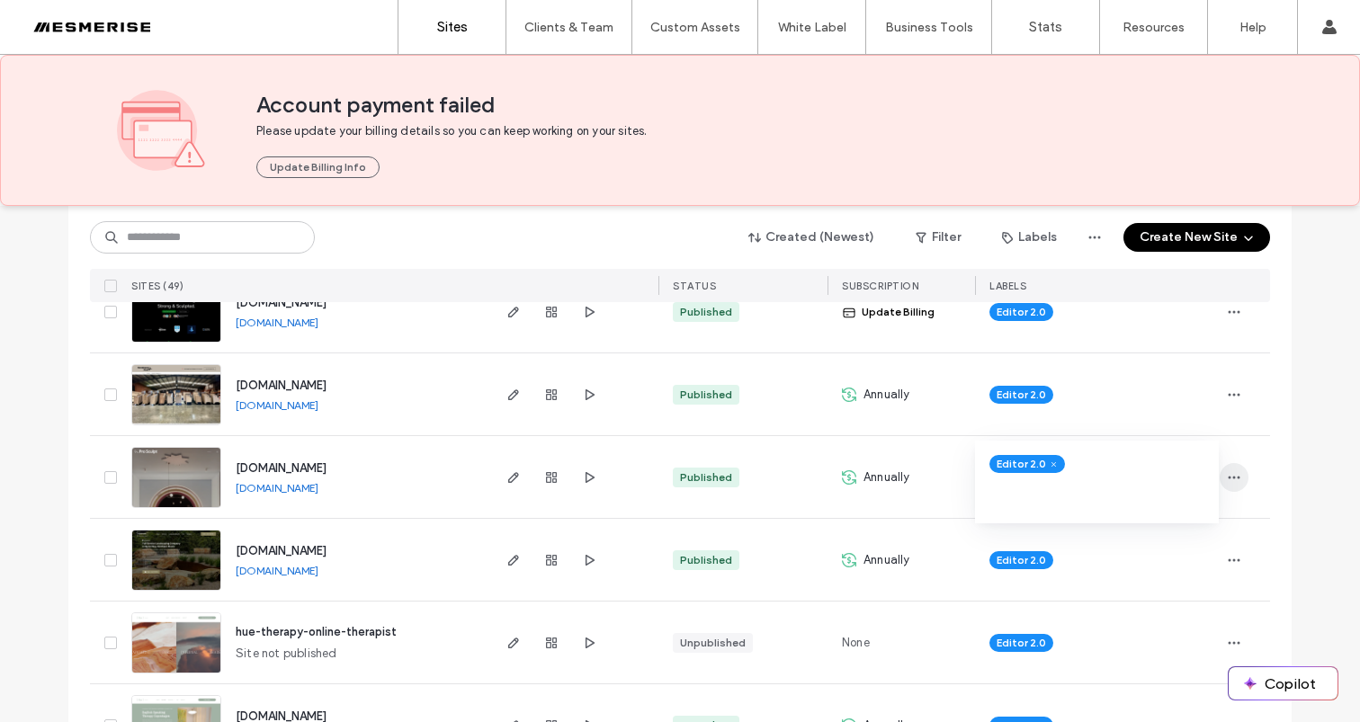
click at [1227, 473] on icon "button" at bounding box center [1234, 477] width 14 height 14
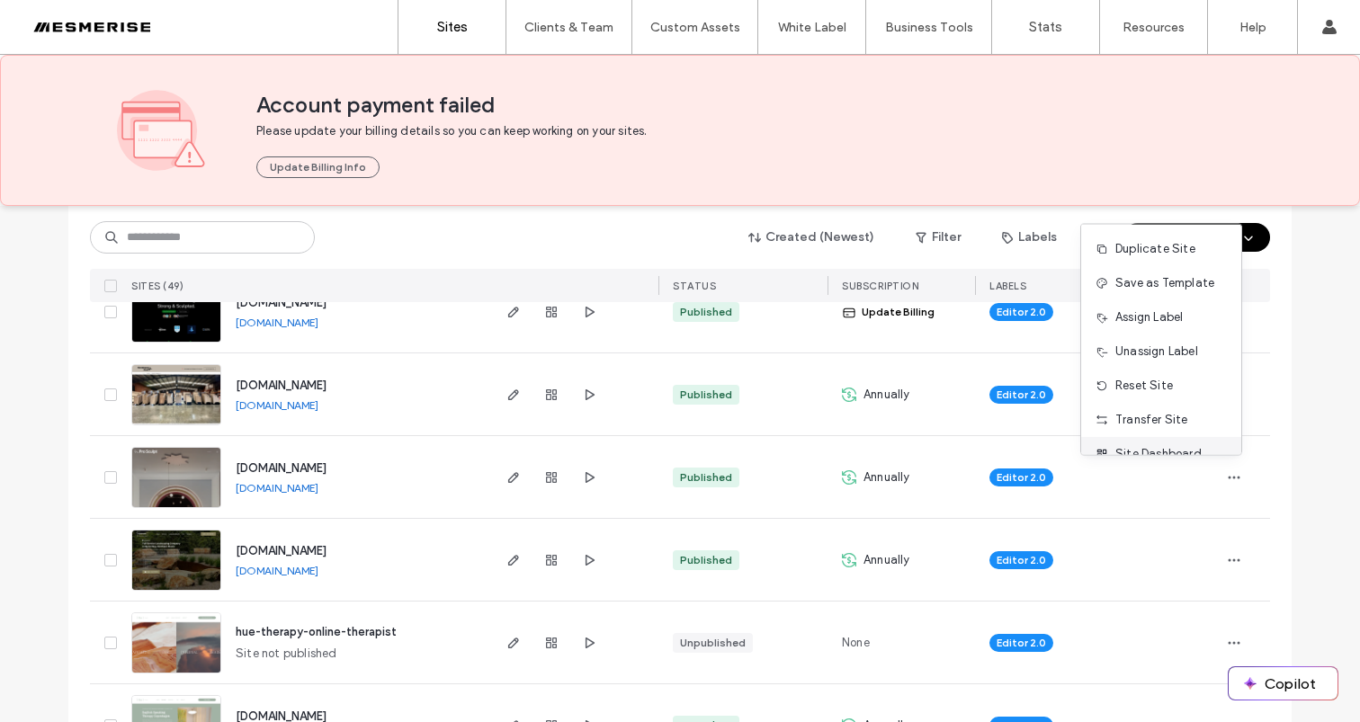
click at [1206, 451] on div "Site Dashboard" at bounding box center [1161, 454] width 160 height 34
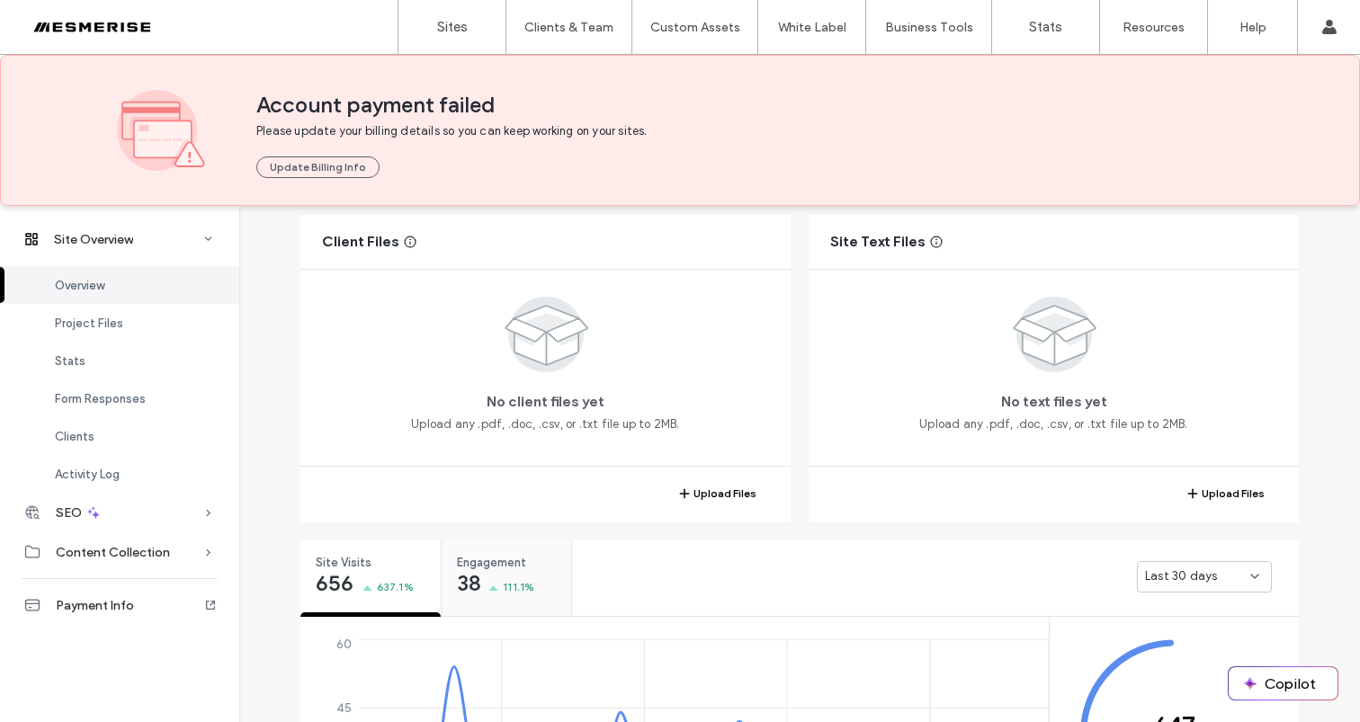
click at [497, 570] on span "Engagement" at bounding box center [500, 563] width 87 height 18
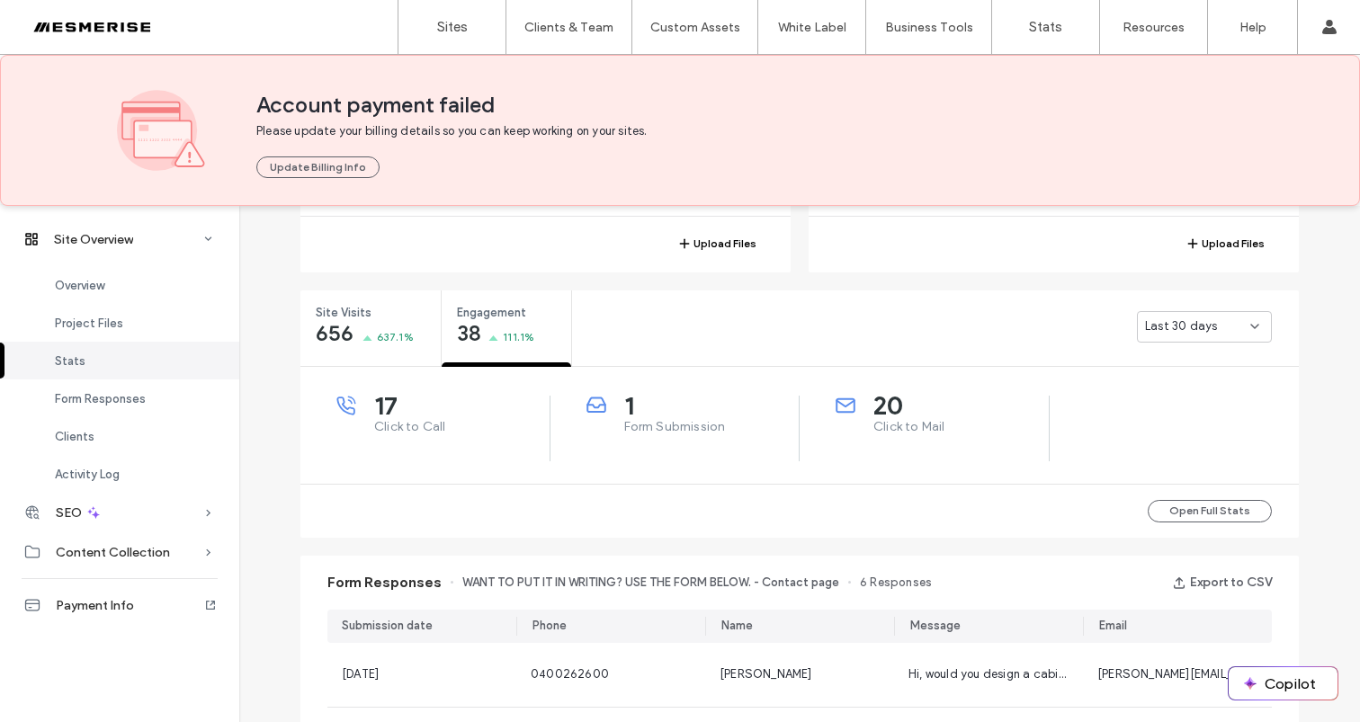
scroll to position [608, 0]
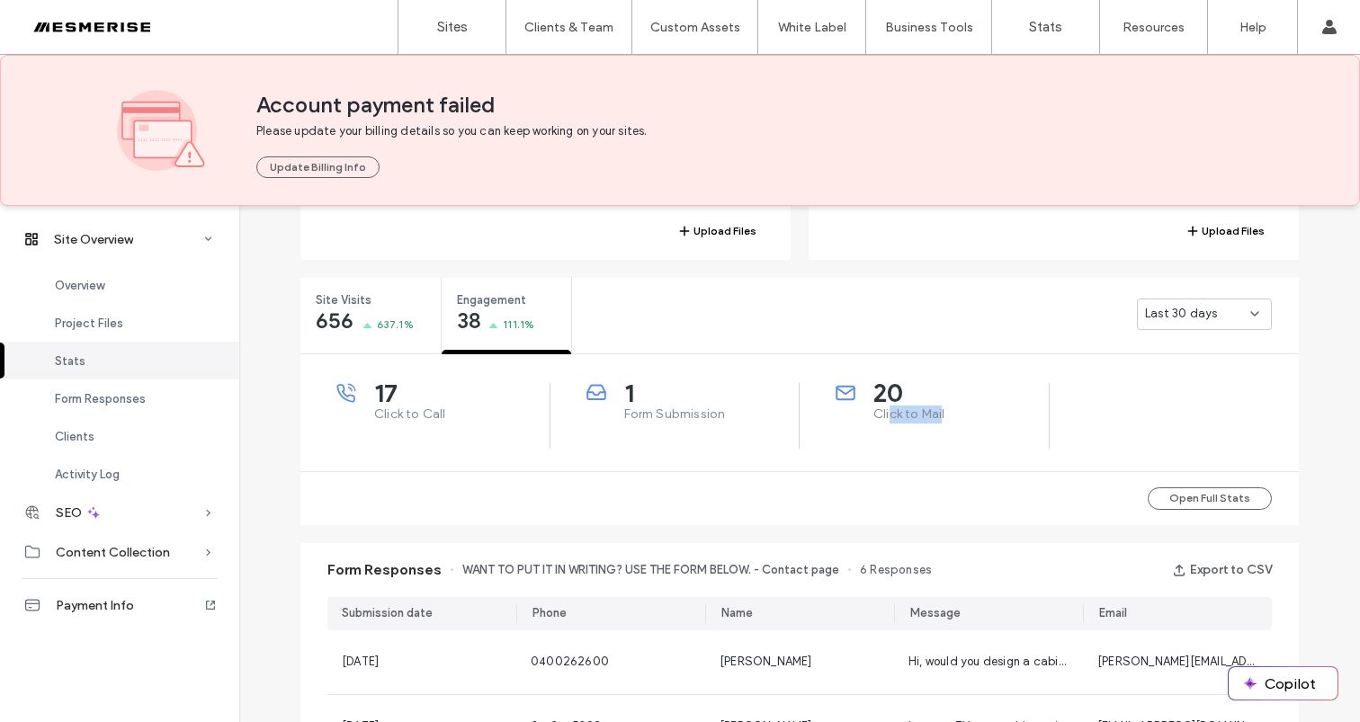
drag, startPoint x: 904, startPoint y: 417, endPoint x: 935, endPoint y: 412, distance: 31.1
click at [935, 412] on span "Click to Mail" at bounding box center [960, 415] width 175 height 18
click at [936, 412] on span "Click to Mail" at bounding box center [960, 415] width 175 height 18
drag, startPoint x: 935, startPoint y: 417, endPoint x: 949, endPoint y: 418, distance: 14.4
click at [945, 418] on span "Click to Mail" at bounding box center [960, 415] width 175 height 18
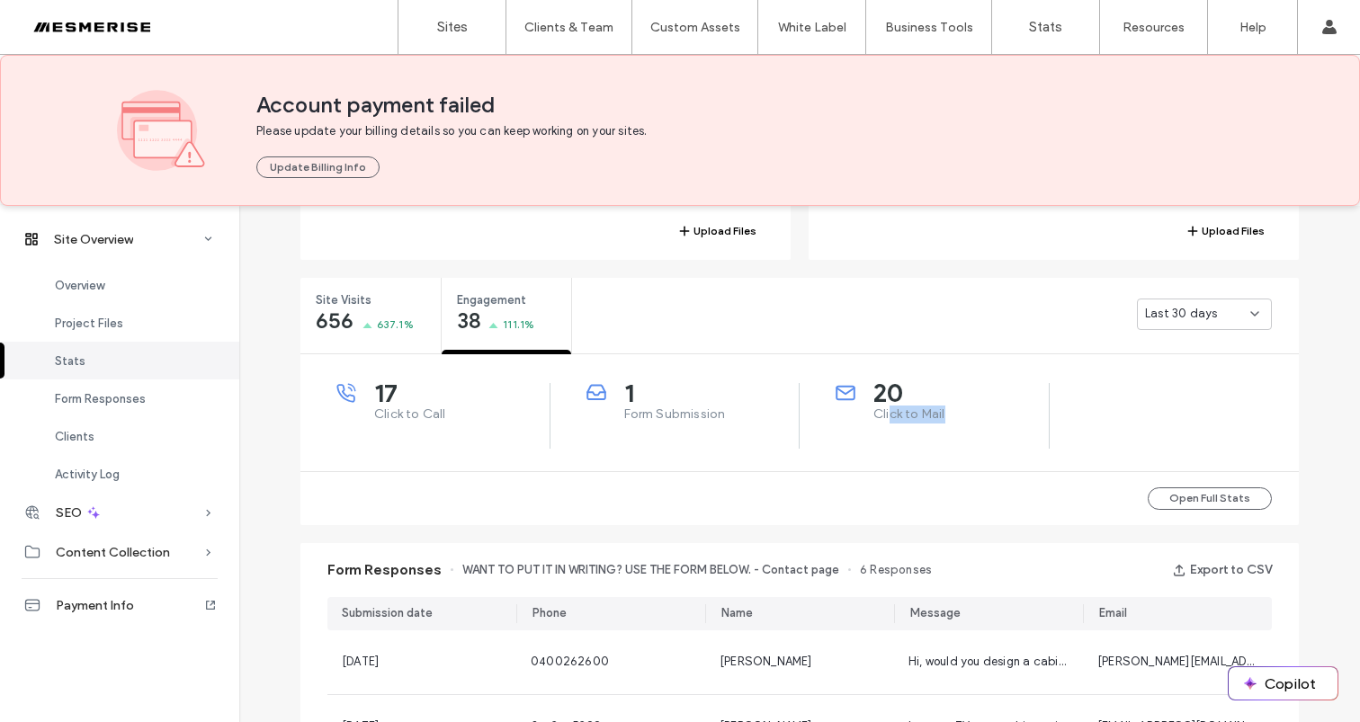
click at [951, 418] on span "Click to Mail" at bounding box center [960, 415] width 175 height 18
drag, startPoint x: 442, startPoint y: 419, endPoint x: 362, endPoint y: 415, distance: 80.2
click at [362, 415] on div "17 Click to Call" at bounding box center [442, 403] width 213 height 40
click at [375, 398] on span "17" at bounding box center [461, 393] width 175 height 18
click at [665, 416] on span "Form Submission" at bounding box center [711, 415] width 175 height 18
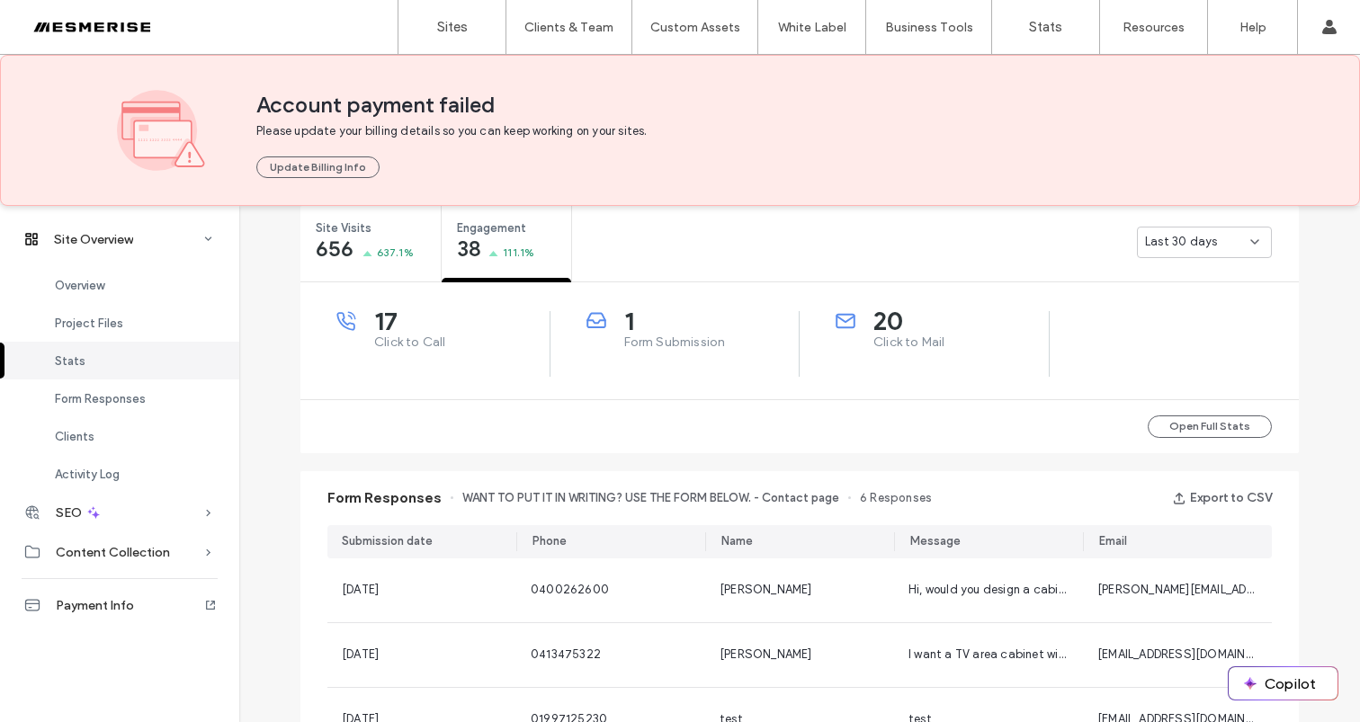
scroll to position [555, 0]
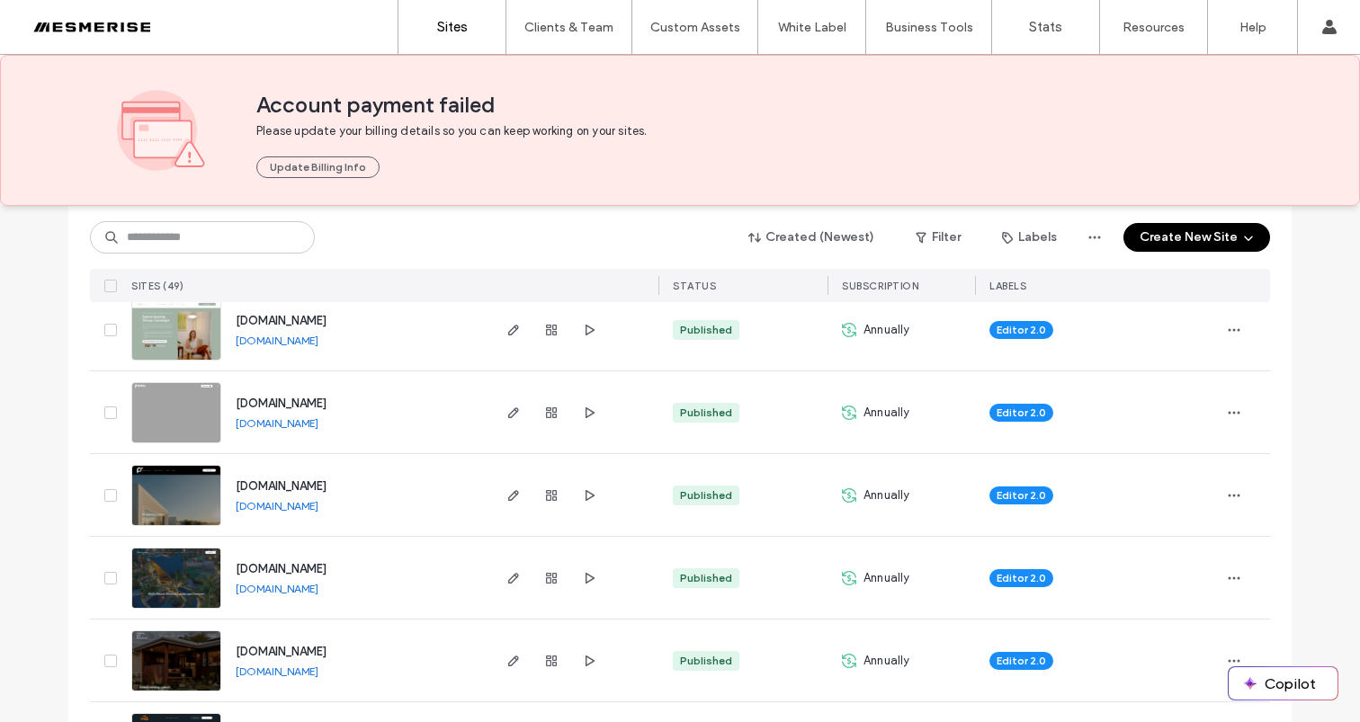
scroll to position [980, 0]
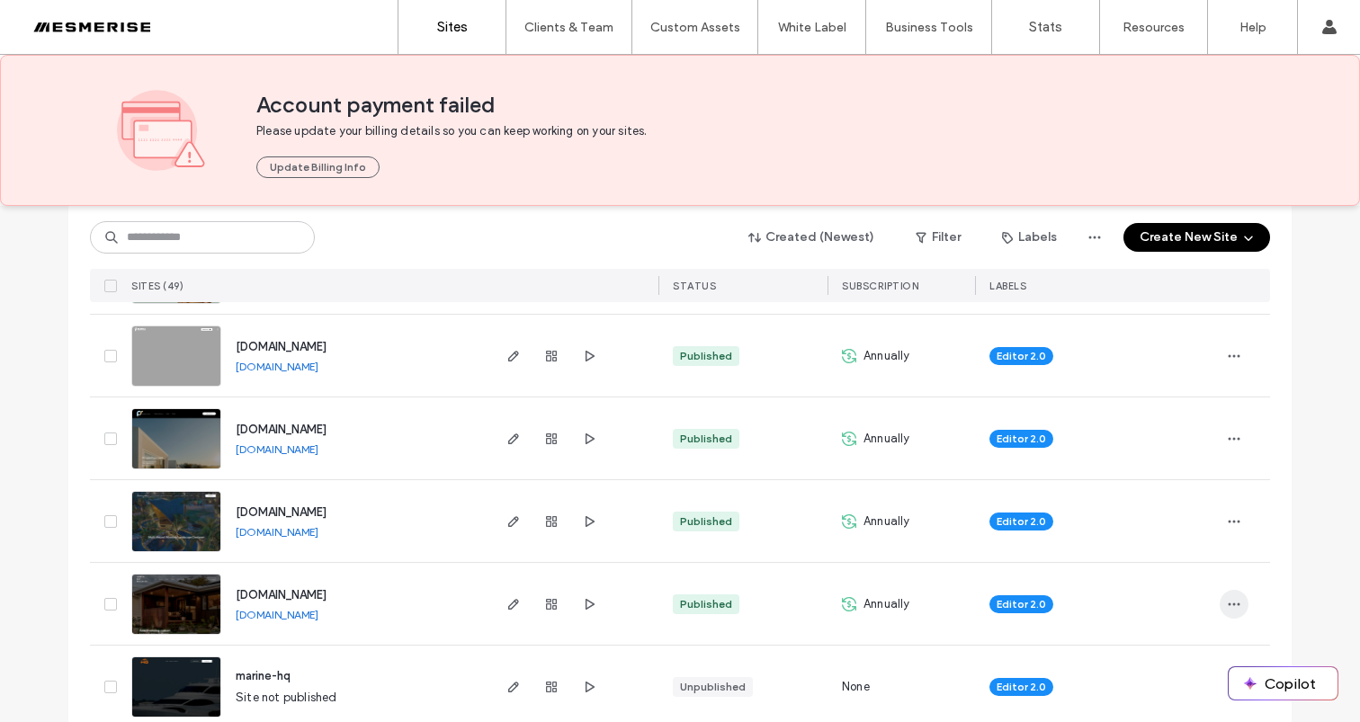
click at [1231, 599] on icon "button" at bounding box center [1234, 604] width 14 height 14
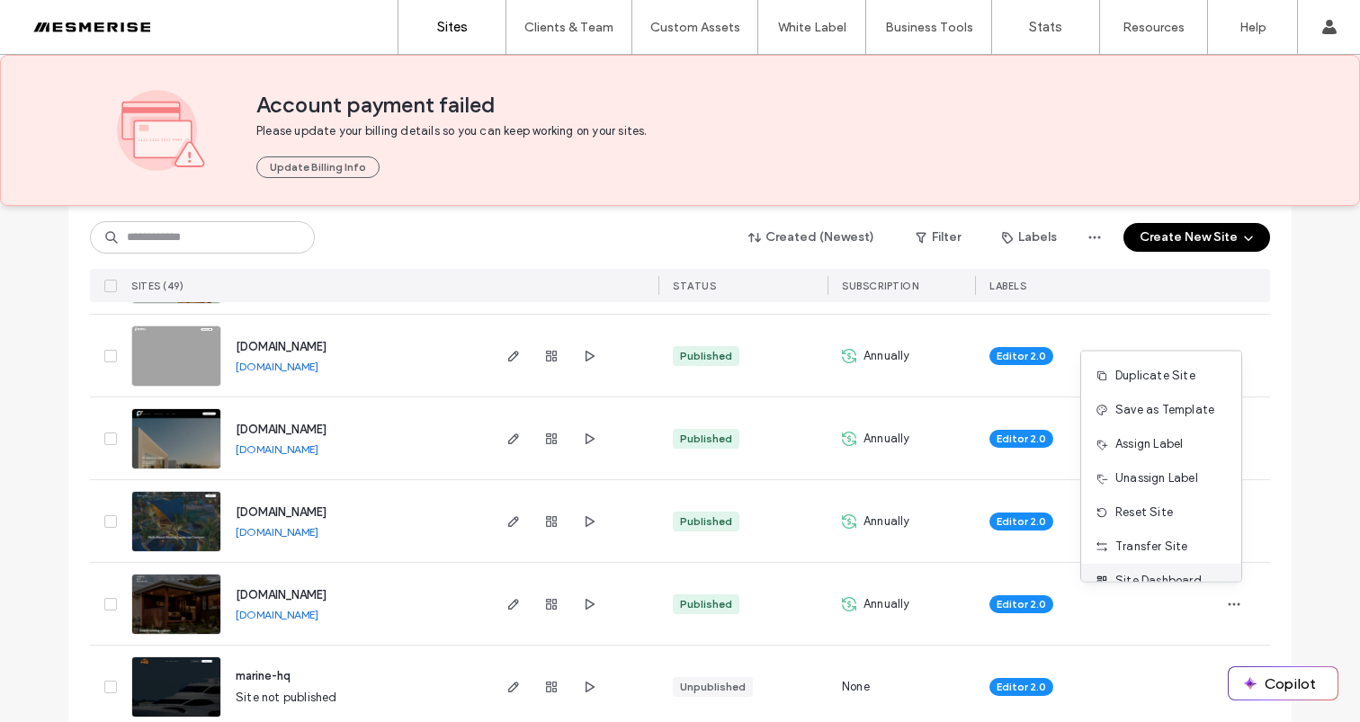
click at [1168, 580] on span "Site Dashboard" at bounding box center [1158, 581] width 86 height 18
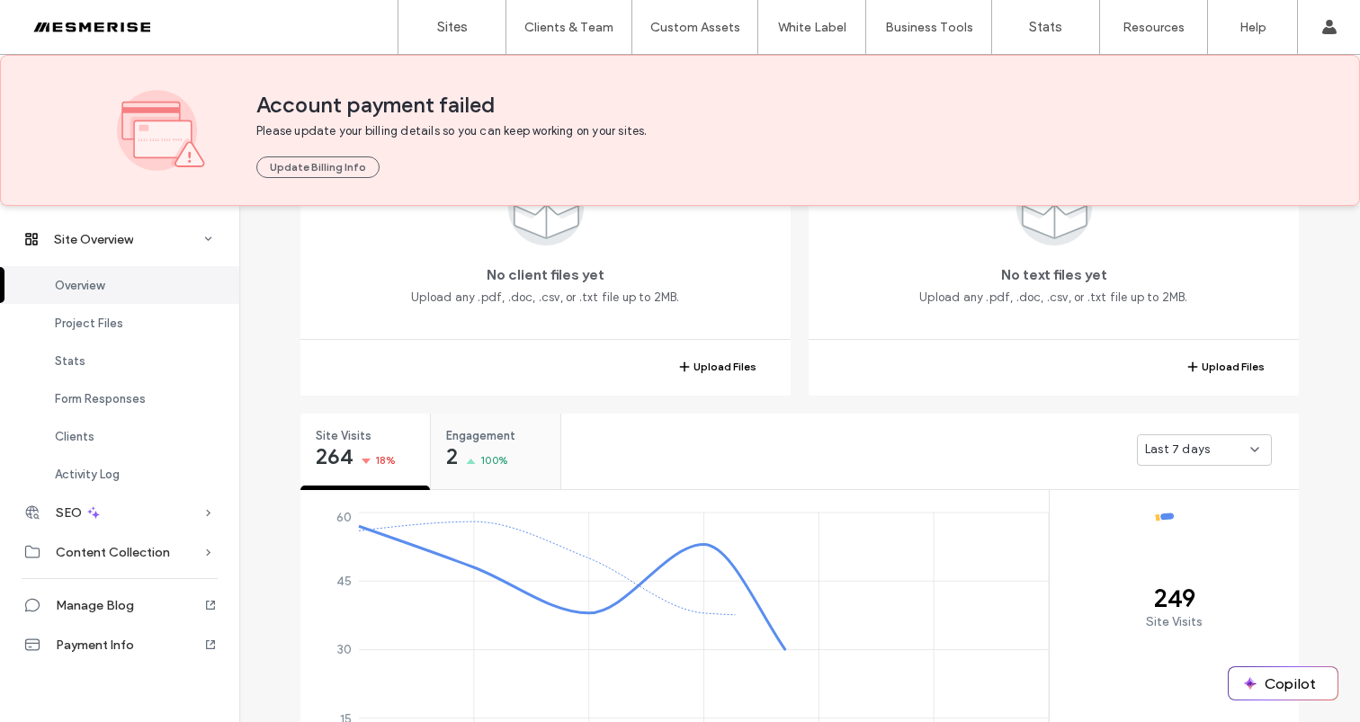
click at [502, 460] on div "Engagement 2 100%" at bounding box center [496, 447] width 130 height 67
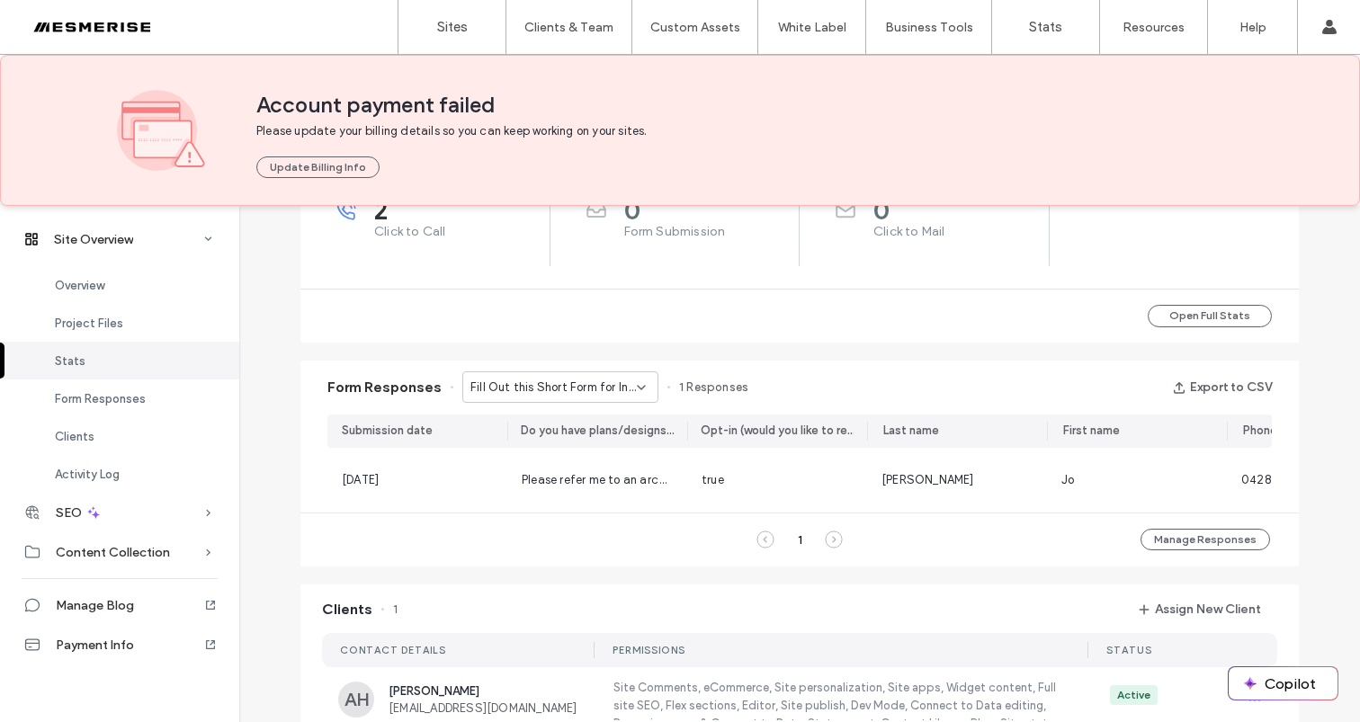
scroll to position [796, 0]
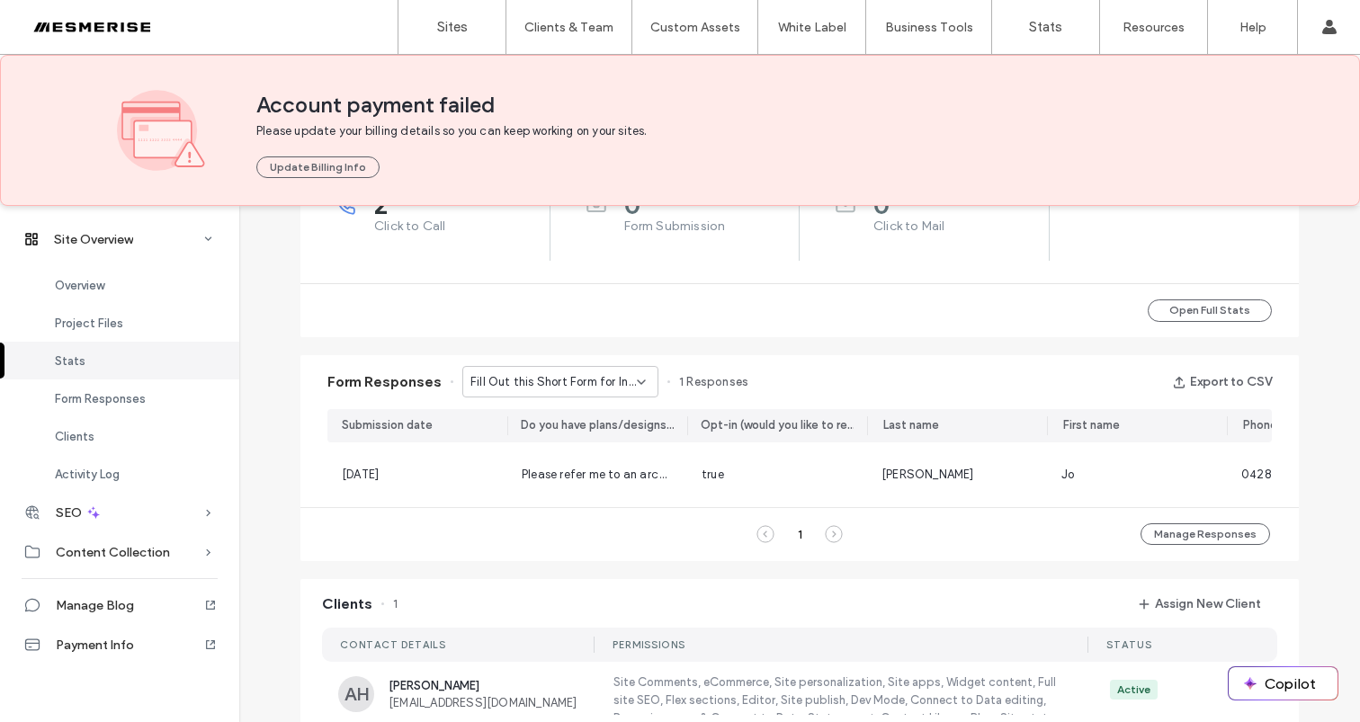
click at [604, 384] on span "Fill Out this Short Form for Instant Access to the Ultimate Guide to Custom Bui…" at bounding box center [553, 382] width 166 height 18
click at [586, 449] on span "Don’t Just Dream It, Build It - Connect page" at bounding box center [547, 445] width 173 height 18
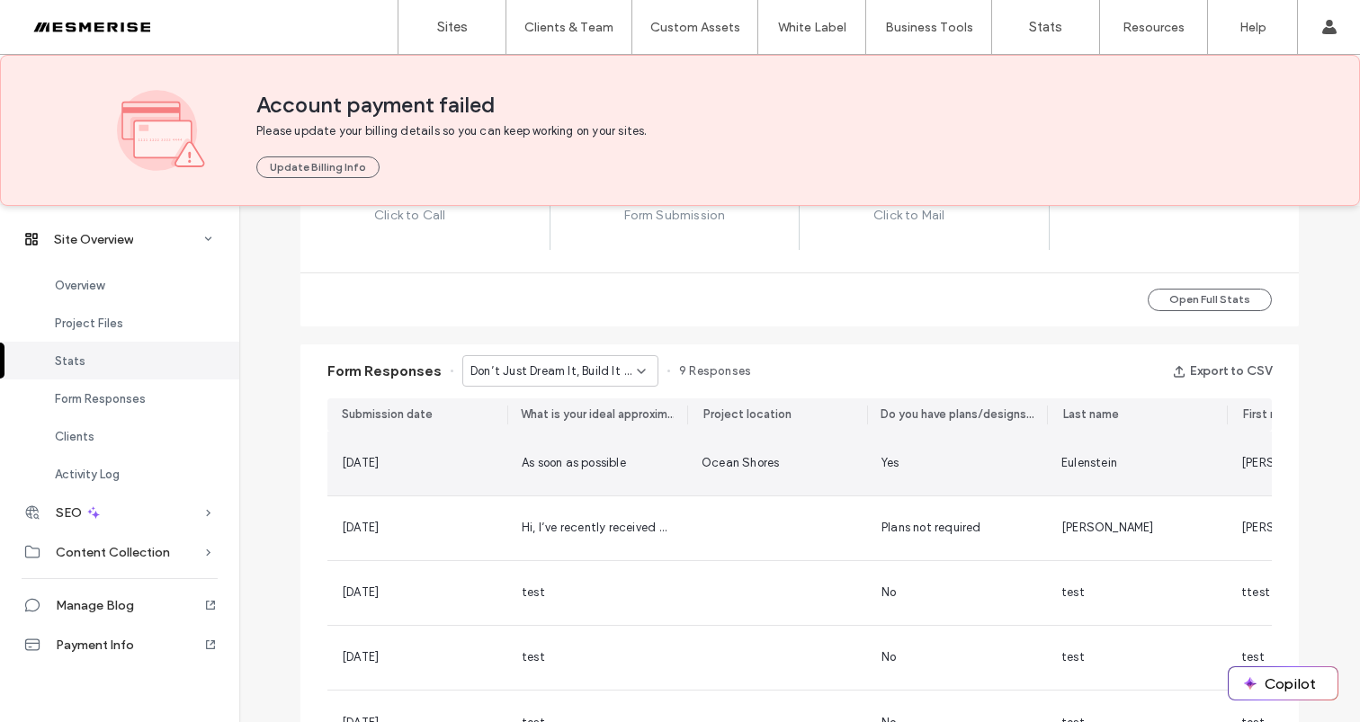
scroll to position [819, 0]
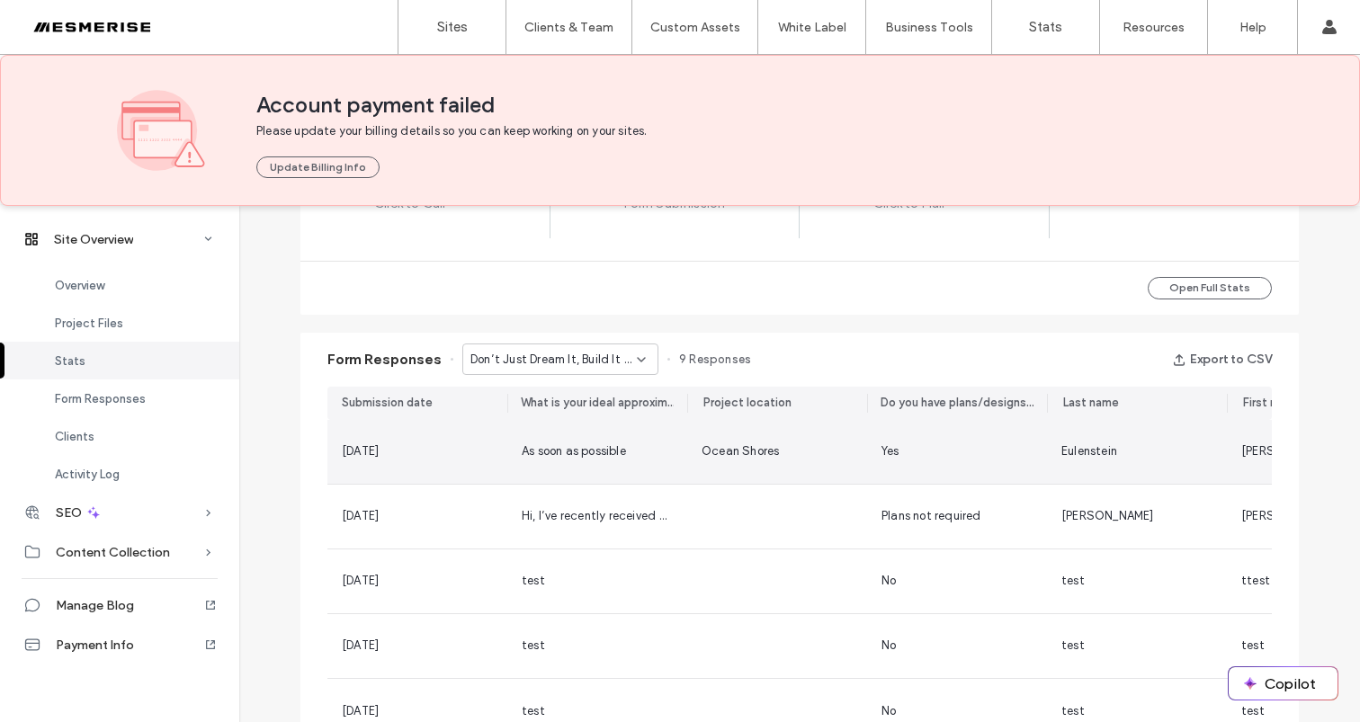
click at [757, 463] on div "Ocean Shores" at bounding box center [777, 452] width 180 height 64
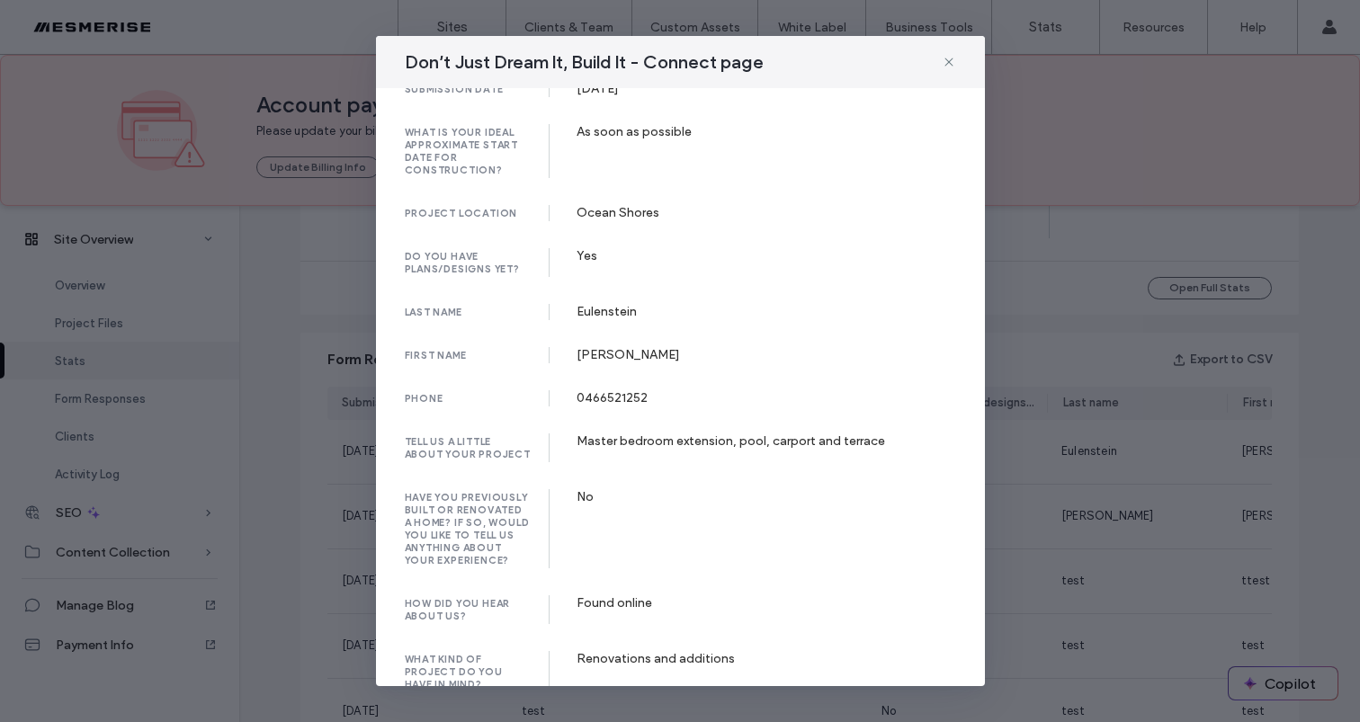
scroll to position [167, 0]
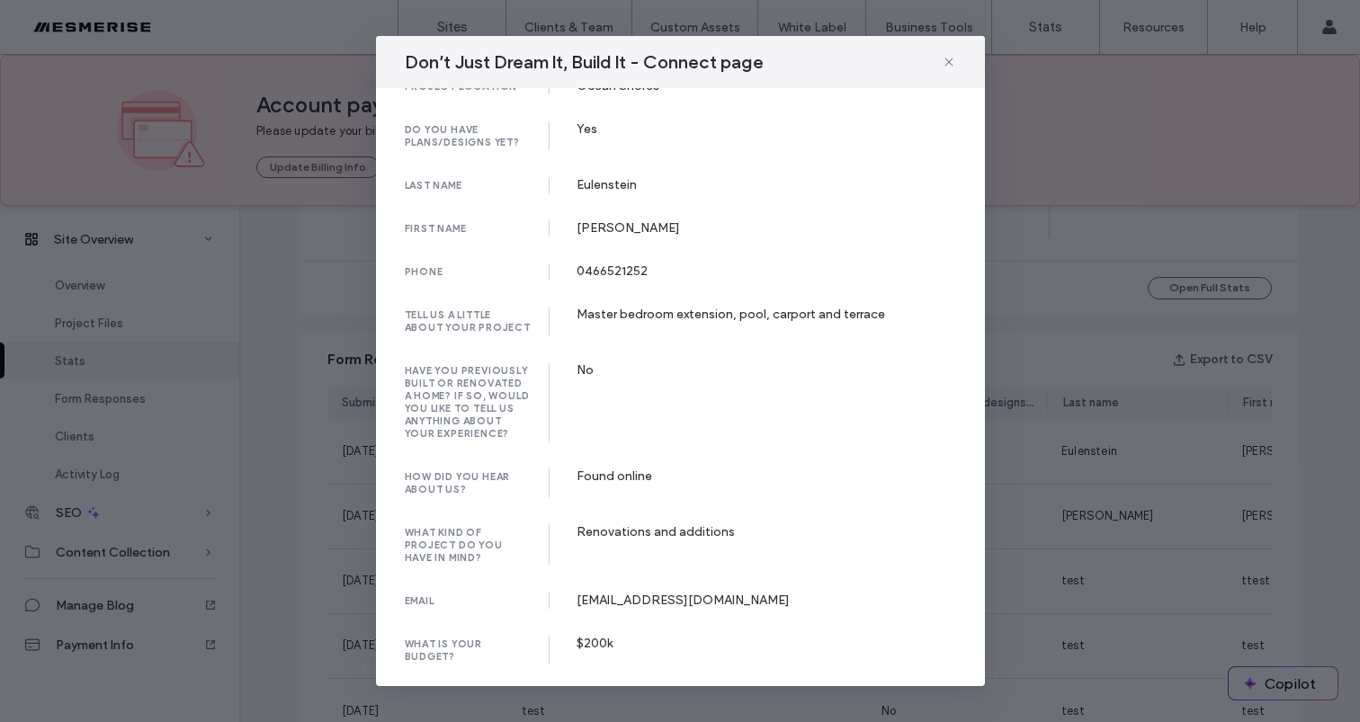
click at [949, 54] on span at bounding box center [949, 61] width 14 height 23
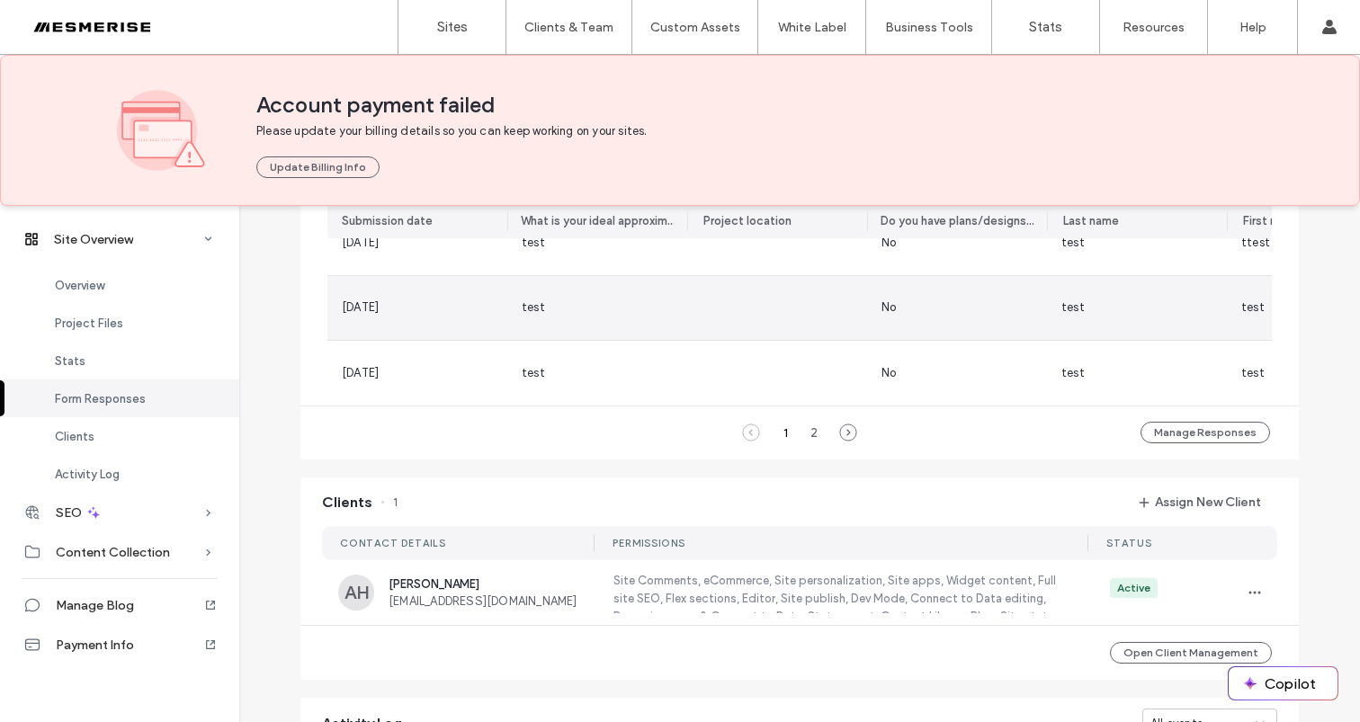
scroll to position [280, 0]
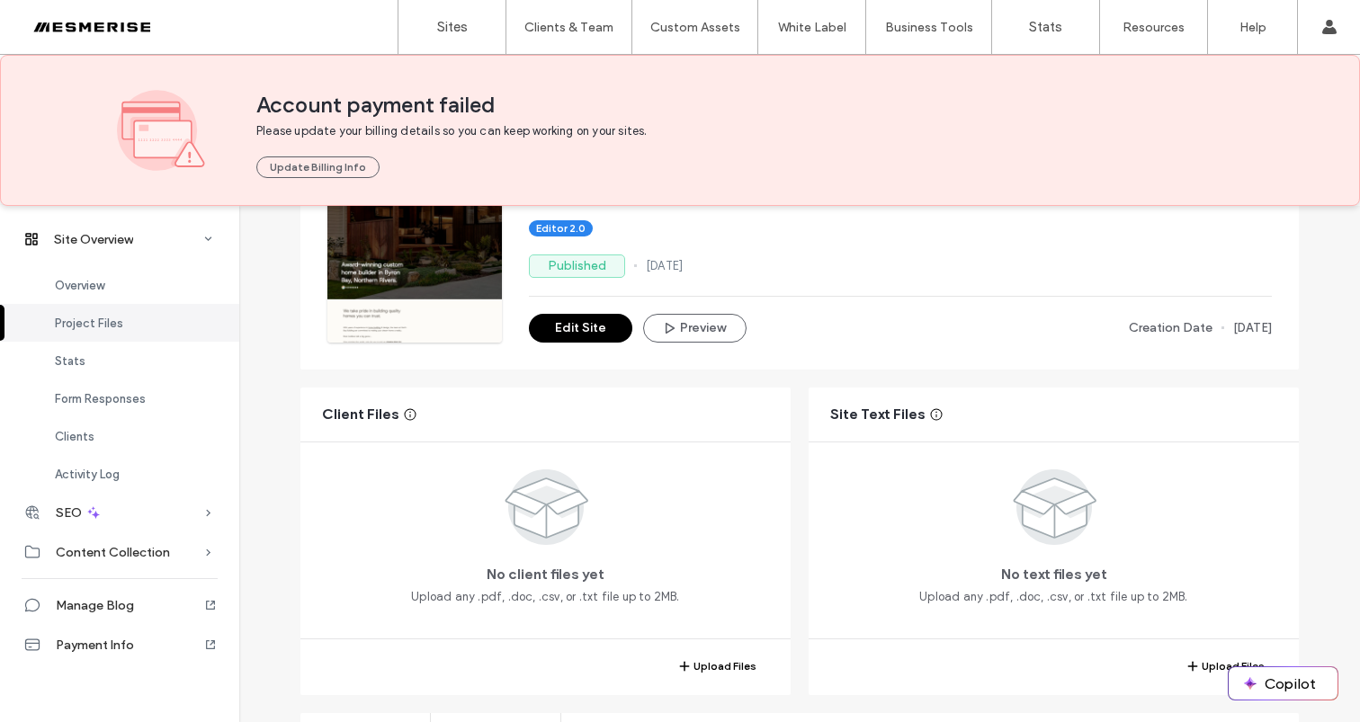
scroll to position [658, 0]
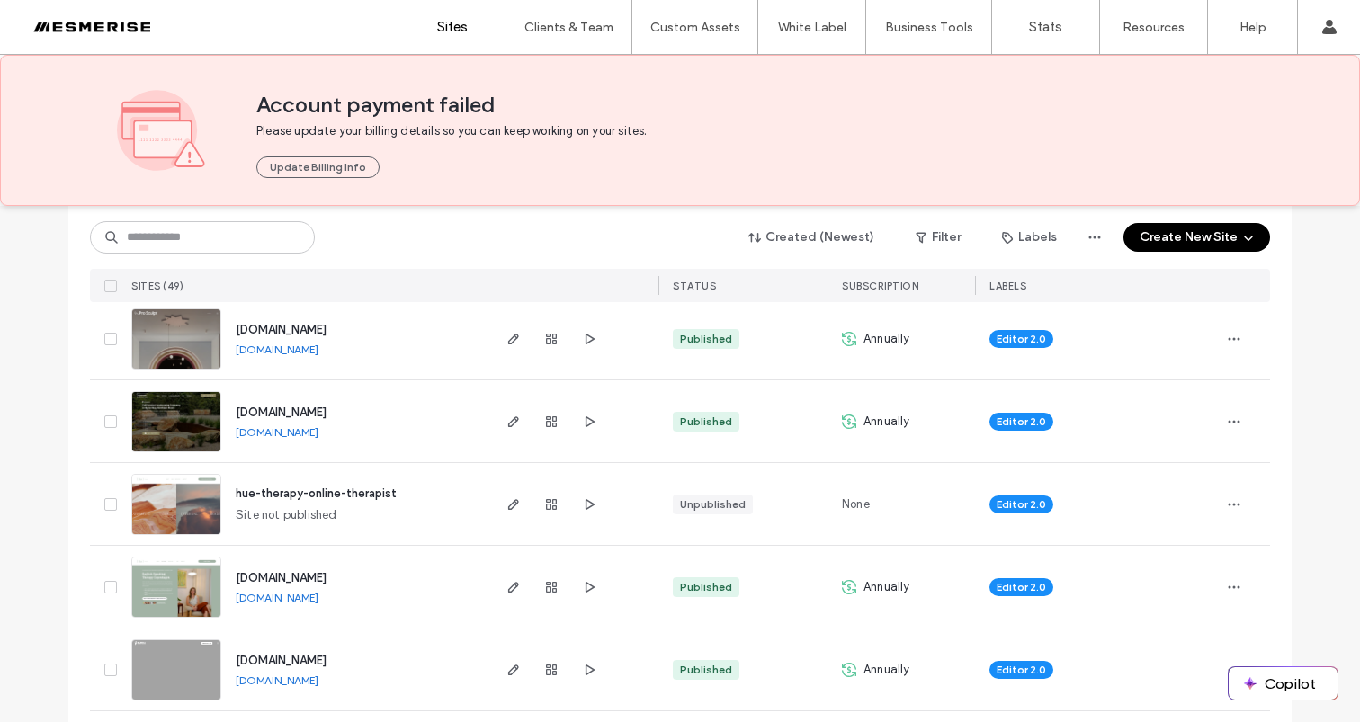
scroll to position [683, 0]
